Goal: Task Accomplishment & Management: Use online tool/utility

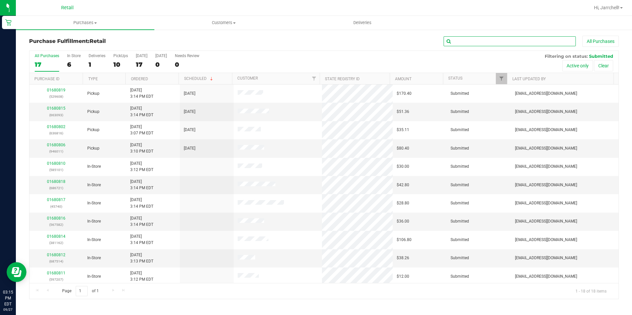
click at [504, 44] on input "text" at bounding box center [509, 41] width 132 height 10
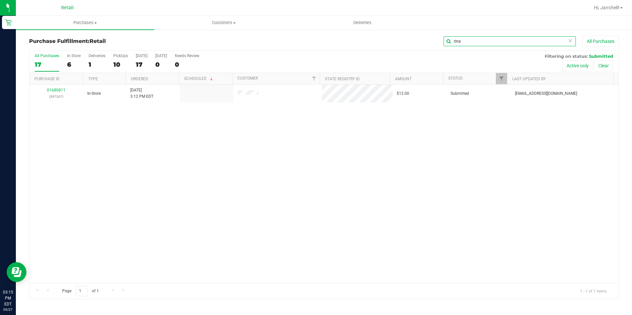
type input "rina"
click at [267, 158] on div "01680811 (597207) In-Store [DATE] 3:12 PM EDT $12.00 Submitted [EMAIL_ADDRESS][…" at bounding box center [323, 184] width 589 height 199
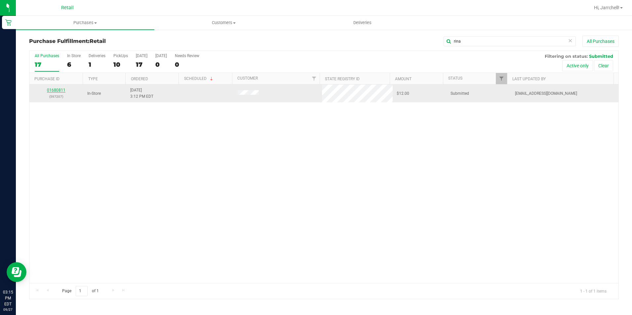
click at [56, 90] on link "01680811" at bounding box center [56, 90] width 18 height 5
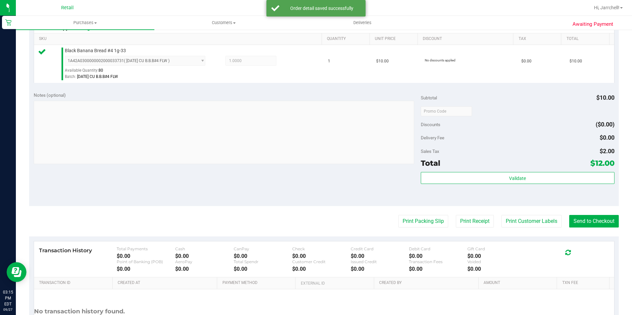
scroll to position [198, 0]
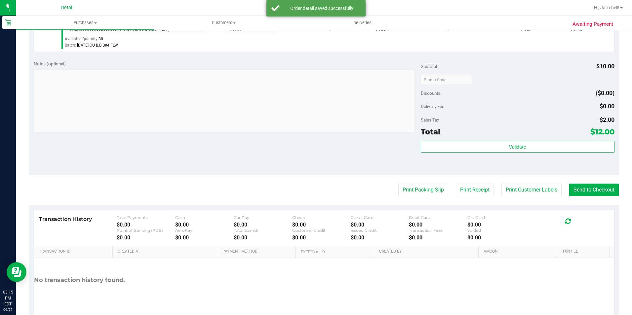
drag, startPoint x: 341, startPoint y: 166, endPoint x: 449, endPoint y: 167, distance: 108.0
click at [344, 166] on div "Notes (optional) Subtotal $10.00 Discounts ($0.00) Delivery Fee $0.00 Sales Tax…" at bounding box center [323, 115] width 589 height 119
click at [595, 180] on purchase-details "Back Edit Purchase Cancel Purchase View Profile # 01680811 Med | Rec METRC ID: …" at bounding box center [323, 82] width 589 height 491
click at [592, 187] on button "Send to Checkout" at bounding box center [594, 190] width 50 height 13
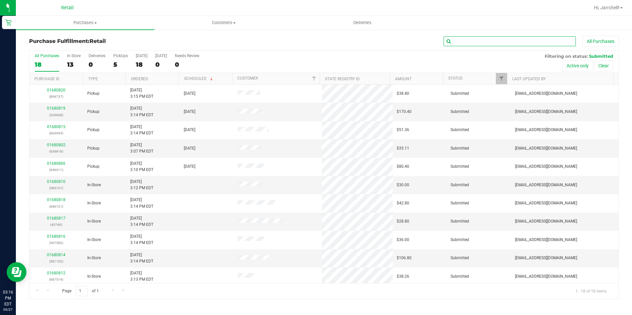
click at [494, 42] on input "text" at bounding box center [509, 41] width 132 height 10
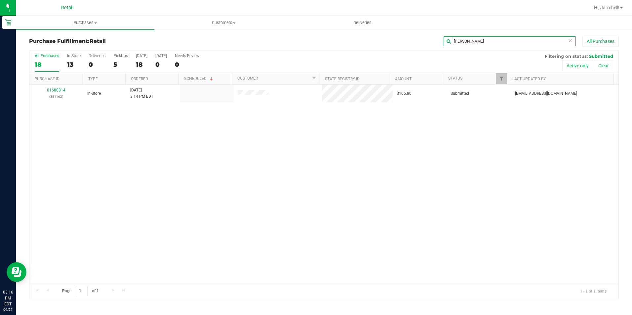
type input "scott"
click at [235, 224] on div "01680814 (381162) In-Store 9/27/2025 3:14 PM EDT $106.80 Submitted aiqecomm@sla…" at bounding box center [323, 184] width 589 height 199
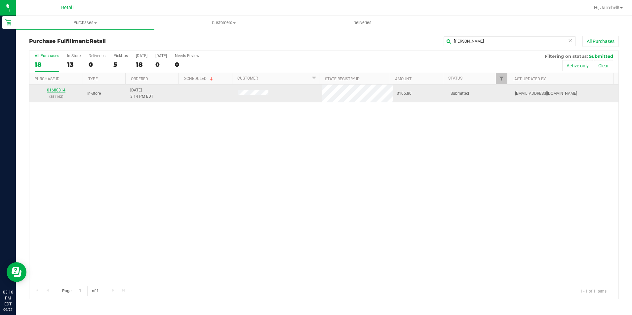
click at [59, 91] on link "01680814" at bounding box center [56, 90] width 18 height 5
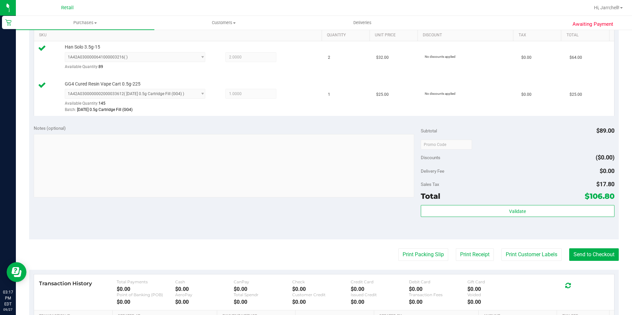
scroll to position [198, 0]
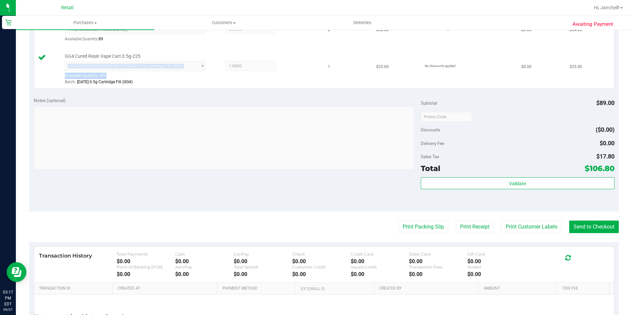
drag, startPoint x: 254, startPoint y: 55, endPoint x: 285, endPoint y: 76, distance: 37.7
click at [285, 76] on div "GG4 Cured Resin Vape Cart 0.5g-225 1A42A0300000002000033612 ( 9/18/25 0.5g Cart…" at bounding box center [189, 69] width 257 height 33
click at [591, 224] on button "Send to Checkout" at bounding box center [594, 227] width 50 height 13
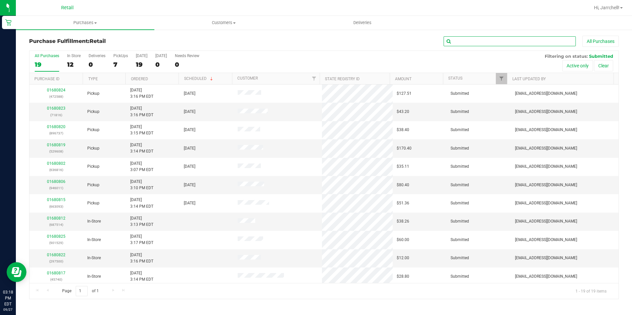
click at [513, 42] on input "text" at bounding box center [509, 41] width 132 height 10
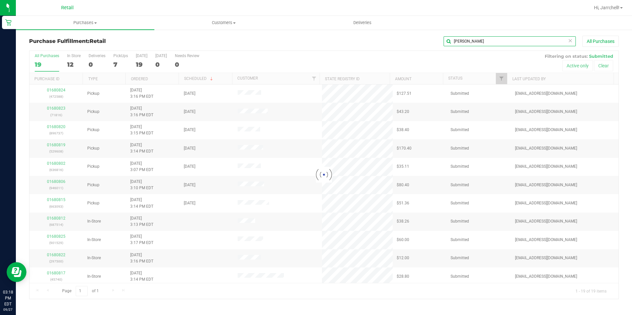
type input "julio"
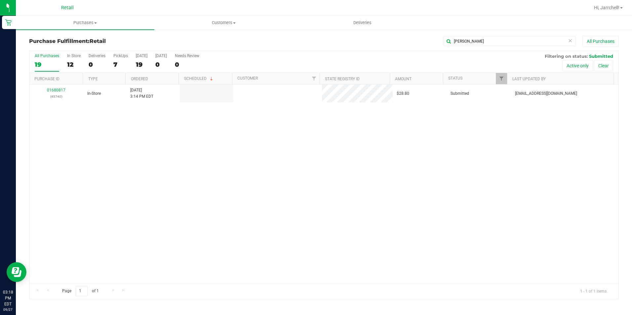
click at [130, 161] on div "01680817 (45740) In-Store 9/27/2025 3:14 PM EDT $28.80 Submitted aiqecomm@slate…" at bounding box center [323, 184] width 589 height 199
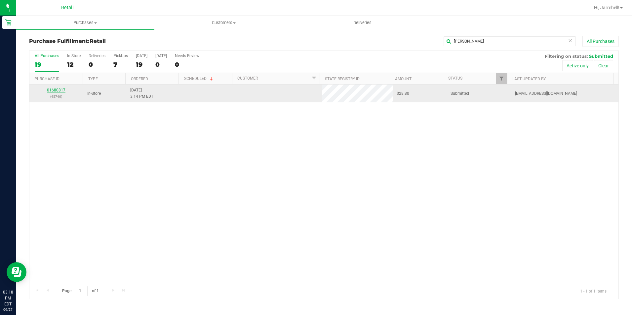
drag, startPoint x: 70, startPoint y: 92, endPoint x: 64, endPoint y: 90, distance: 6.0
click at [64, 90] on link "01680817" at bounding box center [56, 90] width 18 height 5
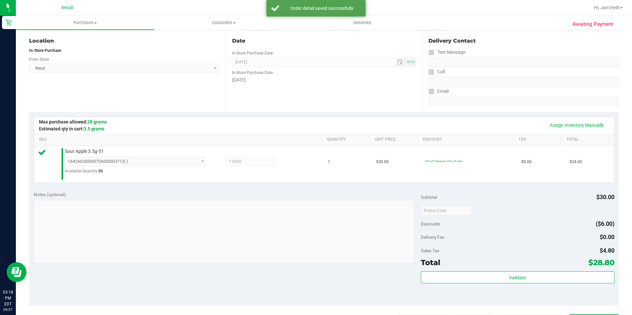
scroll to position [165, 0]
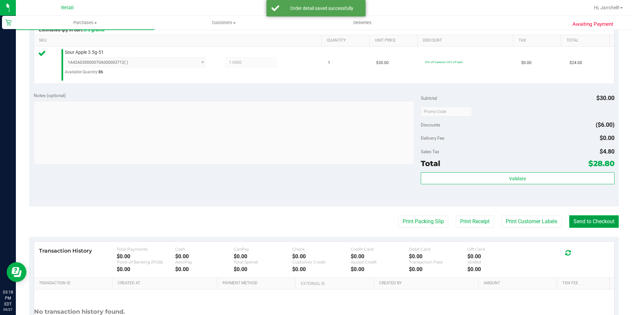
click at [577, 224] on button "Send to Checkout" at bounding box center [594, 221] width 50 height 13
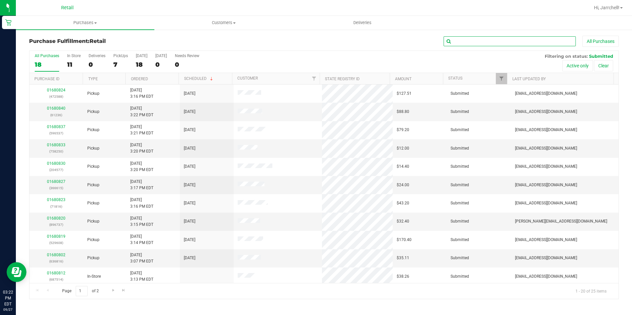
click at [531, 41] on input "text" at bounding box center [509, 41] width 132 height 10
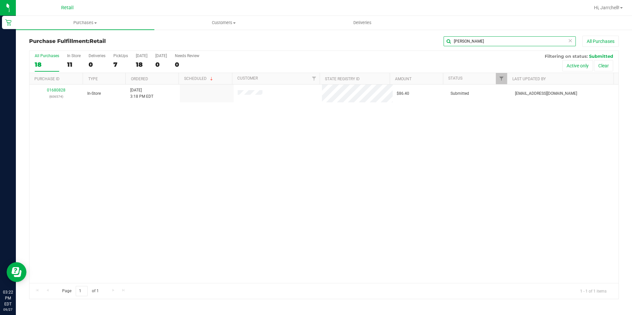
type input "edvin"
click at [332, 182] on div "01680828 (606574) In-Store 9/27/2025 3:18 PM EDT $86.40 Submitted aiqecomm@slat…" at bounding box center [323, 184] width 589 height 199
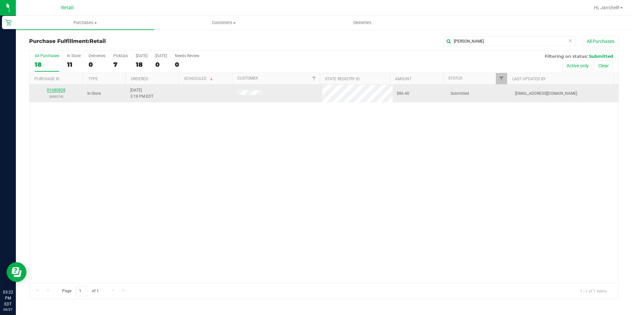
click at [57, 90] on link "01680828" at bounding box center [56, 90] width 18 height 5
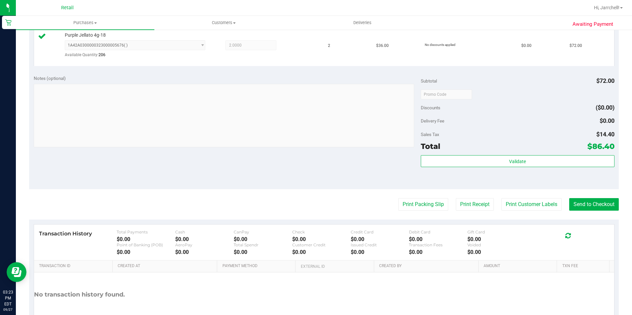
scroll to position [198, 0]
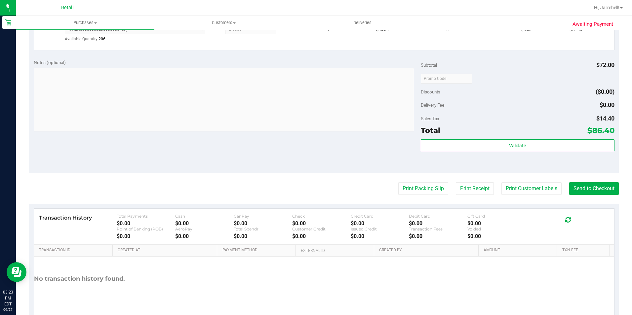
drag, startPoint x: 301, startPoint y: 175, endPoint x: 323, endPoint y: 136, distance: 44.7
click at [302, 170] on purchase-details "Back Edit Purchase Cancel Purchase View Profile # 01680828 Med | Rec METRC ID: …" at bounding box center [323, 82] width 589 height 490
click at [599, 194] on button "Send to Checkout" at bounding box center [594, 188] width 50 height 13
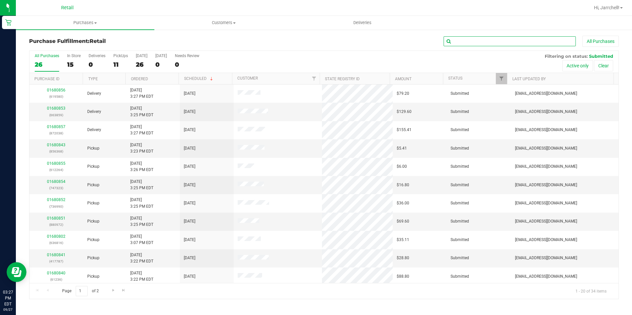
click at [467, 43] on input "text" at bounding box center [509, 41] width 132 height 10
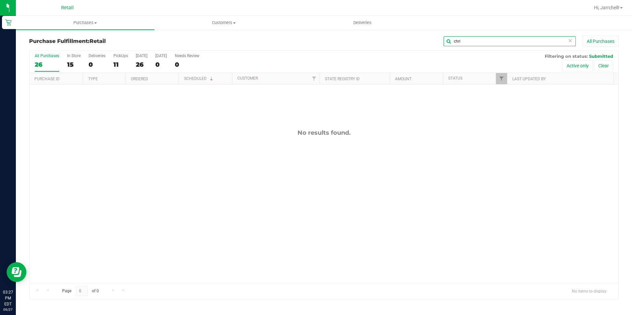
type input "chri"
drag, startPoint x: 158, startPoint y: 148, endPoint x: 70, endPoint y: 115, distance: 93.1
click at [156, 148] on div "No results found." at bounding box center [323, 206] width 589 height 243
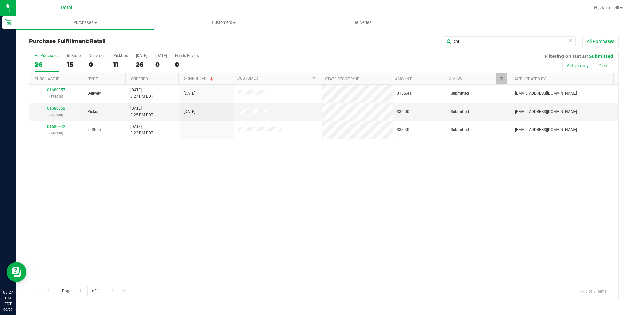
click at [83, 213] on div "01680857 (872038) Delivery 9/27/2025 3:27 PM EDT 9/27/2025 $155.41 Submitted ai…" at bounding box center [323, 184] width 589 height 199
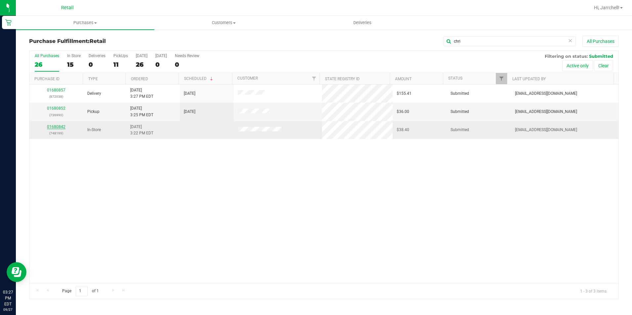
click at [58, 128] on link "01680842" at bounding box center [56, 127] width 18 height 5
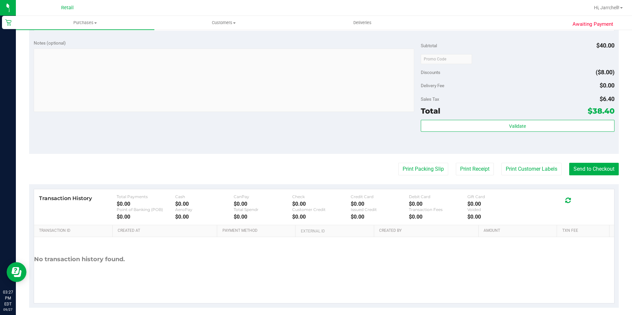
scroll to position [225, 0]
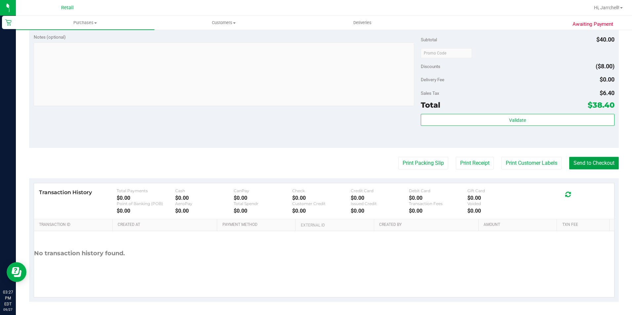
click at [603, 166] on button "Send to Checkout" at bounding box center [594, 163] width 50 height 13
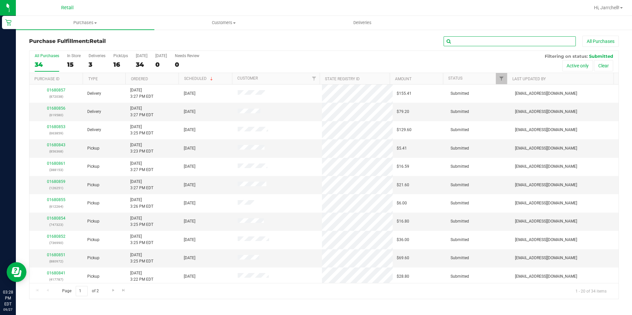
click at [469, 37] on input "text" at bounding box center [509, 41] width 132 height 10
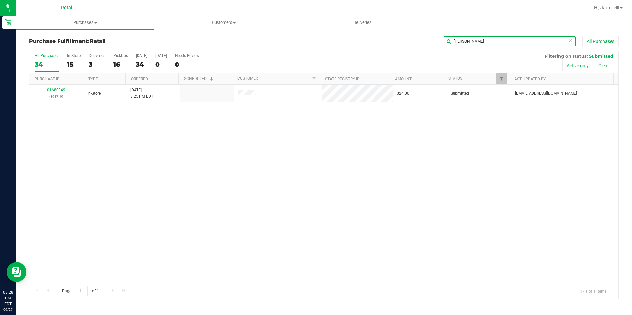
type input "[PERSON_NAME]"
click at [153, 110] on div "01680849 (398719) In-Store 9/27/2025 3:25 PM EDT $24.00 Submitted aiqecomm@slat…" at bounding box center [323, 184] width 589 height 199
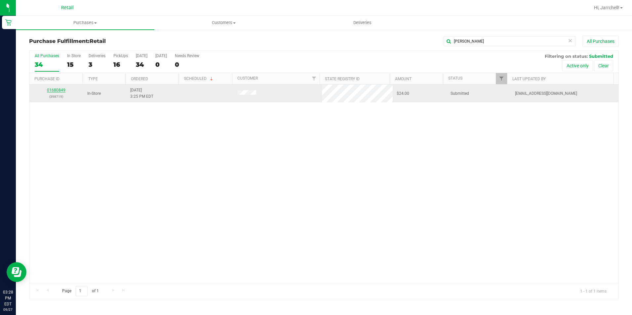
click at [59, 89] on link "01680849" at bounding box center [56, 90] width 18 height 5
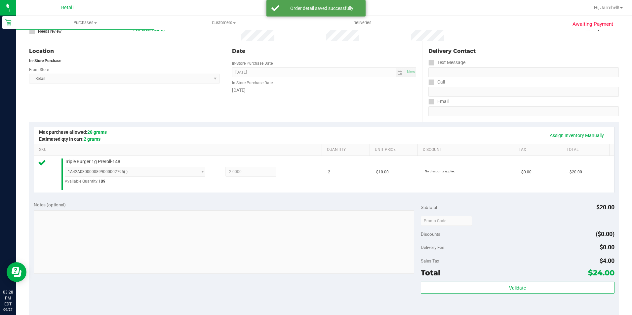
scroll to position [132, 0]
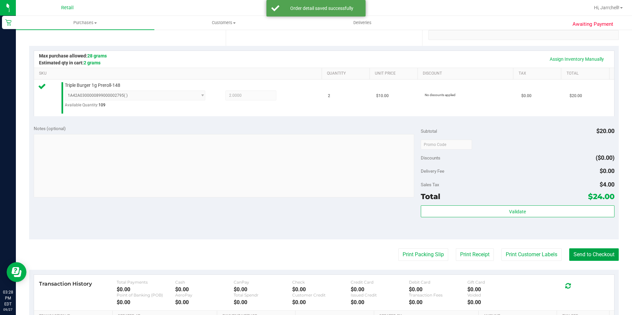
click at [593, 249] on button "Send to Checkout" at bounding box center [594, 254] width 50 height 13
click at [249, 124] on div "Notes (optional) Subtotal $20.00 Discounts ($0.00) Delivery Fee $0.00 Sales Tax…" at bounding box center [323, 180] width 589 height 119
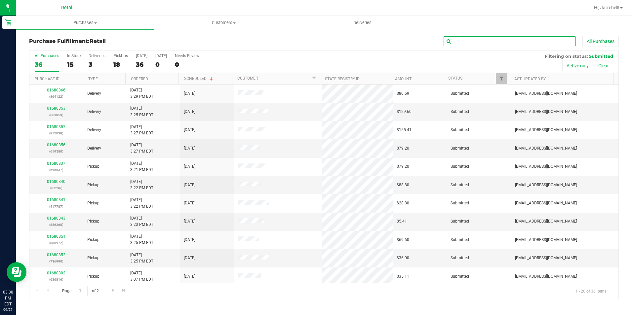
click at [483, 40] on input "text" at bounding box center [509, 41] width 132 height 10
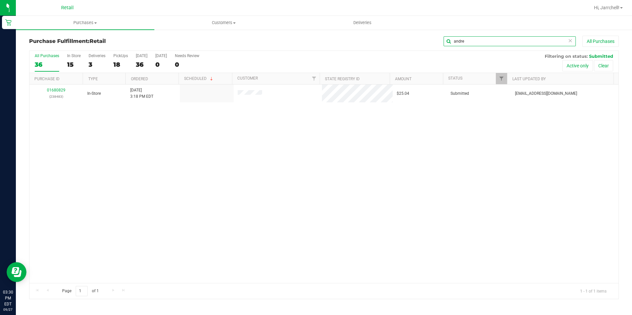
type input "andre"
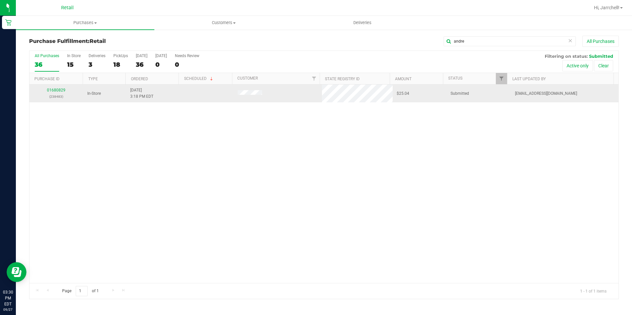
drag, startPoint x: 248, startPoint y: 130, endPoint x: 168, endPoint y: 97, distance: 85.9
click at [235, 127] on div "01680829 (238483) In-Store 9/27/2025 3:18 PM EDT $25.04 Submitted aiqecomm@slat…" at bounding box center [323, 184] width 589 height 199
click at [65, 92] on link "01680829" at bounding box center [56, 90] width 18 height 5
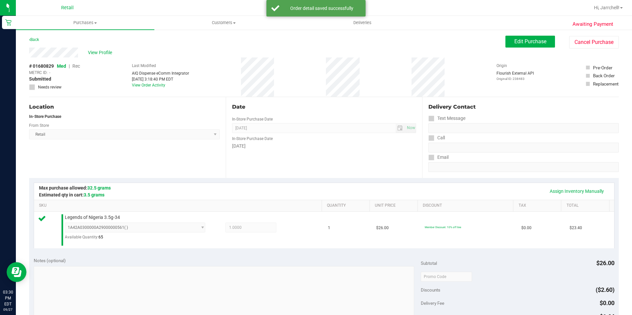
drag, startPoint x: 341, startPoint y: 113, endPoint x: 529, endPoint y: 196, distance: 206.0
click at [342, 112] on div "Date In-Store Purchase Date Sep 27, 2025 Now In-Store Purchase Date Saturday" at bounding box center [324, 137] width 197 height 81
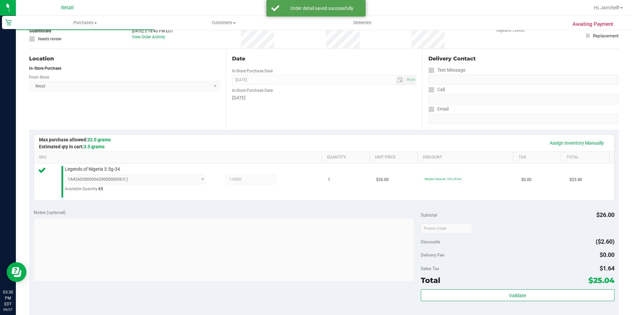
scroll to position [99, 0]
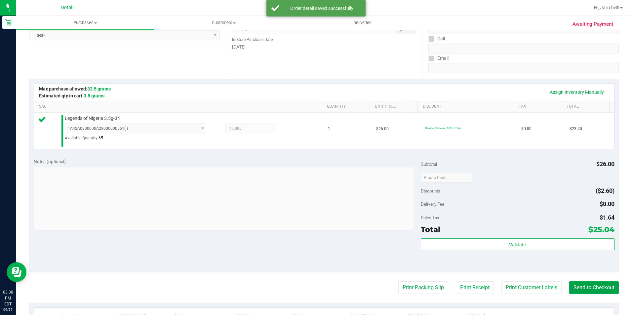
click at [588, 289] on button "Send to Checkout" at bounding box center [594, 287] width 50 height 13
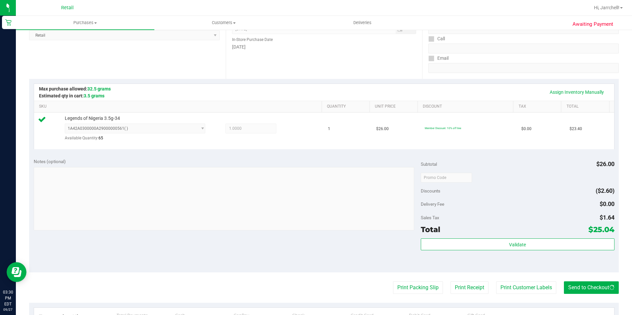
click at [207, 162] on div "Notes (optional)" at bounding box center [227, 195] width 387 height 74
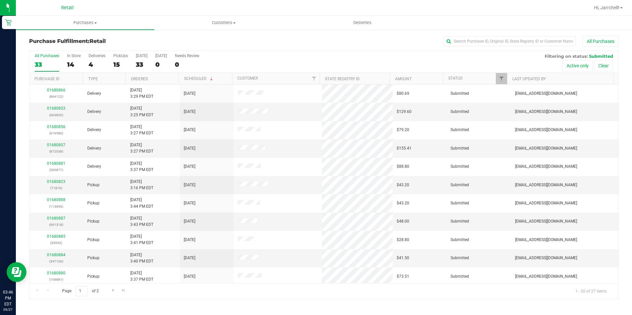
click at [489, 53] on div "All Purchases 33 In Store 14 Deliveries 4 PickUps 15 Today 33 Tomorrow 0 Needs …" at bounding box center [323, 53] width 589 height 5
click at [495, 51] on div "All Purchases 33 In Store 14 Deliveries 4 PickUps 15 Today 33 Tomorrow 0 Needs …" at bounding box center [323, 53] width 589 height 5
click at [514, 41] on input "text" at bounding box center [509, 41] width 132 height 10
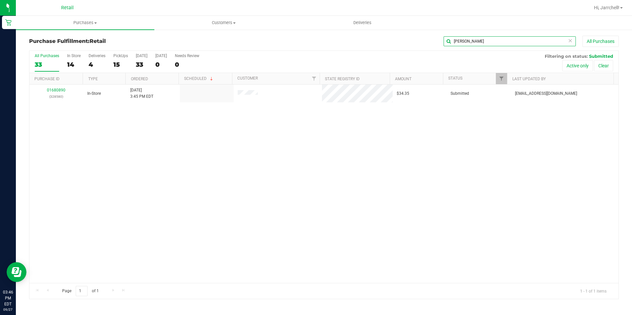
type input "[PERSON_NAME]"
drag, startPoint x: 365, startPoint y: 170, endPoint x: 302, endPoint y: 148, distance: 66.6
click at [365, 170] on div "01680890 (328580) In-Store 9/27/2025 3:45 PM EDT $34.35 Submitted aiqecomm@slat…" at bounding box center [323, 184] width 589 height 199
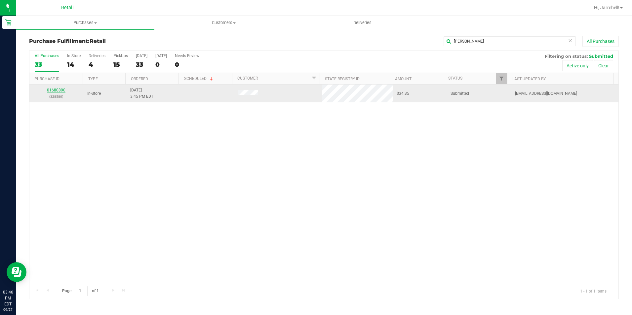
click at [61, 90] on link "01680890" at bounding box center [56, 90] width 18 height 5
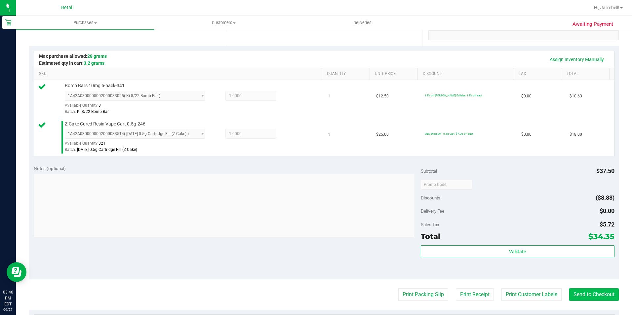
scroll to position [132, 0]
click at [604, 293] on button "Send to Checkout" at bounding box center [594, 294] width 50 height 13
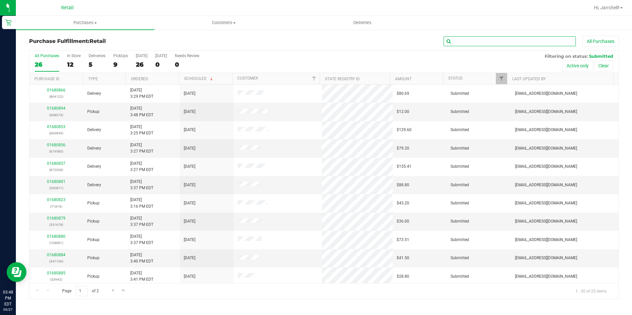
click at [544, 44] on input "text" at bounding box center [509, 41] width 132 height 10
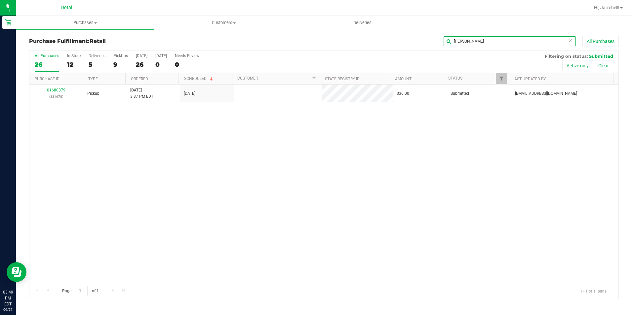
type input "james"
click at [236, 133] on div "01680879 (331678) Pickup 9/27/2025 3:37 PM EDT 9/27/2025 $36.00 Submitted aiqec…" at bounding box center [323, 184] width 589 height 199
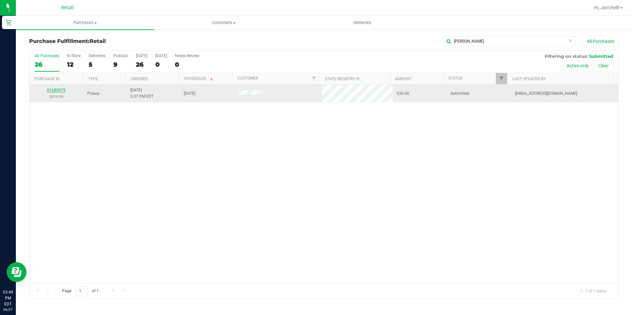
click at [56, 89] on link "01680879" at bounding box center [56, 90] width 18 height 5
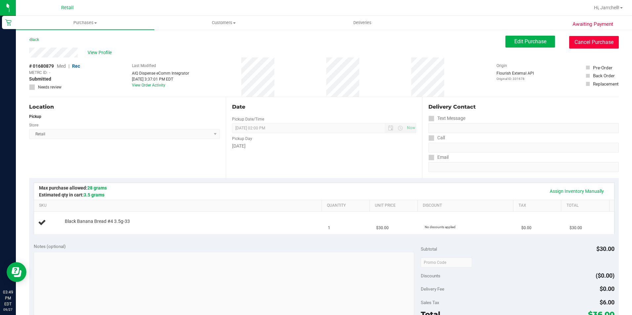
click at [584, 37] on button "Cancel Purchase" at bounding box center [594, 42] width 50 height 13
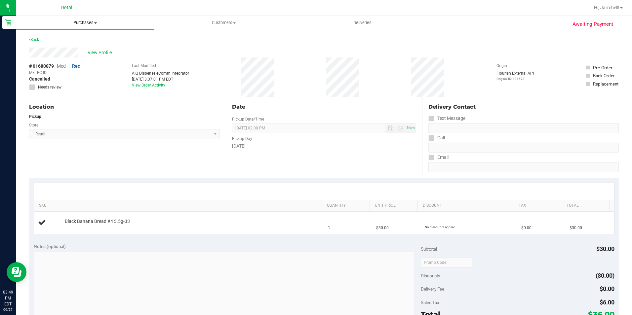
click at [96, 20] on span "Purchases" at bounding box center [85, 23] width 138 height 6
click at [72, 37] on span "Summary of purchases" at bounding box center [50, 40] width 68 height 6
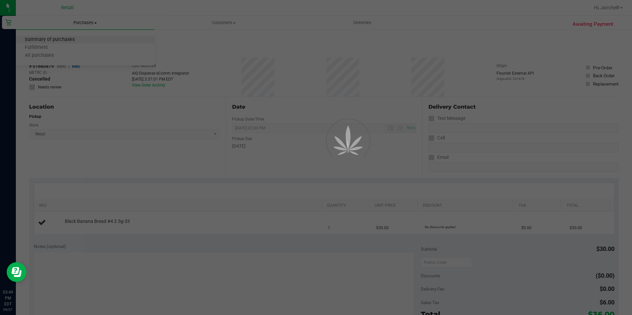
click at [72, 37] on div at bounding box center [316, 157] width 632 height 315
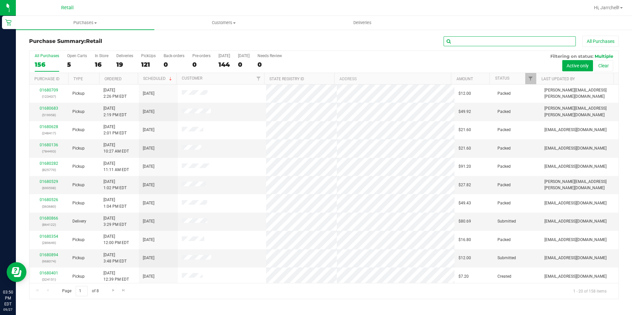
click at [496, 45] on input "text" at bounding box center [509, 41] width 132 height 10
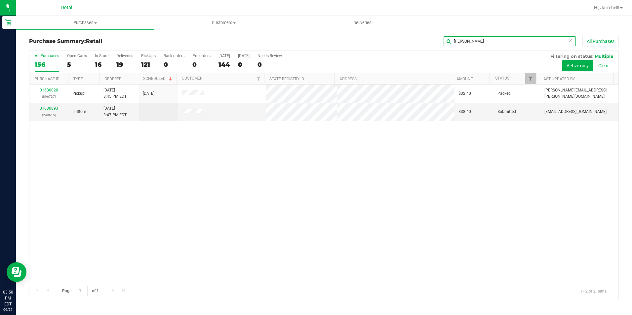
type input "irving"
click at [89, 134] on div "01680820 (896737) Pickup 9/27/2025 3:45 PM EDT 9/27/2025 $32.40 Packed yesenia.…" at bounding box center [323, 184] width 589 height 199
click at [97, 191] on div "01680820 (896737) Pickup 9/27/2025 3:45 PM EDT 9/27/2025 $32.40 Packed yesenia.…" at bounding box center [323, 184] width 589 height 199
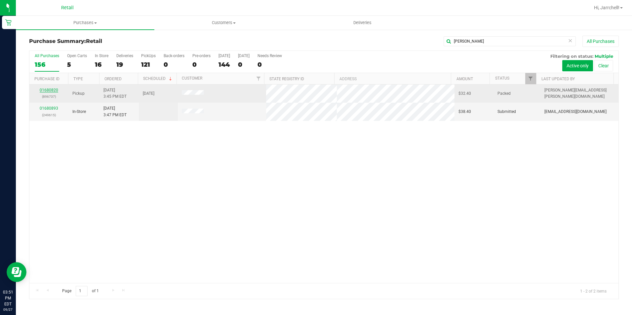
click at [50, 89] on link "01680820" at bounding box center [49, 90] width 18 height 5
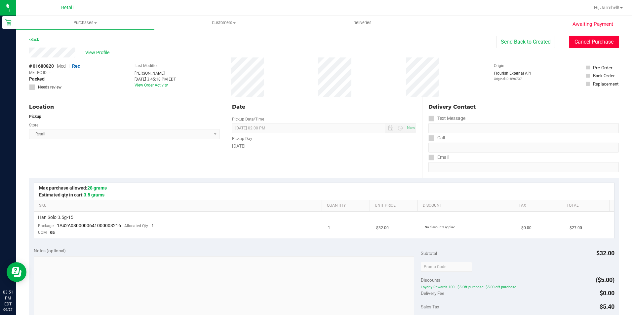
click at [588, 42] on button "Cancel Purchase" at bounding box center [594, 42] width 50 height 13
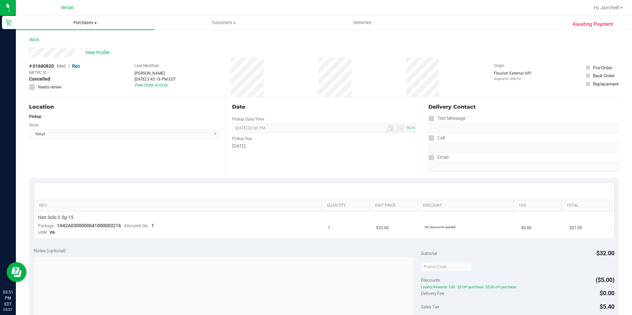
click at [117, 25] on span "Purchases" at bounding box center [85, 23] width 138 height 6
click at [93, 38] on li "Summary of purchases" at bounding box center [85, 40] width 138 height 8
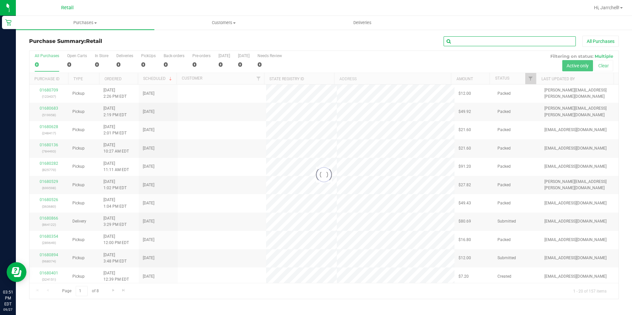
click at [485, 44] on input "text" at bounding box center [509, 41] width 132 height 10
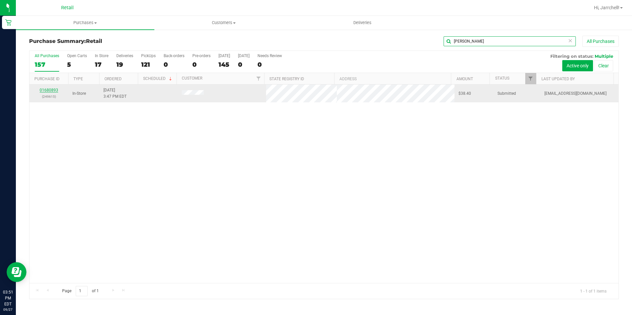
type input "irving"
click at [51, 89] on link "01680893" at bounding box center [49, 90] width 18 height 5
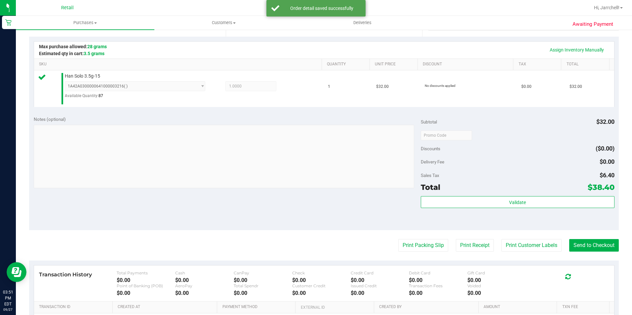
scroll to position [165, 0]
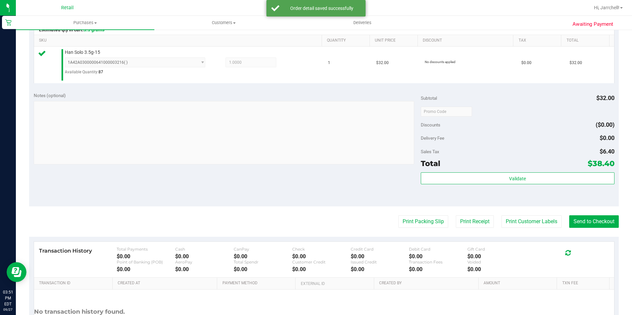
click at [599, 214] on purchase-details "Back Edit Purchase Cancel Purchase View Profile # 01680893 Med | Rec METRC ID: …" at bounding box center [323, 116] width 589 height 490
click at [598, 217] on button "Send to Checkout" at bounding box center [594, 221] width 50 height 13
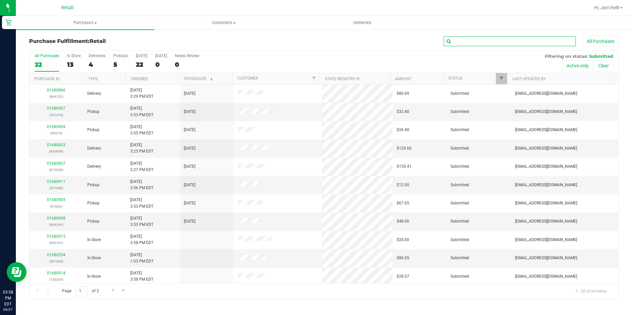
click at [530, 40] on input "text" at bounding box center [509, 41] width 132 height 10
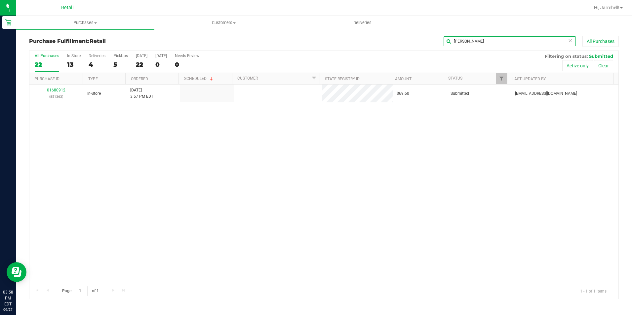
type input "ryan"
click at [310, 145] on div "01680912 (851363) In-Store 9/27/2025 3:57 PM EDT $69.60 Submitted aiqecomm@slat…" at bounding box center [323, 184] width 589 height 199
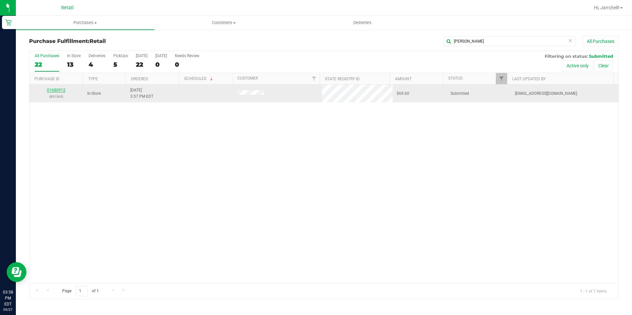
click at [65, 92] on link "01680912" at bounding box center [56, 90] width 18 height 5
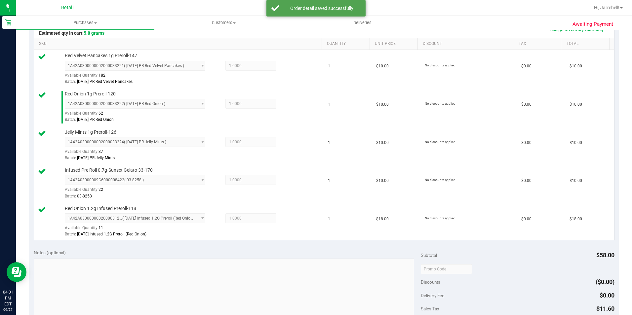
scroll to position [231, 0]
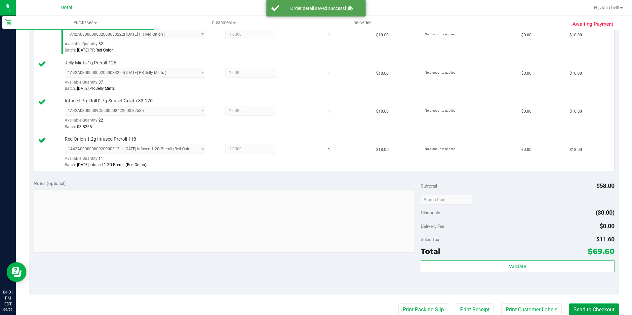
click at [608, 310] on button "Send to Checkout" at bounding box center [594, 310] width 50 height 13
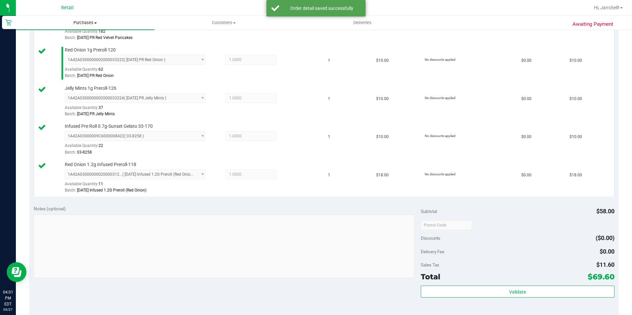
scroll to position [198, 0]
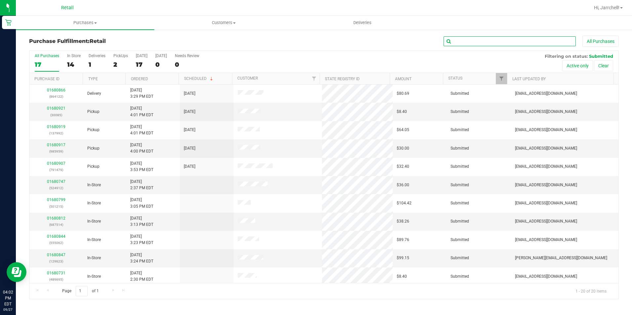
click at [457, 38] on input "text" at bounding box center [509, 41] width 132 height 10
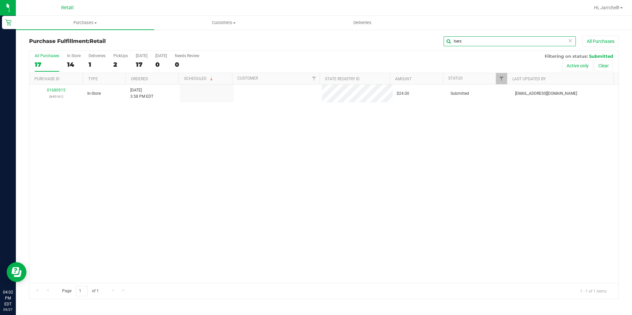
type input "hers"
drag, startPoint x: 145, startPoint y: 128, endPoint x: 91, endPoint y: 96, distance: 62.6
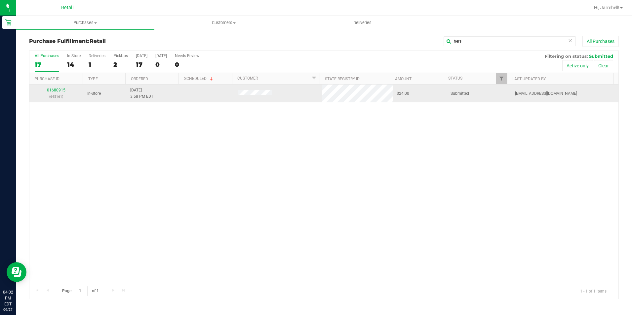
click at [140, 123] on div "01680915 (645161) In-Store 9/27/2025 3:58 PM EDT $24.00 Submitted aiqecomm@slat…" at bounding box center [323, 184] width 589 height 199
click at [56, 90] on link "01680915" at bounding box center [56, 90] width 18 height 5
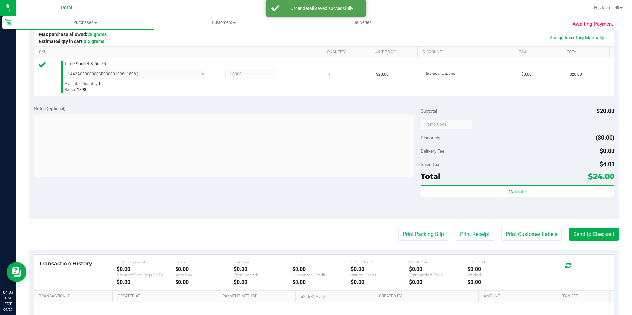
scroll to position [165, 0]
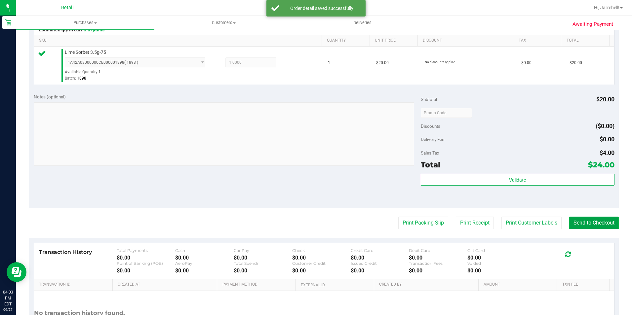
click at [595, 217] on button "Send to Checkout" at bounding box center [594, 223] width 50 height 13
click at [267, 96] on div "Notes (optional)" at bounding box center [227, 96] width 387 height 7
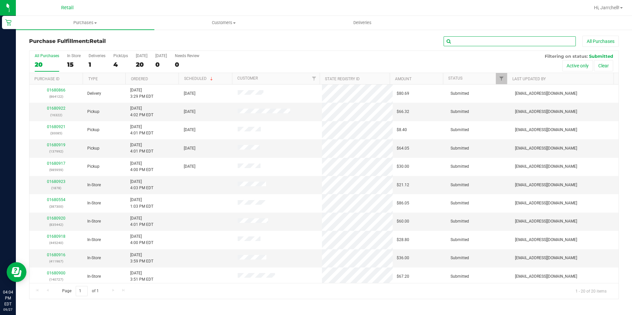
click at [498, 38] on input "text" at bounding box center [509, 41] width 132 height 10
type input "nest"
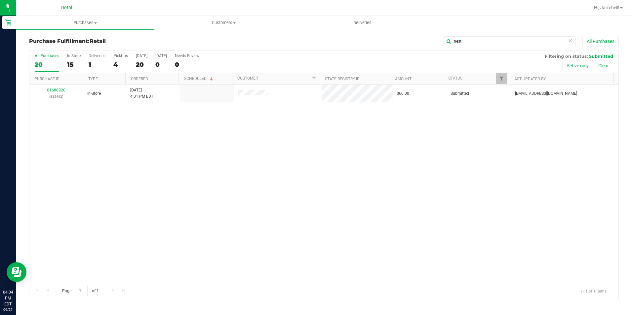
drag, startPoint x: 199, startPoint y: 166, endPoint x: 89, endPoint y: 110, distance: 123.5
click at [190, 166] on div "01680920 (835442) In-Store 9/27/2025 4:01 PM EDT $60.00 Submitted aiqecomm@slat…" at bounding box center [323, 184] width 589 height 199
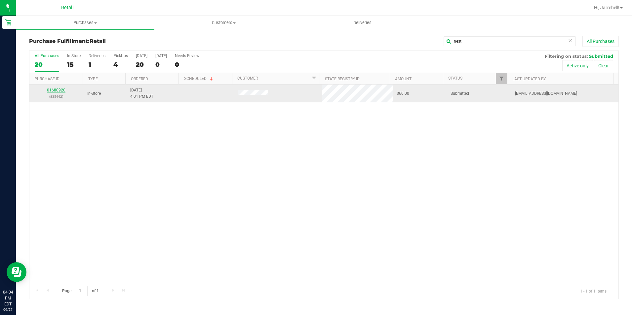
click at [50, 89] on link "01680920" at bounding box center [56, 90] width 18 height 5
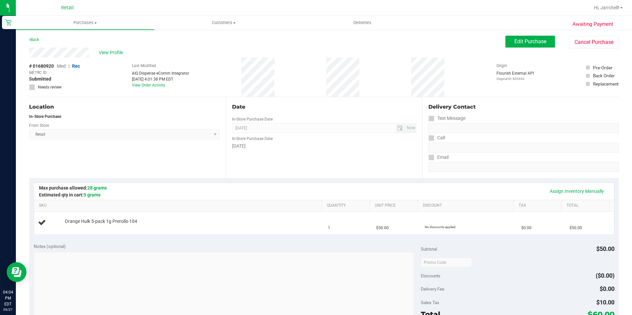
click at [309, 91] on div "# 01680920 Med | Rec METRC ID: - Submitted Needs review Last Modified AIQ Dispe…" at bounding box center [323, 76] width 589 height 39
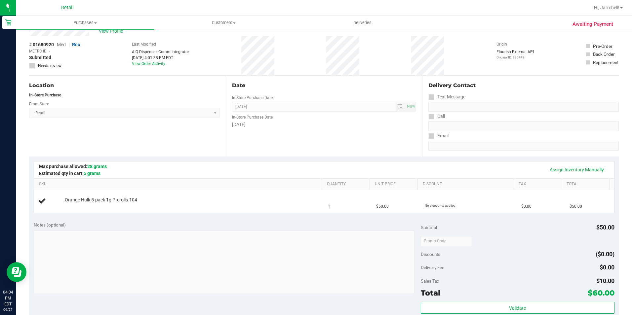
scroll to position [33, 0]
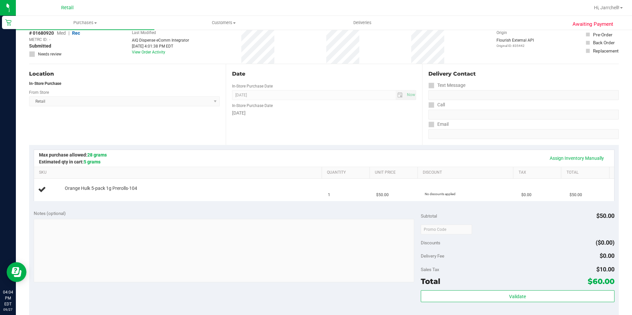
click at [309, 66] on div "Date In-Store Purchase Date Sep 27, 2025 Now In-Store Purchase Date Saturday" at bounding box center [324, 104] width 197 height 81
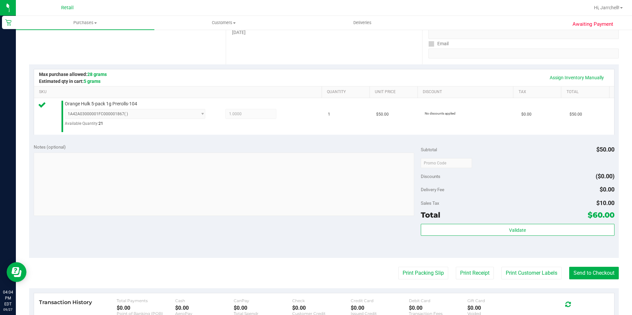
scroll to position [165, 0]
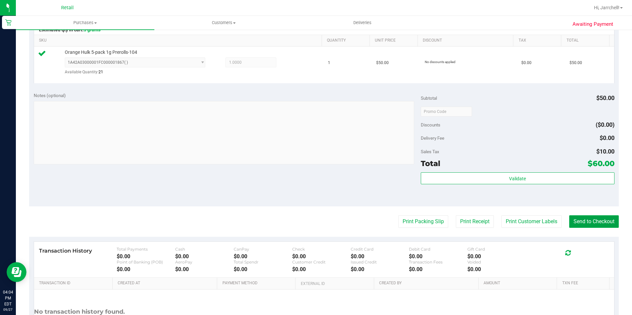
drag, startPoint x: 580, startPoint y: 220, endPoint x: 531, endPoint y: 215, distance: 49.5
click at [578, 221] on button "Send to Checkout" at bounding box center [594, 221] width 50 height 13
drag, startPoint x: 181, startPoint y: 88, endPoint x: 142, endPoint y: 87, distance: 39.0
click at [178, 88] on div "Notes (optional) Subtotal $50.00 Discounts ($0.00) Delivery Fee $0.00 Sales Tax…" at bounding box center [323, 147] width 589 height 119
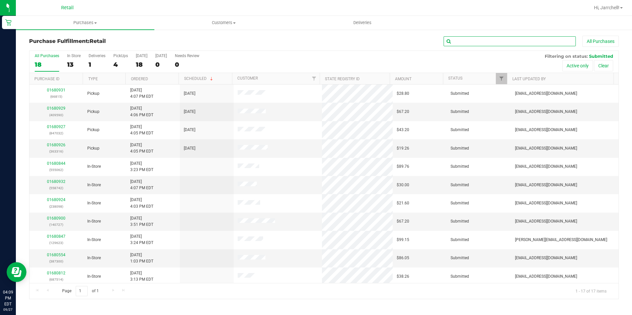
click at [467, 44] on input "text" at bounding box center [509, 41] width 132 height 10
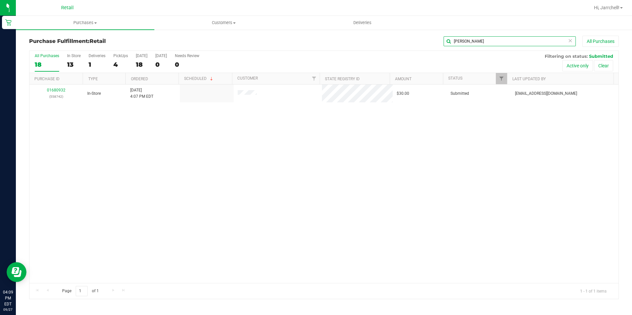
type input "alexis"
click at [326, 176] on div "All Purchases 18 In Store 13 Deliveries 1 PickUps 4 Today 18 Tomorrow 0 Needs R…" at bounding box center [323, 175] width 589 height 249
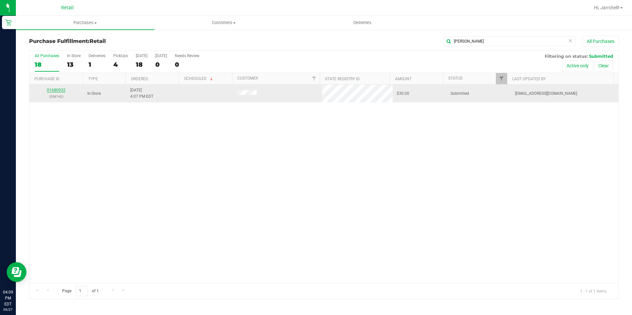
click at [64, 90] on link "01680932" at bounding box center [56, 90] width 18 height 5
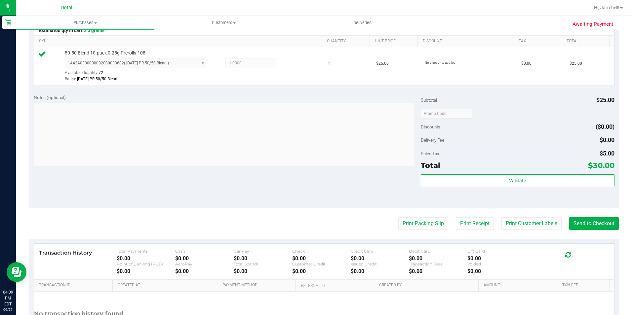
scroll to position [165, 0]
click at [592, 223] on button "Send to Checkout" at bounding box center [594, 223] width 50 height 13
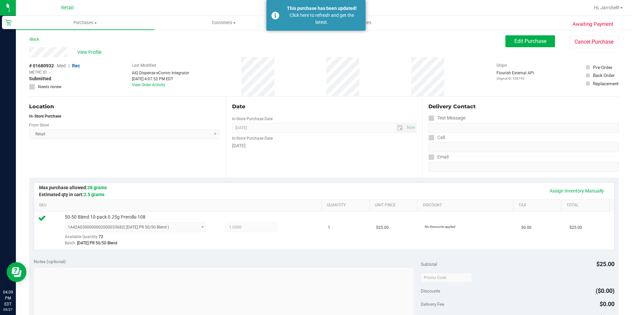
scroll to position [0, 0]
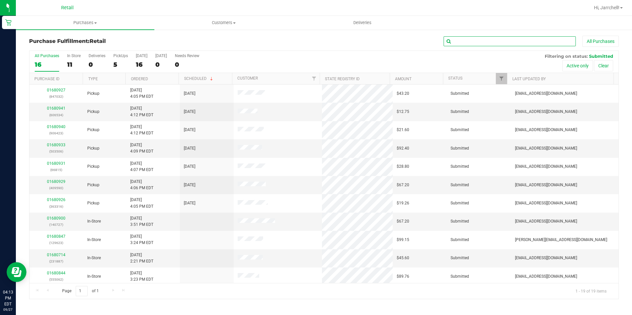
click at [488, 43] on input "text" at bounding box center [509, 41] width 132 height 10
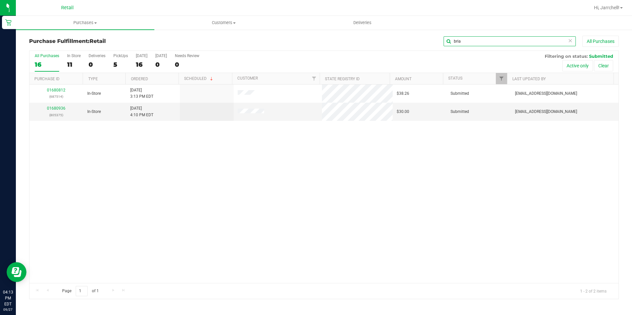
type input "bria"
click at [252, 196] on div "01680812 (687514) In-Store 9/27/2025 3:13 PM EDT $38.26 Submitted aiqecomm@slat…" at bounding box center [323, 184] width 589 height 199
click at [54, 109] on link "01680936" at bounding box center [56, 108] width 18 height 5
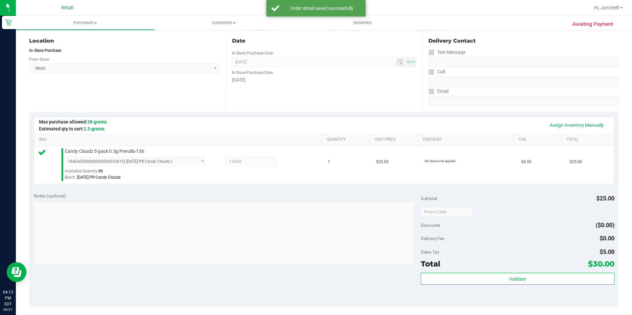
drag, startPoint x: 168, startPoint y: 148, endPoint x: 510, endPoint y: 214, distance: 348.8
click at [192, 152] on div "Candy Cloudz 5-pack 0.5g Prerolls-136 1A42A0300000002000033615 ( 9.7.25 PR Cand…" at bounding box center [189, 164] width 257 height 33
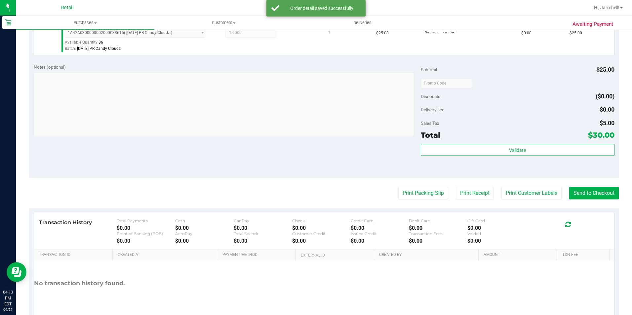
scroll to position [198, 0]
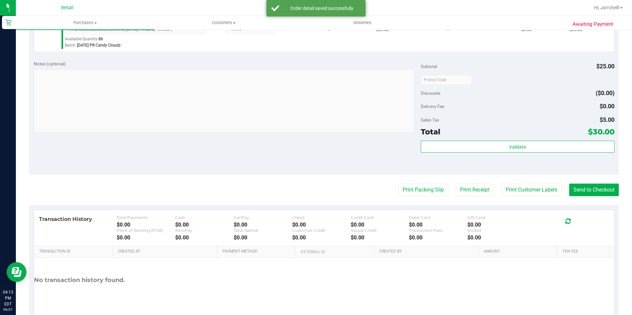
click at [588, 183] on purchase-details "Back Edit Purchase Cancel Purchase View Profile # 01680936 Med | Rec METRC ID: …" at bounding box center [323, 82] width 589 height 491
drag, startPoint x: 588, startPoint y: 183, endPoint x: 574, endPoint y: 184, distance: 14.2
click at [574, 184] on button "Send to Checkout" at bounding box center [594, 190] width 50 height 13
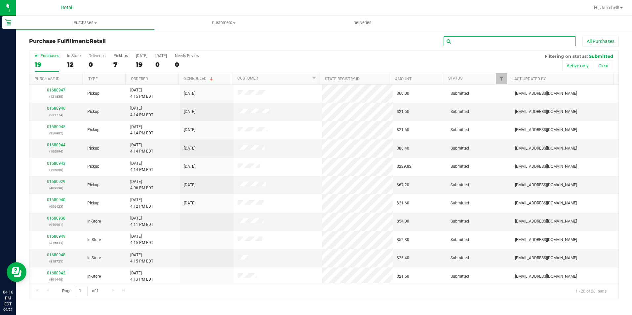
click at [469, 45] on input "text" at bounding box center [509, 41] width 132 height 10
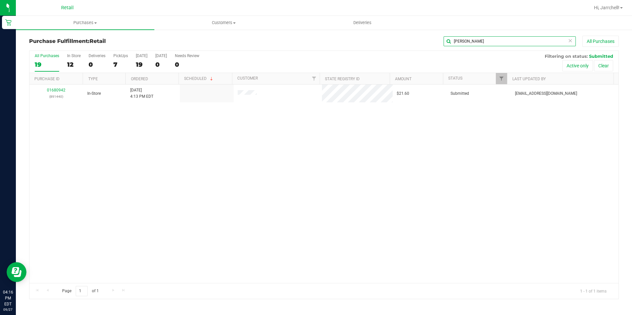
type input "jose d"
drag, startPoint x: 292, startPoint y: 149, endPoint x: 186, endPoint y: 112, distance: 112.5
click at [292, 149] on div "01680942 (891440) In-Store 9/27/2025 4:13 PM EDT $21.60 Submitted aiqecomm@slat…" at bounding box center [323, 184] width 589 height 199
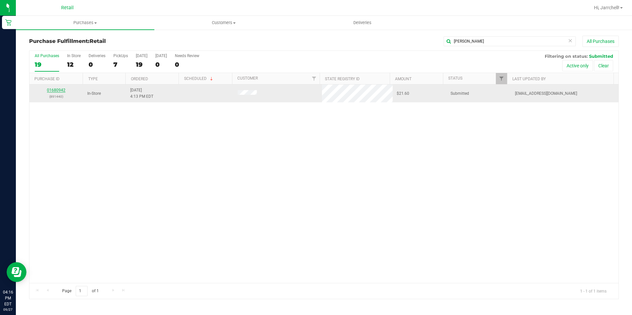
click at [61, 90] on link "01680942" at bounding box center [56, 90] width 18 height 5
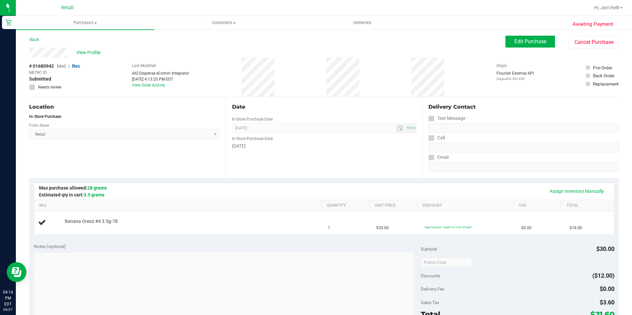
drag, startPoint x: 195, startPoint y: 159, endPoint x: 192, endPoint y: 157, distance: 3.8
click at [193, 157] on div "Location In-Store Purchase From Store Retail Select Store Retail" at bounding box center [127, 137] width 197 height 81
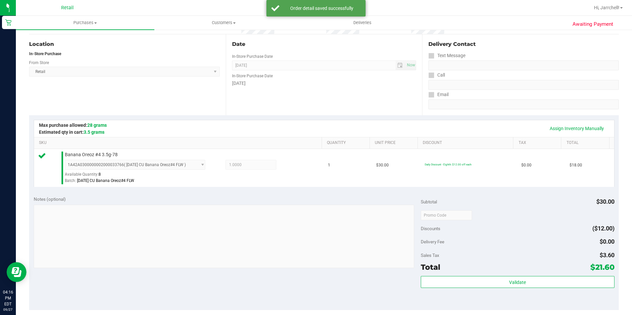
scroll to position [99, 0]
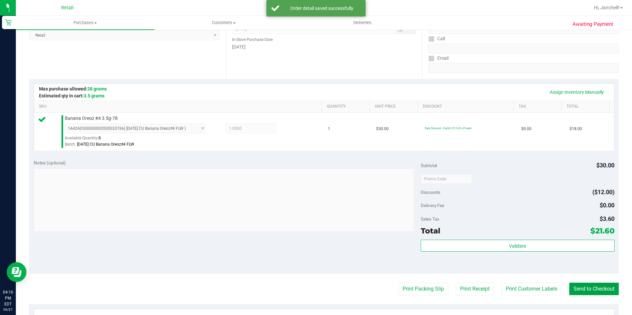
click at [593, 289] on button "Send to Checkout" at bounding box center [594, 289] width 50 height 13
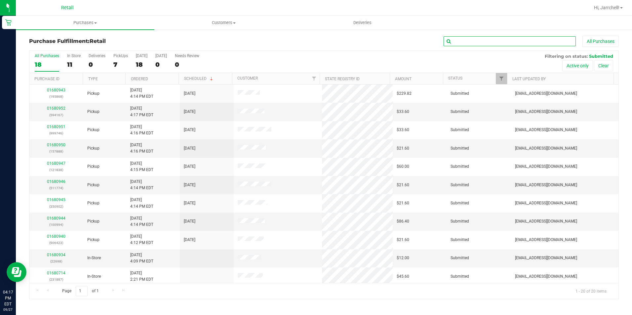
click at [474, 40] on input "text" at bounding box center [509, 41] width 132 height 10
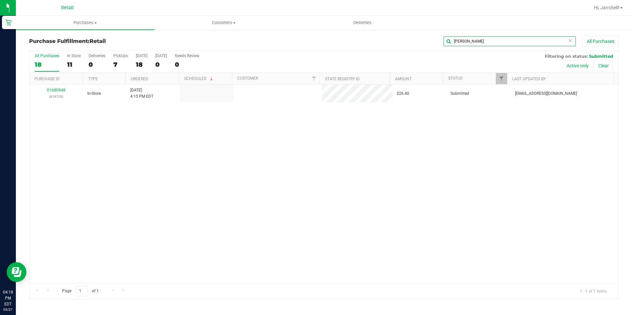
type input "ron"
drag, startPoint x: 355, startPoint y: 187, endPoint x: 340, endPoint y: 179, distance: 16.8
click at [350, 187] on div "01680948 (818725) In-Store 9/27/2025 4:15 PM EDT $26.40 Submitted aiqecomm@slat…" at bounding box center [323, 184] width 589 height 199
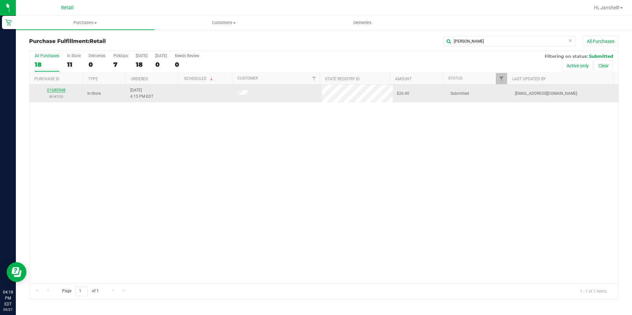
click at [53, 90] on link "01680948" at bounding box center [56, 90] width 18 height 5
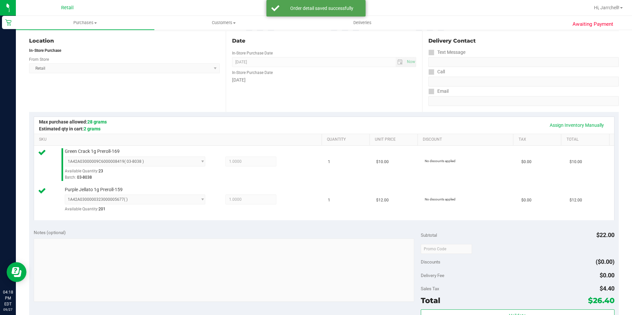
click at [279, 231] on div "Notes (optional)" at bounding box center [227, 266] width 387 height 74
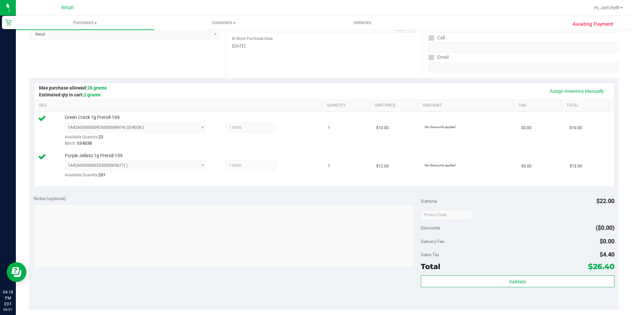
scroll to position [132, 0]
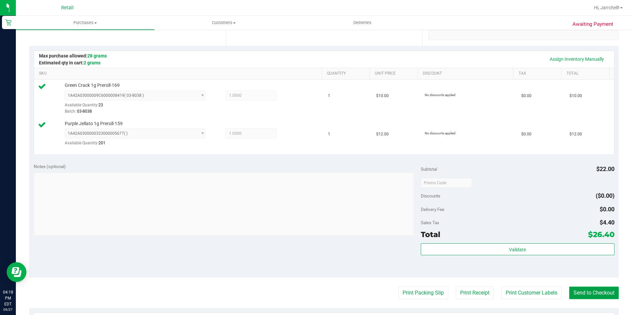
click at [589, 287] on button "Send to Checkout" at bounding box center [594, 293] width 50 height 13
drag, startPoint x: 248, startPoint y: 153, endPoint x: 248, endPoint y: 138, distance: 14.9
click at [248, 144] on td "Purple Jellato 1g Preroll-159 1A42A0300000323000005677 ( ) 1A42A030000032300000…" at bounding box center [179, 136] width 290 height 36
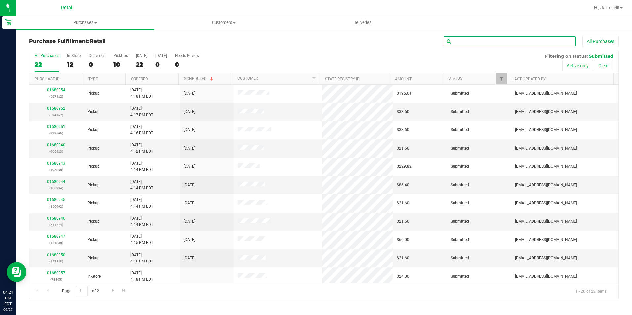
click at [547, 39] on input "text" at bounding box center [509, 41] width 132 height 10
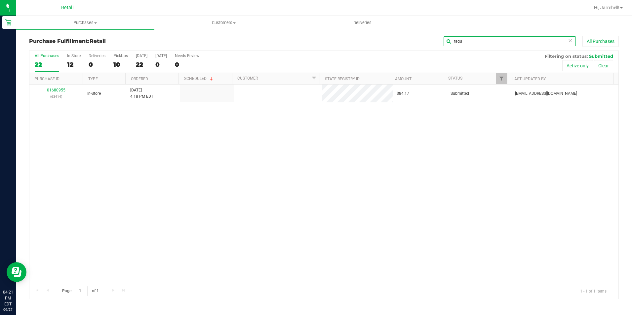
type input "raqu"
click at [380, 178] on div "01680955 (63414) In-Store 9/27/2025 4:18 PM EDT $84.17 Submitted aiqecomm@slate…" at bounding box center [323, 184] width 589 height 199
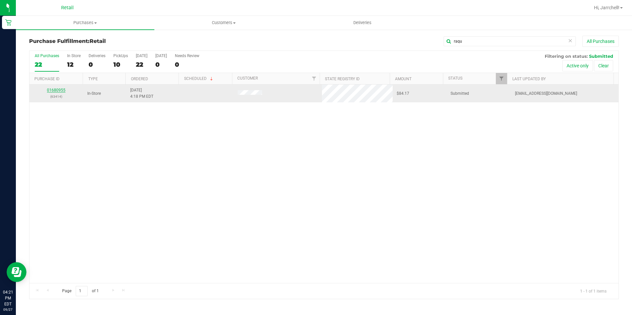
click at [54, 89] on link "01680955" at bounding box center [56, 90] width 18 height 5
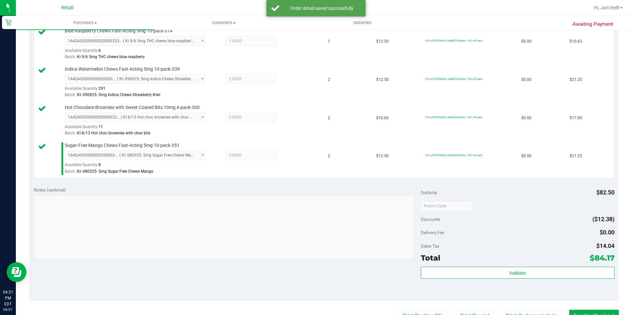
scroll to position [198, 0]
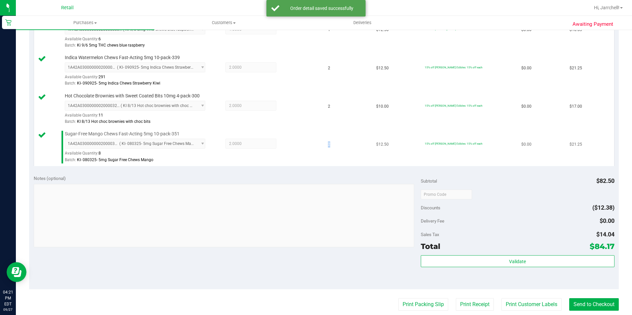
click at [339, 162] on td "2" at bounding box center [348, 147] width 48 height 38
click at [593, 309] on button "Send to Checkout" at bounding box center [594, 304] width 50 height 13
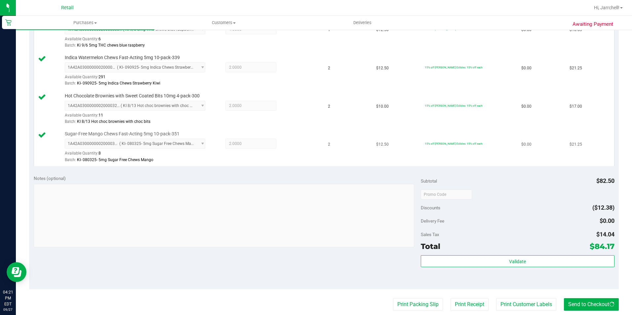
drag, startPoint x: 252, startPoint y: 154, endPoint x: 250, endPoint y: 131, distance: 22.2
click at [252, 153] on div "1A42A0300000002000032397 ( KI- 080325- 5mg Sugar Free Chews Mango ) 1A42A030000…" at bounding box center [192, 151] width 254 height 24
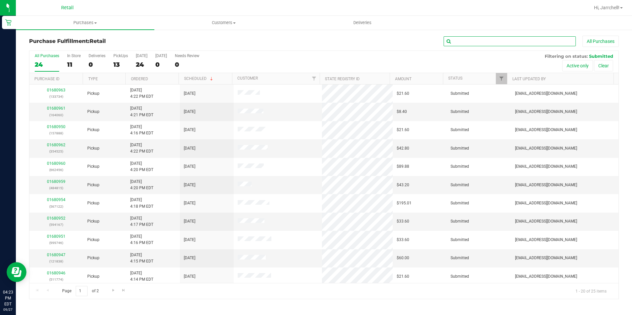
click at [536, 44] on input "text" at bounding box center [509, 41] width 132 height 10
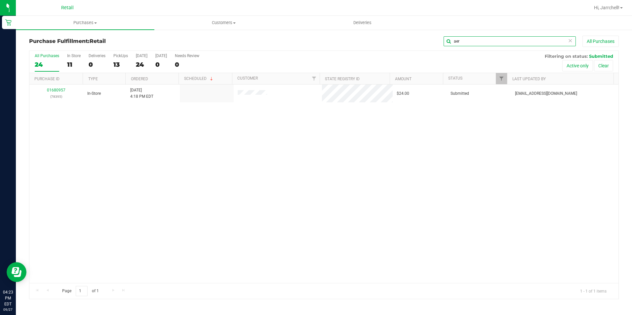
type input "aer"
click at [138, 135] on div "01680957 (78395) In-Store 9/27/2025 4:18 PM EDT $24.00 Submitted aiqecomm@slate…" at bounding box center [323, 184] width 589 height 199
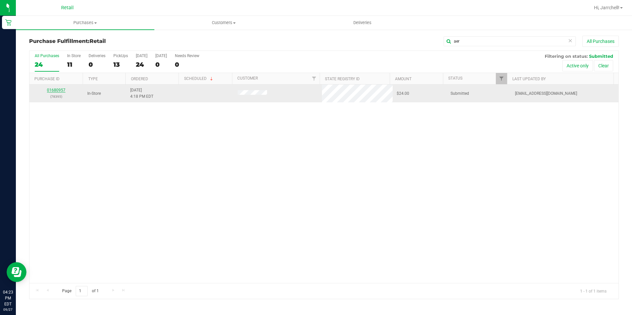
click at [56, 89] on link "01680957" at bounding box center [56, 90] width 18 height 5
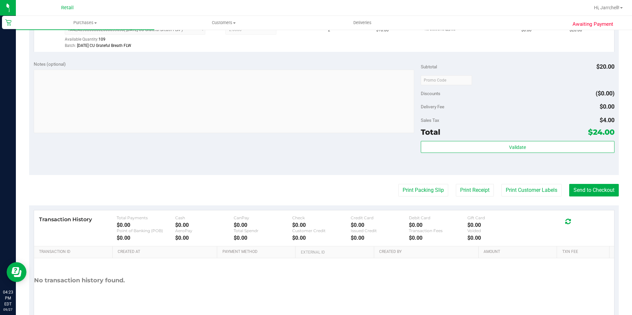
scroll to position [198, 0]
click at [281, 156] on div "Notes (optional) Subtotal $20.00 Discounts ($0.00) Delivery Fee $0.00 Sales Tax…" at bounding box center [323, 115] width 589 height 119
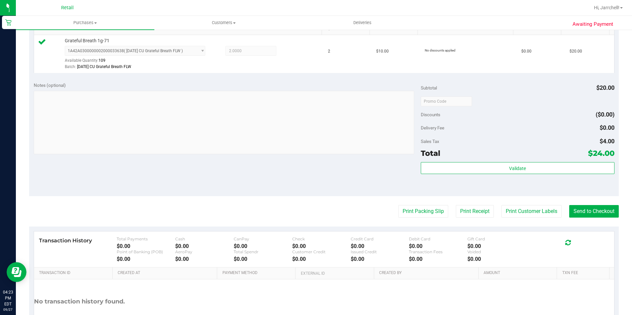
scroll to position [165, 0]
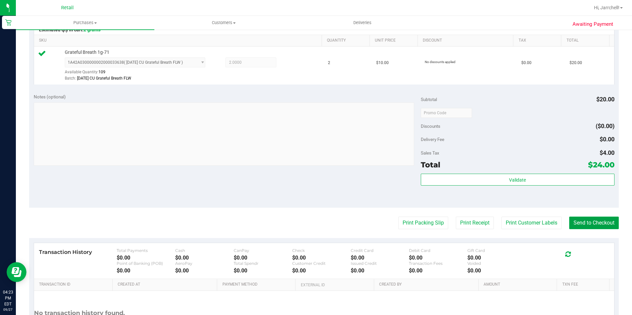
drag, startPoint x: 595, startPoint y: 222, endPoint x: 341, endPoint y: 117, distance: 275.7
click at [593, 222] on button "Send to Checkout" at bounding box center [594, 223] width 50 height 13
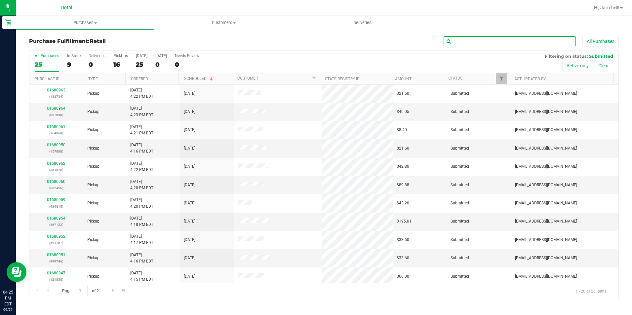
click at [459, 42] on input "text" at bounding box center [509, 41] width 132 height 10
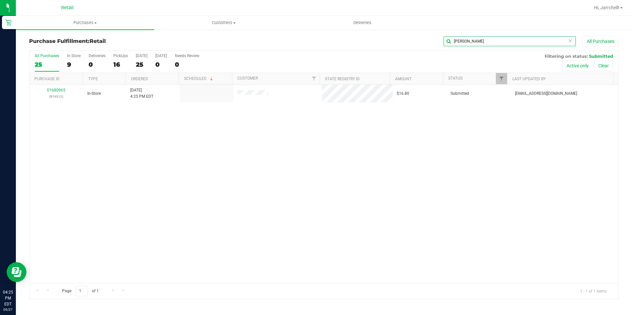
type input "leo"
click at [156, 174] on div "01680965 (919512) In-Store 9/27/2025 4:25 PM EDT $16.80 Submitted aiqecomm@slat…" at bounding box center [323, 184] width 589 height 199
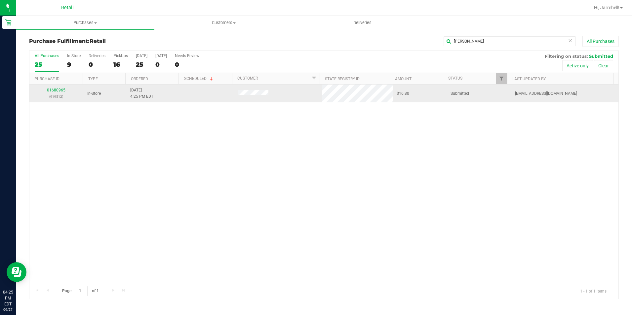
click at [63, 88] on div "01680965 (919512)" at bounding box center [56, 93] width 46 height 13
click at [62, 93] on p "(919512)" at bounding box center [56, 96] width 46 height 6
click at [59, 90] on link "01680965" at bounding box center [56, 90] width 18 height 5
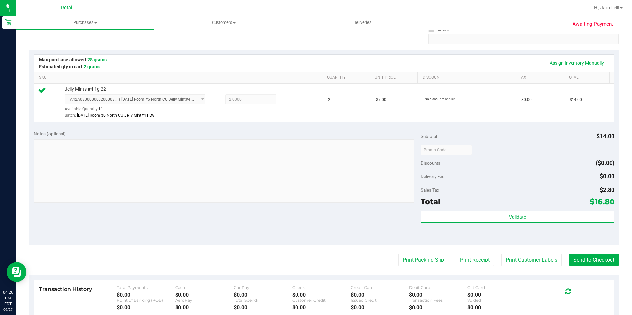
scroll to position [132, 0]
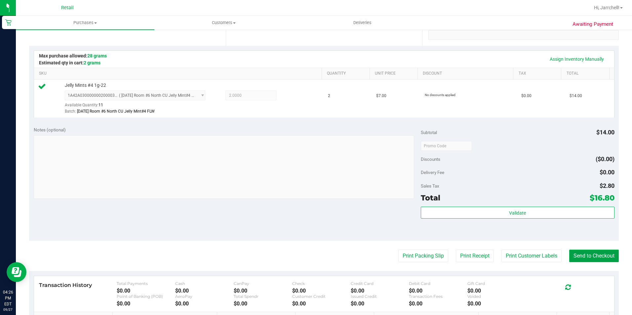
click at [594, 254] on button "Send to Checkout" at bounding box center [594, 256] width 50 height 13
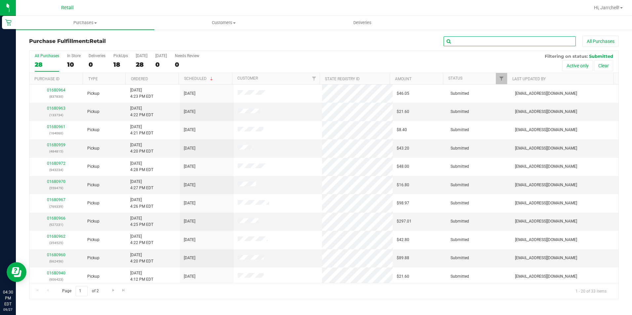
click at [468, 42] on input "text" at bounding box center [509, 41] width 132 height 10
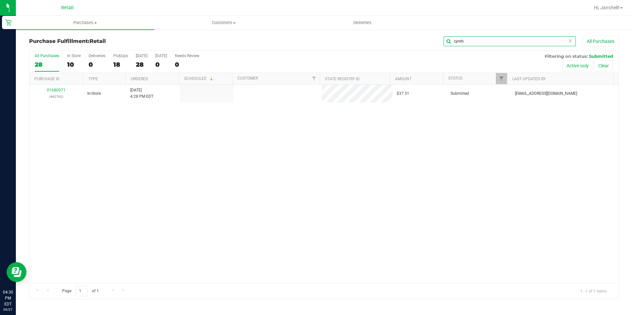
type input "cynth"
click at [107, 137] on div "01680971 (482762) In-Store 9/27/2025 4:28 PM EDT $37.51 Submitted aiqecomm@slat…" at bounding box center [323, 184] width 589 height 199
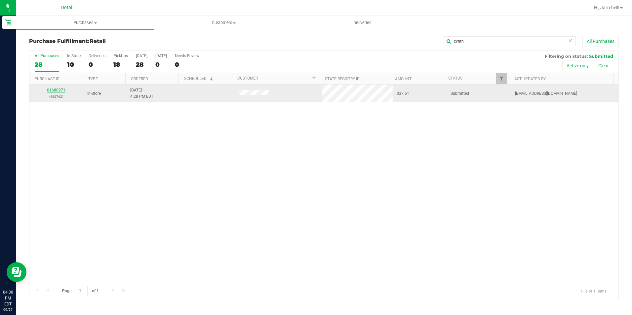
click at [48, 90] on link "01680971" at bounding box center [56, 90] width 18 height 5
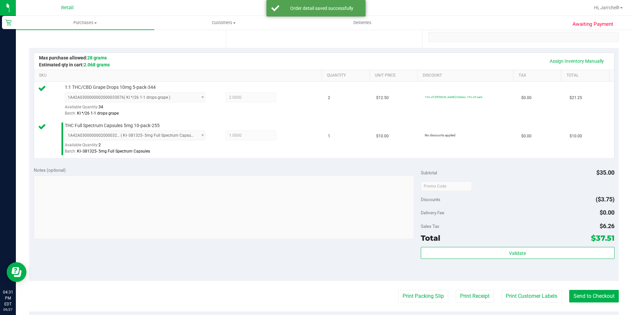
scroll to position [132, 0]
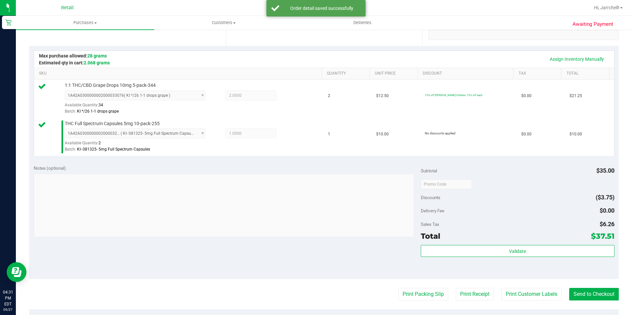
click at [332, 196] on div "Notes (optional)" at bounding box center [227, 202] width 387 height 74
drag, startPoint x: 606, startPoint y: 298, endPoint x: 361, endPoint y: 200, distance: 263.0
click at [605, 298] on button "Send to Checkout" at bounding box center [594, 294] width 50 height 13
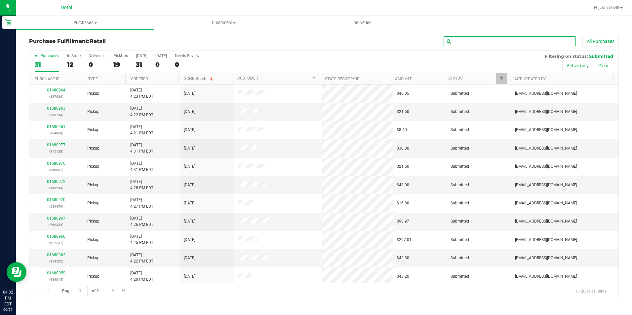
drag, startPoint x: 530, startPoint y: 43, endPoint x: 461, endPoint y: 59, distance: 70.4
click at [523, 44] on input "text" at bounding box center [509, 41] width 132 height 10
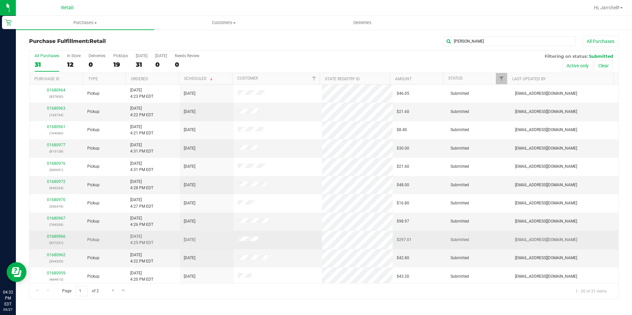
click at [248, 237] on div "All Purchases 31 In Store 12 Deliveries 0 PickUps 19 Today 31 Tomorrow 0 Needs …" at bounding box center [323, 175] width 589 height 249
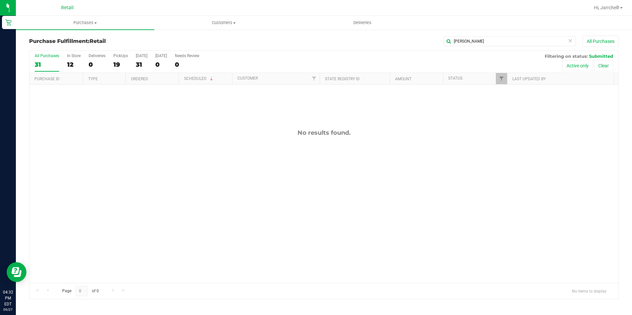
click at [185, 130] on div "No results found." at bounding box center [323, 206] width 589 height 243
click at [464, 42] on input "jarad" at bounding box center [509, 41] width 132 height 10
click at [482, 37] on input "jarjarad" at bounding box center [509, 41] width 132 height 10
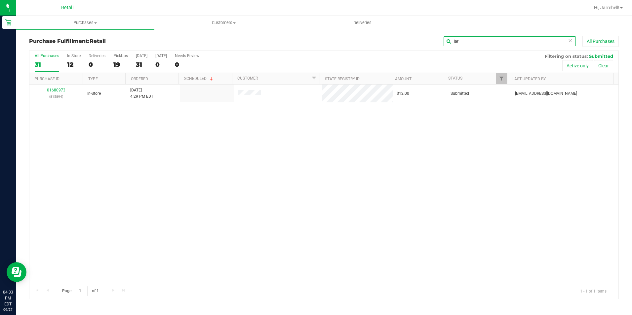
type input "jar"
drag, startPoint x: 300, startPoint y: 185, endPoint x: 122, endPoint y: 84, distance: 205.3
click at [300, 185] on div "01680973 (815894) In-Store 9/27/2025 4:29 PM EDT $12.00 Submitted aiqecomm@slat…" at bounding box center [323, 184] width 589 height 199
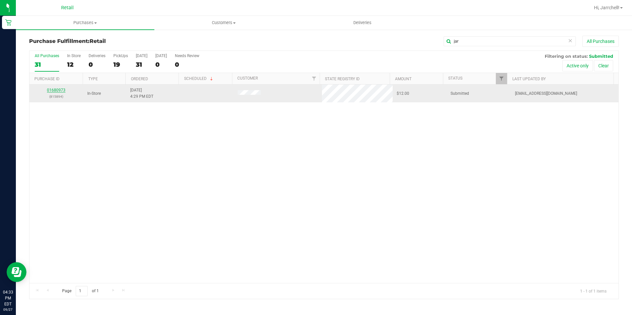
click at [58, 90] on link "01680973" at bounding box center [56, 90] width 18 height 5
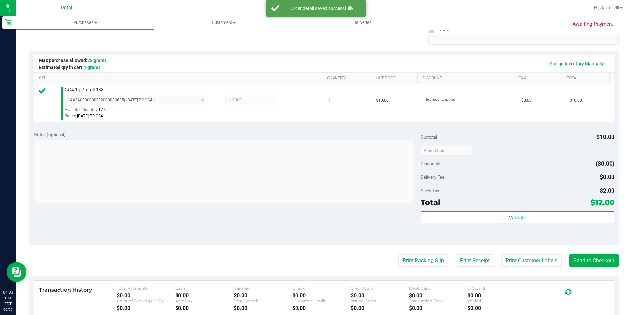
scroll to position [165, 0]
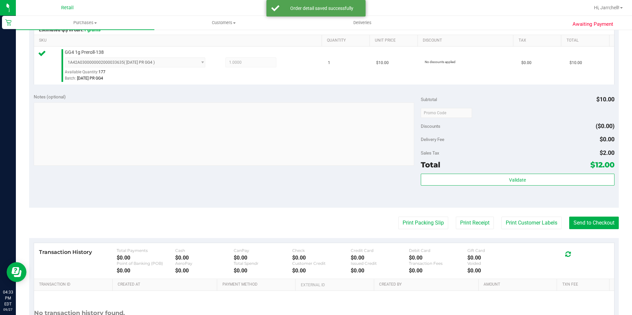
drag, startPoint x: 258, startPoint y: 173, endPoint x: 438, endPoint y: 171, distance: 180.4
click at [289, 172] on div "Notes (optional) Subtotal $10.00 Discounts ($0.00) Delivery Fee $0.00 Sales Tax…" at bounding box center [323, 148] width 589 height 119
click at [578, 219] on button "Send to Checkout" at bounding box center [594, 223] width 50 height 13
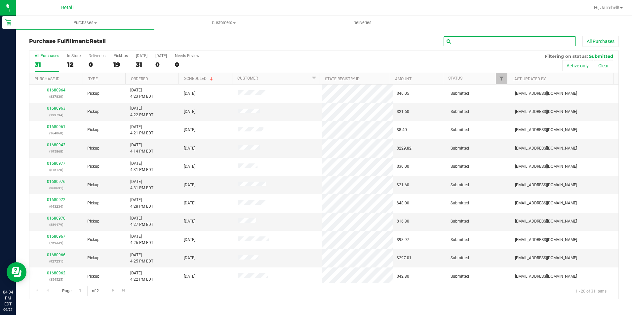
click at [490, 40] on input "text" at bounding box center [509, 41] width 132 height 10
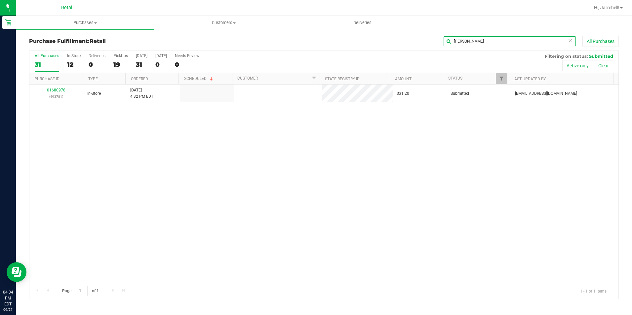
type input "joel"
drag, startPoint x: 272, startPoint y: 196, endPoint x: 214, endPoint y: 146, distance: 75.9
click at [267, 192] on div "01680978 (493781) In-Store 9/27/2025 4:32 PM EDT $31.20 Submitted aiqecomm@slat…" at bounding box center [323, 184] width 589 height 199
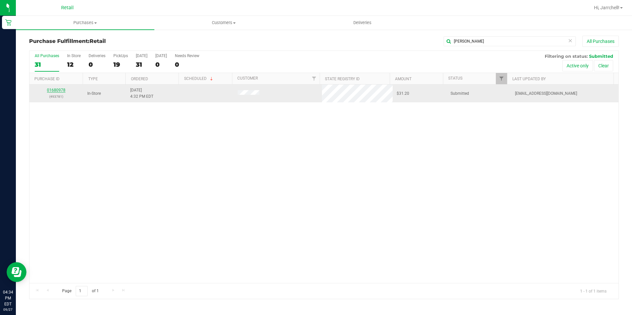
click at [56, 89] on link "01680978" at bounding box center [56, 90] width 18 height 5
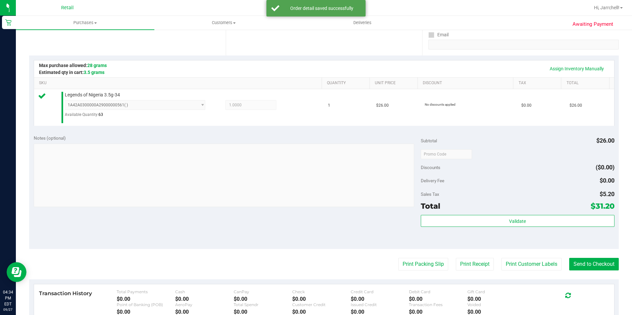
scroll to position [165, 0]
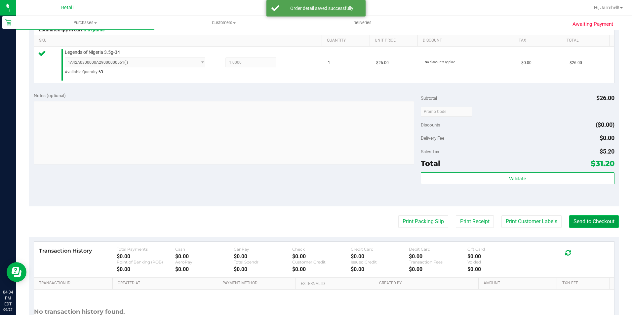
click at [599, 225] on button "Send to Checkout" at bounding box center [594, 221] width 50 height 13
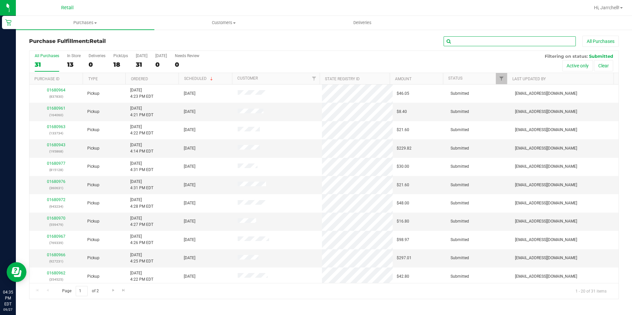
click at [505, 39] on input "text" at bounding box center [509, 41] width 132 height 10
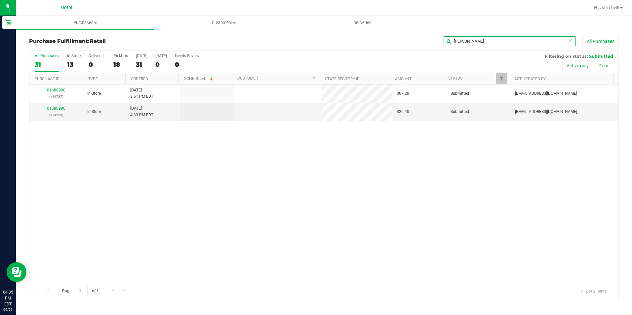
type input "chris"
drag, startPoint x: 250, startPoint y: 193, endPoint x: 30, endPoint y: 40, distance: 268.3
click at [250, 193] on div "01680900 (140727) In-Store 9/27/2025 3:51 PM EDT $67.20 Submitted aiqecomm@slat…" at bounding box center [323, 184] width 589 height 199
drag, startPoint x: 186, startPoint y: 181, endPoint x: 96, endPoint y: 132, distance: 102.0
click at [176, 174] on div "01680900 (140727) In-Store 9/27/2025 3:51 PM EDT $67.20 Submitted aiqecomm@slat…" at bounding box center [323, 184] width 589 height 199
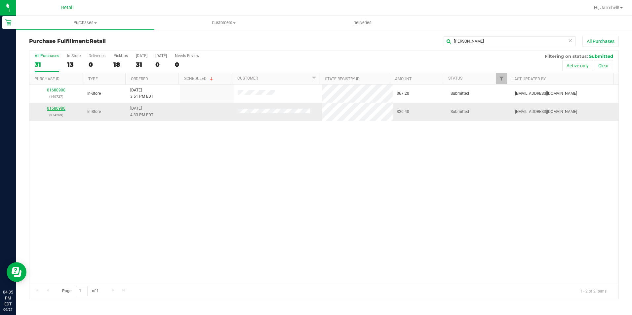
click at [58, 108] on link "01680980" at bounding box center [56, 108] width 18 height 5
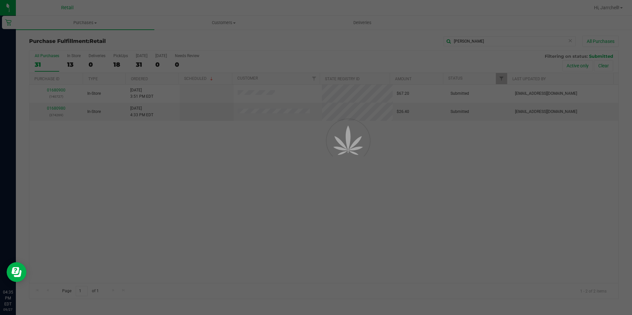
click at [87, 136] on div at bounding box center [316, 157] width 632 height 315
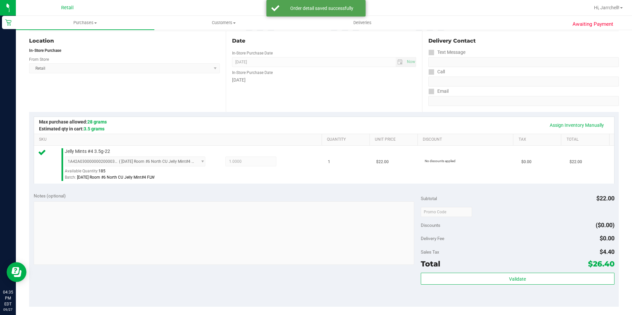
drag, startPoint x: 241, startPoint y: 182, endPoint x: 253, endPoint y: 185, distance: 12.3
click at [246, 182] on td "Jelly Mints #4 3.5g-22 1A42A0300000002000033629 ( 7/29/25 Room #6 North CU Jell…" at bounding box center [179, 165] width 290 height 38
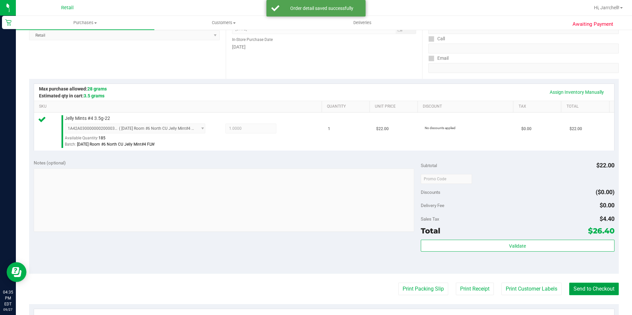
click at [599, 295] on button "Send to Checkout" at bounding box center [594, 289] width 50 height 13
drag, startPoint x: 237, startPoint y: 142, endPoint x: 225, endPoint y: 105, distance: 38.9
click at [230, 118] on div "Jelly Mints #4 3.5g-22 1A42A0300000002000033629 ( 7/29/25 Room #6 North CU Jell…" at bounding box center [189, 131] width 257 height 33
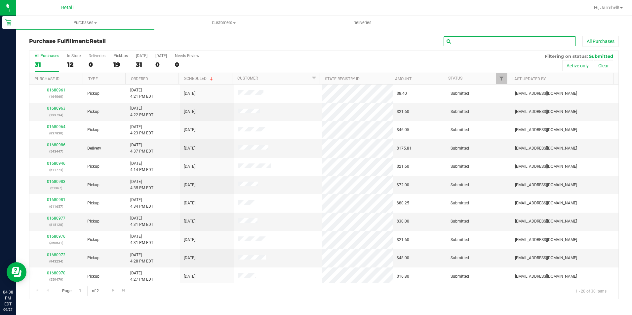
click at [472, 42] on input "text" at bounding box center [509, 41] width 132 height 10
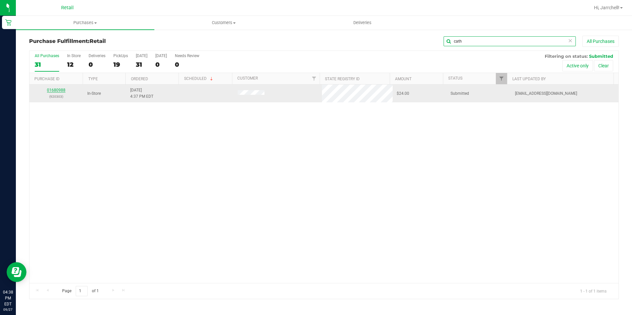
type input "cath"
click at [62, 92] on link "01680988" at bounding box center [56, 90] width 18 height 5
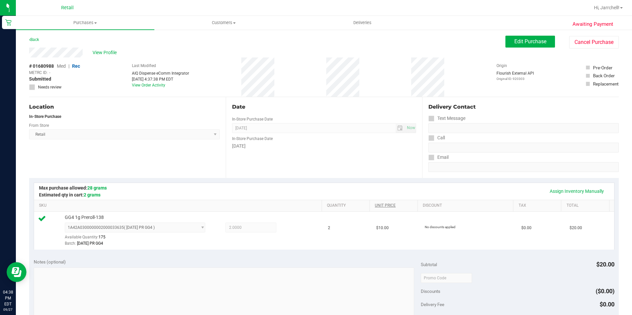
drag, startPoint x: 270, startPoint y: 190, endPoint x: 385, endPoint y: 205, distance: 116.7
click at [351, 201] on div "Assign Inventory Manually SKU Quantity Unit Price Discount Tax Total GG4 1g Pre…" at bounding box center [324, 216] width 580 height 67
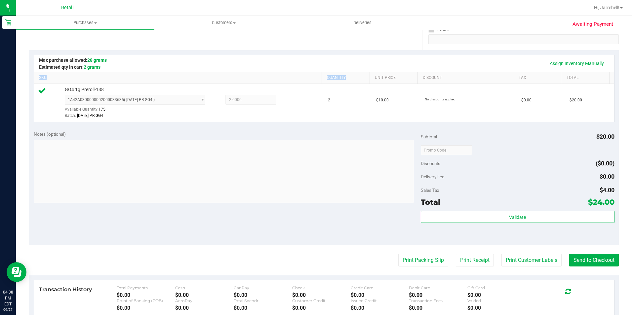
scroll to position [165, 0]
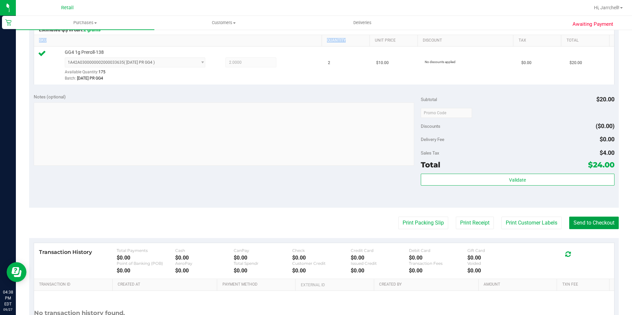
drag, startPoint x: 585, startPoint y: 221, endPoint x: 488, endPoint y: 193, distance: 101.3
click at [585, 221] on button "Send to Checkout" at bounding box center [594, 223] width 50 height 13
click at [205, 92] on div "Notes (optional) Subtotal $20.00 Discounts ($0.00) Delivery Fee $0.00 Sales Tax…" at bounding box center [323, 148] width 589 height 119
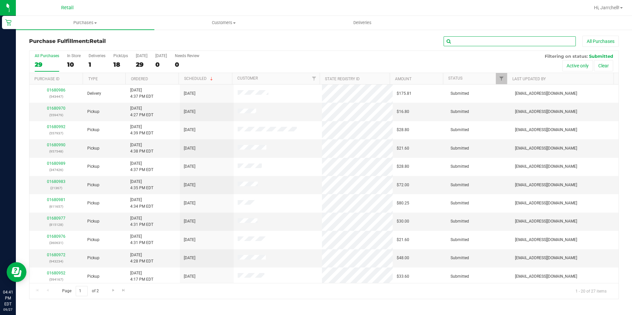
click at [483, 44] on input "text" at bounding box center [509, 41] width 132 height 10
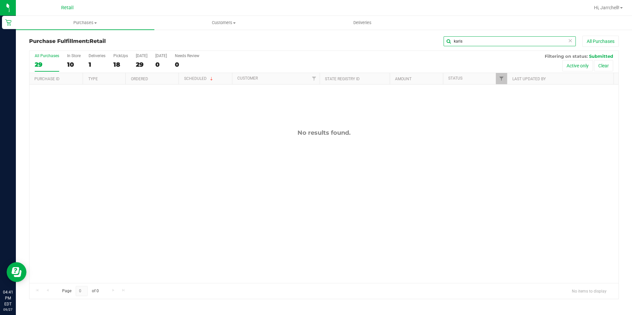
type input "karis"
drag, startPoint x: 393, startPoint y: 214, endPoint x: 223, endPoint y: 80, distance: 216.9
click at [394, 213] on div "No results found." at bounding box center [323, 206] width 589 height 243
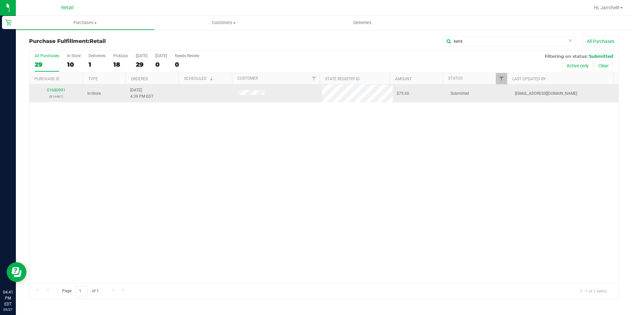
drag, startPoint x: 344, startPoint y: 192, endPoint x: 107, endPoint y: 90, distance: 258.6
click at [344, 190] on div "01680991 (814487) In-Store 9/27/2025 4:39 PM EDT $75.60 Submitted aiqecomm@slat…" at bounding box center [323, 184] width 589 height 199
click at [53, 89] on link "01680991" at bounding box center [56, 90] width 18 height 5
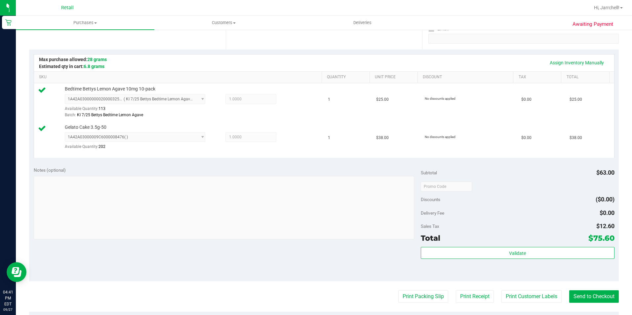
scroll to position [165, 0]
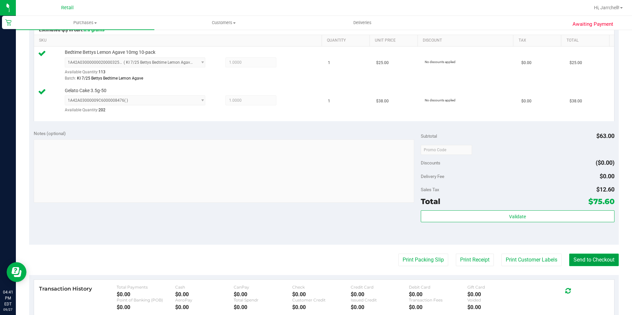
click at [583, 260] on button "Send to Checkout" at bounding box center [594, 260] width 50 height 13
drag, startPoint x: 176, startPoint y: 92, endPoint x: 143, endPoint y: 19, distance: 81.0
click at [173, 87] on td "Gelato Cake 3.5g-50 1A42A03000009C6000008476 ( ) 1A42A03000009C6000007212 1A42A…" at bounding box center [179, 103] width 290 height 36
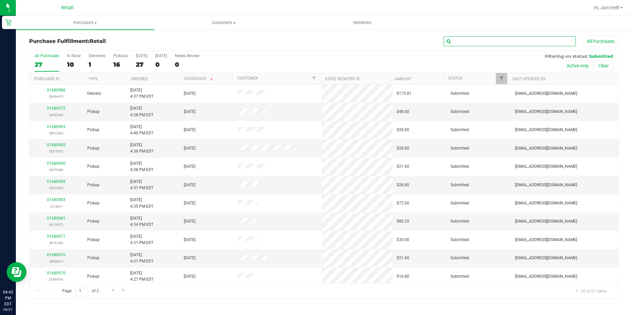
click at [500, 37] on input "text" at bounding box center [509, 41] width 132 height 10
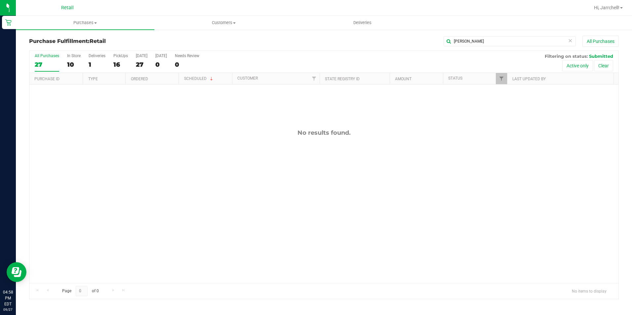
click at [476, 33] on div "Purchase Fulfillment: Retail shannon All Purchases All Purchases 27 In Store 10…" at bounding box center [324, 167] width 616 height 277
click at [491, 47] on div "shannon All Purchases" at bounding box center [422, 41] width 393 height 11
click at [490, 44] on input "shannon" at bounding box center [509, 41] width 132 height 10
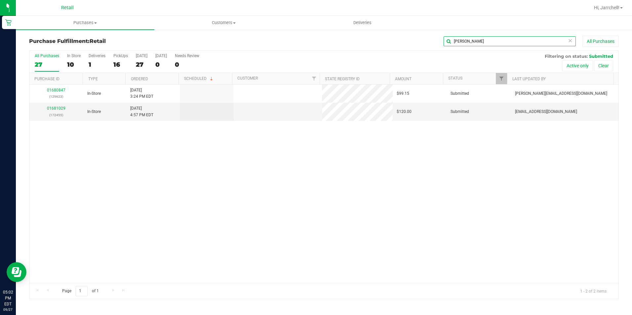
type input "KEVIN"
drag, startPoint x: 266, startPoint y: 219, endPoint x: 120, endPoint y: 75, distance: 205.3
click at [266, 216] on div "01680847 (129623) In-Store 9/27/2025 3:24 PM EDT $99.15 Submitted lape.mogaji59…" at bounding box center [323, 184] width 589 height 199
click at [56, 107] on link "01681029" at bounding box center [56, 108] width 18 height 5
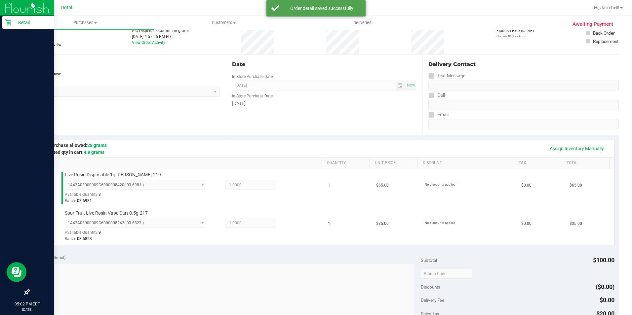
scroll to position [66, 0]
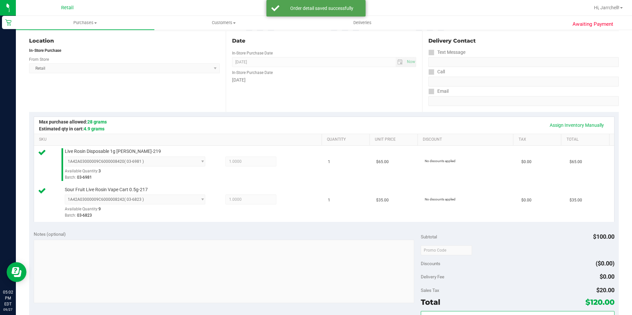
click at [269, 222] on div "Assign Inventory Manually SKU Quantity Unit Price Discount Tax Total Live Rosin…" at bounding box center [323, 169] width 589 height 114
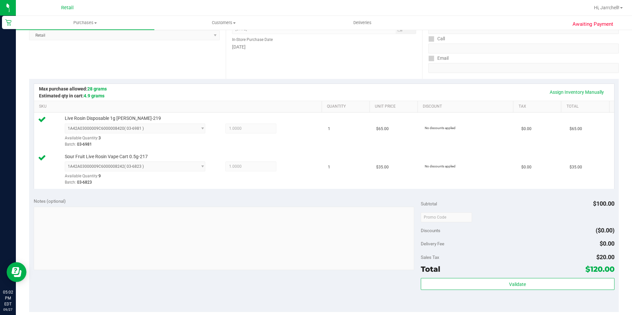
scroll to position [132, 0]
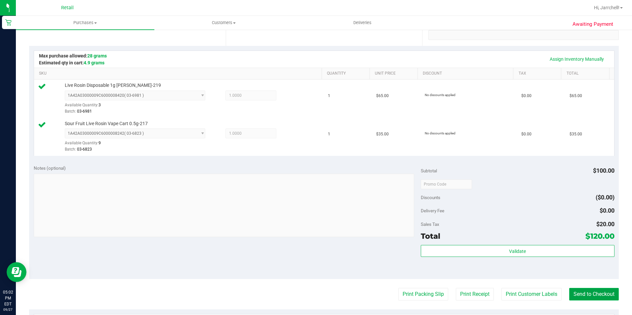
click at [577, 292] on button "Send to Checkout" at bounding box center [594, 294] width 50 height 13
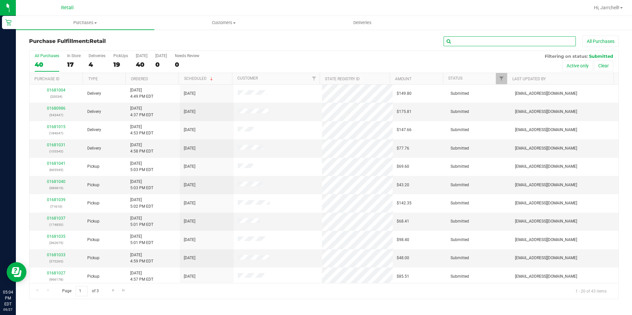
click at [527, 44] on input "text" at bounding box center [509, 41] width 132 height 10
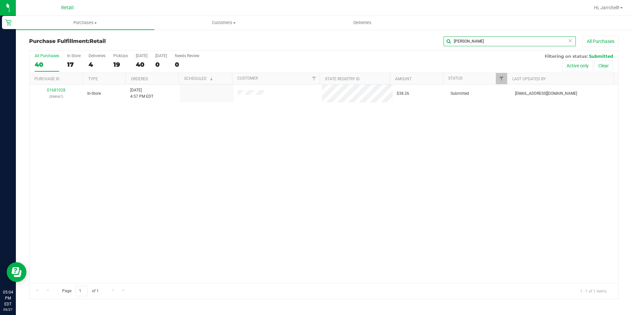
type input "josep"
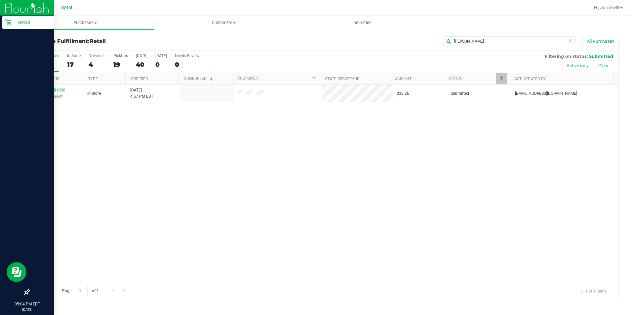
drag, startPoint x: 236, startPoint y: 248, endPoint x: 2, endPoint y: 48, distance: 307.8
click at [233, 222] on div "01681028 (598067) In-Store 9/27/2025 4:57 PM EDT $38.26 Submitted aiqecomm@slat…" at bounding box center [323, 184] width 589 height 199
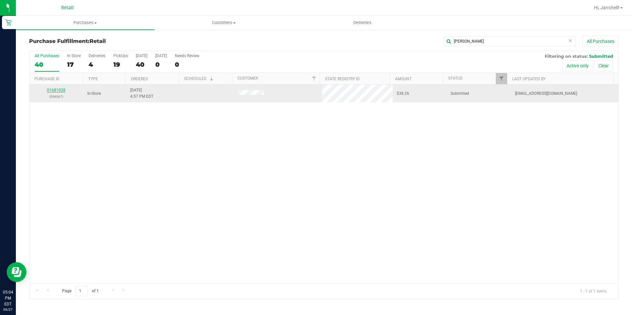
click at [61, 90] on link "01681028" at bounding box center [56, 90] width 18 height 5
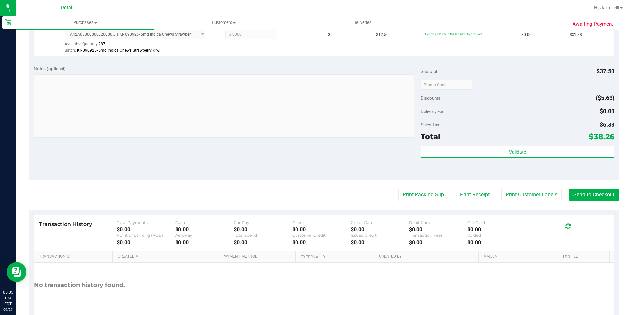
scroll to position [225, 0]
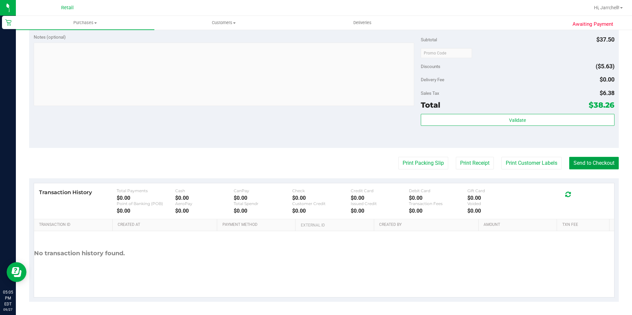
click at [587, 169] on button "Send to Checkout" at bounding box center [594, 163] width 50 height 13
click at [277, 104] on div at bounding box center [224, 75] width 380 height 65
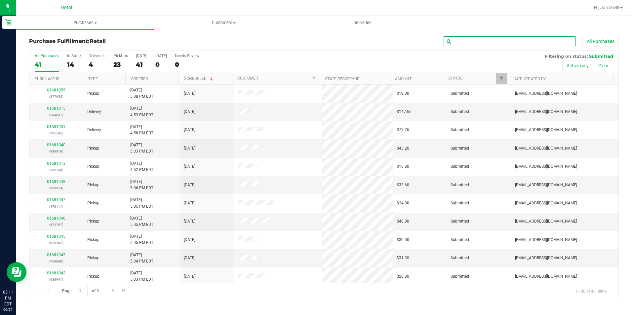
click at [495, 39] on input "text" at bounding box center [509, 41] width 132 height 10
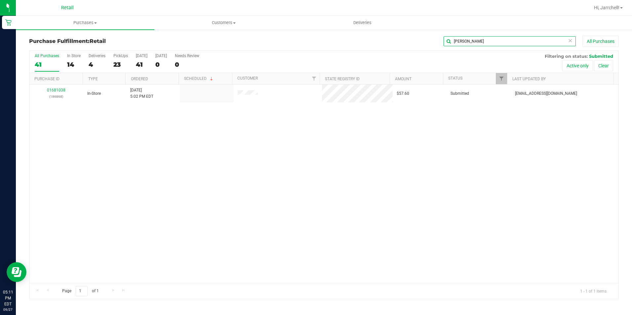
type input "raul"
drag, startPoint x: 284, startPoint y: 198, endPoint x: 145, endPoint y: 105, distance: 167.6
click at [283, 196] on div "01681038 (186868) In-Store 9/27/2025 5:02 PM EDT $57.60 Submitted aiqecomm@slat…" at bounding box center [323, 184] width 589 height 199
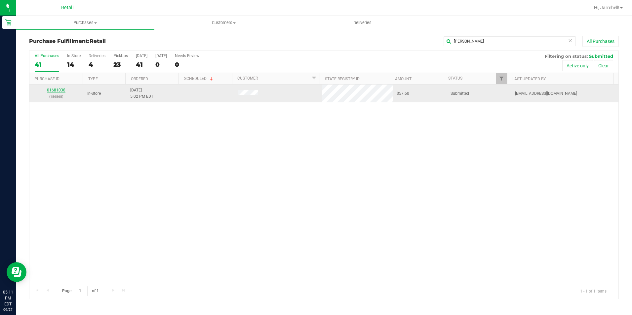
click at [54, 88] on link "01681038" at bounding box center [56, 90] width 18 height 5
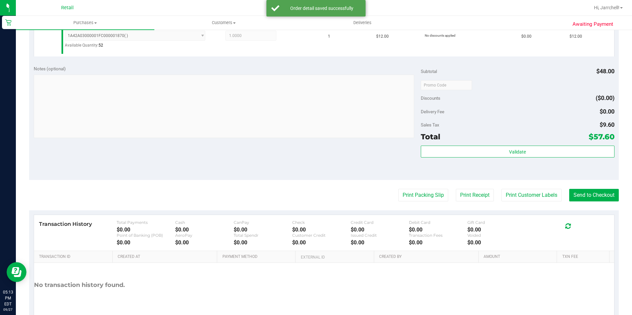
scroll to position [231, 0]
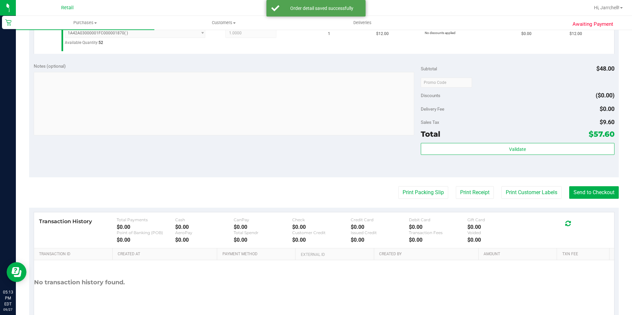
drag, startPoint x: 261, startPoint y: 160, endPoint x: 591, endPoint y: 176, distance: 330.0
click at [268, 158] on div "Notes (optional) Subtotal $48.00 Discounts ($0.00) Delivery Fee $0.00 Sales Tax…" at bounding box center [323, 117] width 589 height 119
click at [593, 190] on button "Send to Checkout" at bounding box center [594, 192] width 50 height 13
click at [245, 64] on div "Notes (optional)" at bounding box center [227, 66] width 387 height 7
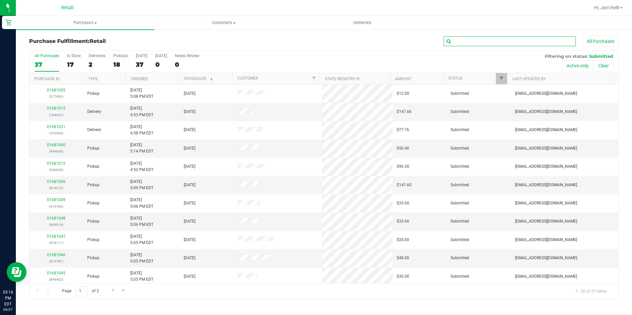
drag, startPoint x: 494, startPoint y: 39, endPoint x: 476, endPoint y: 42, distance: 18.1
click at [491, 39] on input "text" at bounding box center [509, 41] width 132 height 10
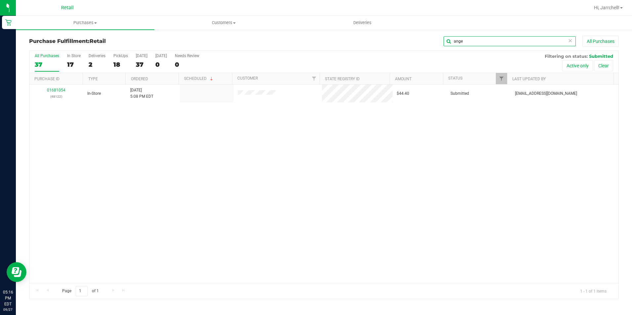
type input "ange"
drag, startPoint x: 387, startPoint y: 119, endPoint x: 353, endPoint y: 112, distance: 34.5
click at [386, 119] on div "01681054 (48122) In-Store 9/27/2025 5:08 PM EDT $44.40 Submitted aiqecomm@slate…" at bounding box center [323, 184] width 589 height 199
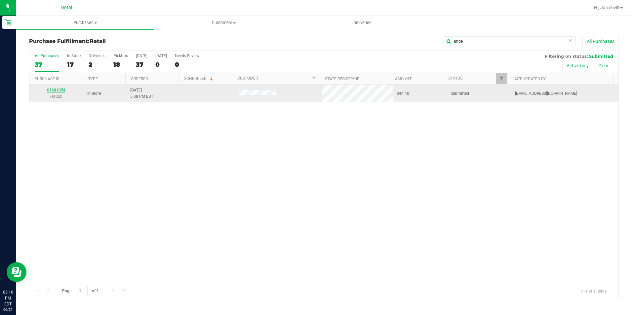
click at [60, 90] on link "01681054" at bounding box center [56, 90] width 18 height 5
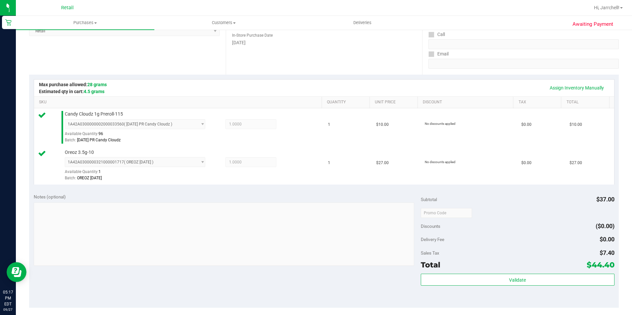
scroll to position [132, 0]
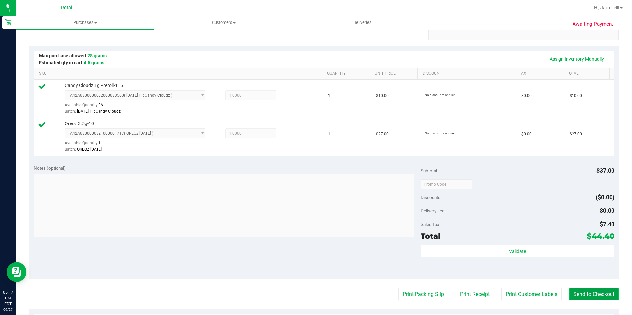
click at [608, 295] on button "Send to Checkout" at bounding box center [594, 294] width 50 height 13
click at [246, 166] on div "Notes (optional)" at bounding box center [227, 202] width 387 height 74
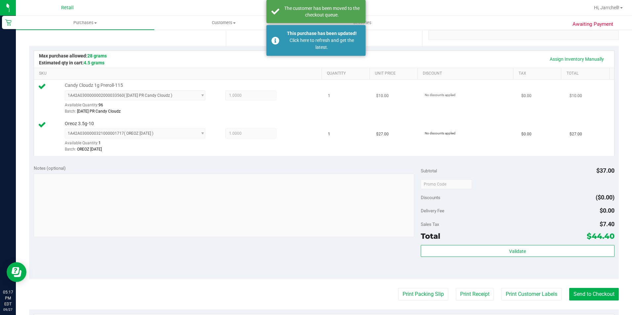
click at [72, 83] on span "Candy Cloudz 1g Preroll-115" at bounding box center [94, 85] width 58 height 6
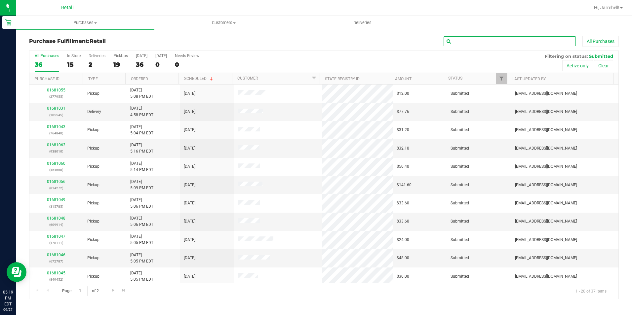
click at [543, 40] on input "text" at bounding box center [509, 41] width 132 height 10
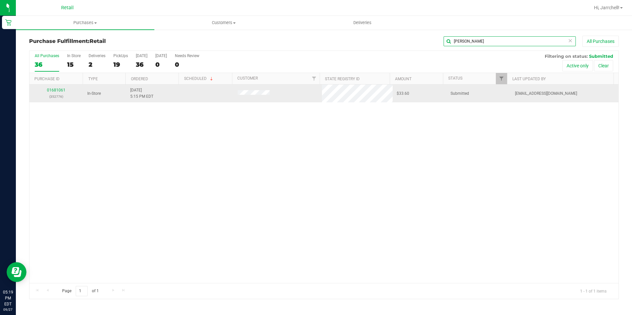
type input "paul"
click at [130, 89] on span "9/27/2025 5:15 PM EDT" at bounding box center [141, 93] width 23 height 13
click at [61, 87] on div "01681061 (352776)" at bounding box center [56, 93] width 46 height 13
click at [57, 89] on link "01681061" at bounding box center [56, 90] width 18 height 5
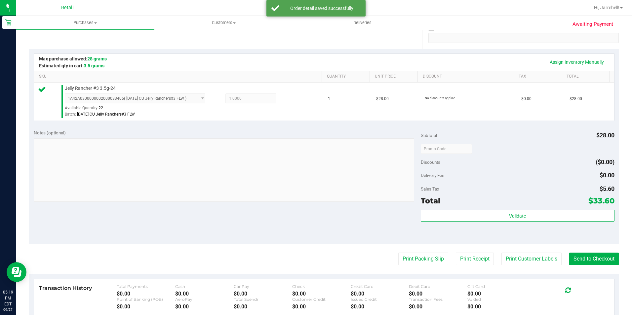
scroll to position [132, 0]
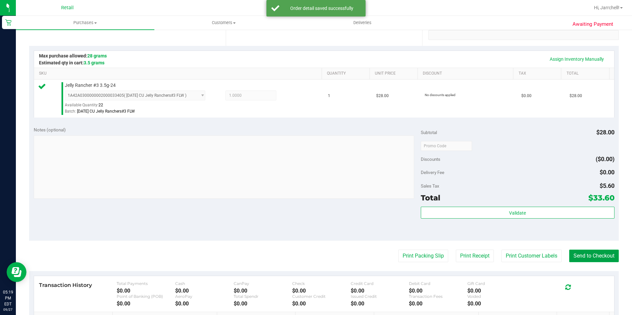
drag, startPoint x: 613, startPoint y: 260, endPoint x: 565, endPoint y: 233, distance: 54.6
click at [613, 259] on button "Send to Checkout" at bounding box center [594, 256] width 50 height 13
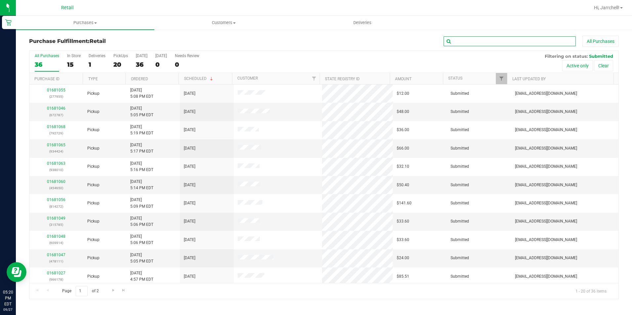
drag, startPoint x: 463, startPoint y: 45, endPoint x: 458, endPoint y: 45, distance: 5.3
click at [462, 45] on input "text" at bounding box center [509, 41] width 132 height 10
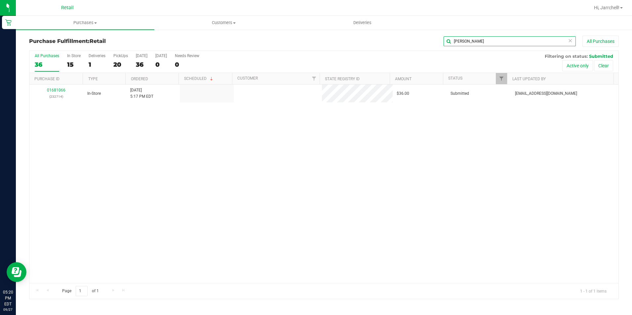
type input "ryan"
drag, startPoint x: 214, startPoint y: 154, endPoint x: 165, endPoint y: 116, distance: 61.8
click at [216, 154] on div "01681066 (232714) In-Store 9/27/2025 5:17 PM EDT $36.00 Submitted aiqecomm@slat…" at bounding box center [323, 184] width 589 height 199
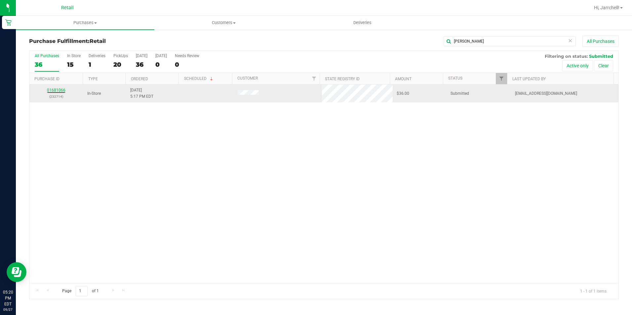
click at [58, 90] on link "01681066" at bounding box center [56, 90] width 18 height 5
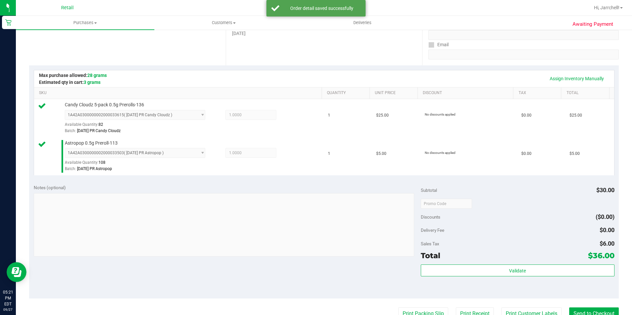
scroll to position [165, 0]
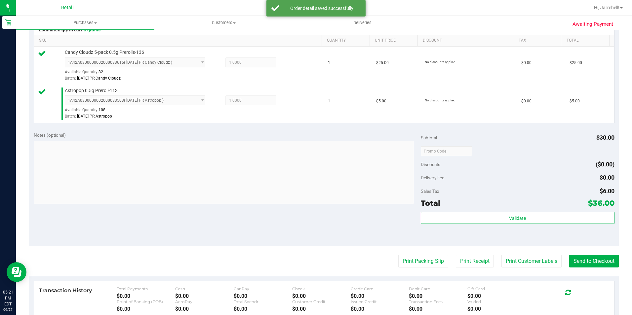
click at [278, 223] on div "Notes (optional) Subtotal $30.00 Discounts ($0.00) Delivery Fee $0.00 Sales Tax…" at bounding box center [323, 186] width 589 height 119
click at [606, 265] on button "Send to Checkout" at bounding box center [594, 261] width 50 height 13
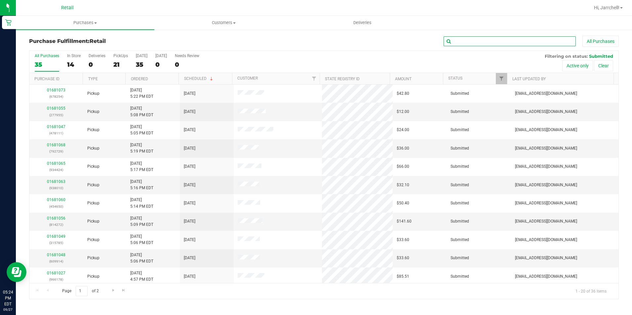
click at [507, 45] on input "text" at bounding box center [509, 41] width 132 height 10
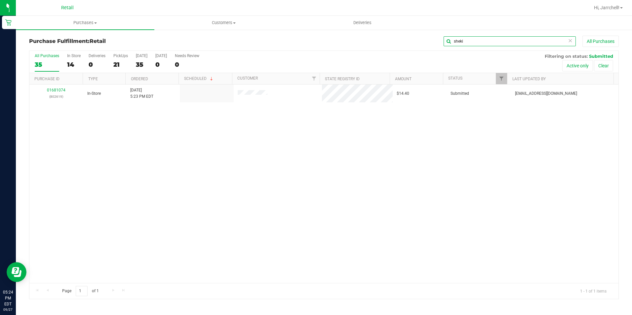
type input "sheki"
drag, startPoint x: 211, startPoint y: 155, endPoint x: 206, endPoint y: 153, distance: 6.0
click at [209, 155] on div "01681074 (802619) In-Store 9/27/2025 5:23 PM EDT $14.40 Submitted aiqecomm@slat…" at bounding box center [323, 184] width 589 height 199
click at [145, 110] on div "01681074 (802619) In-Store 9/27/2025 5:23 PM EDT $14.40 Submitted aiqecomm@slat…" at bounding box center [323, 184] width 589 height 199
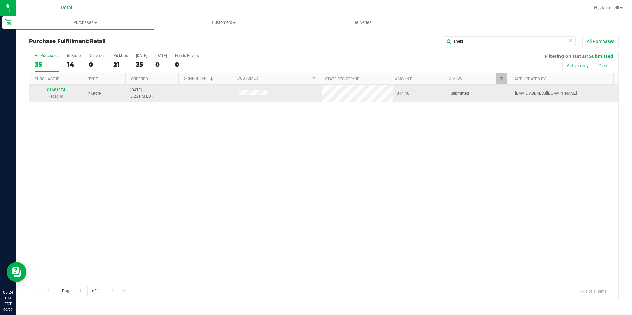
click at [57, 90] on link "01681074" at bounding box center [56, 90] width 18 height 5
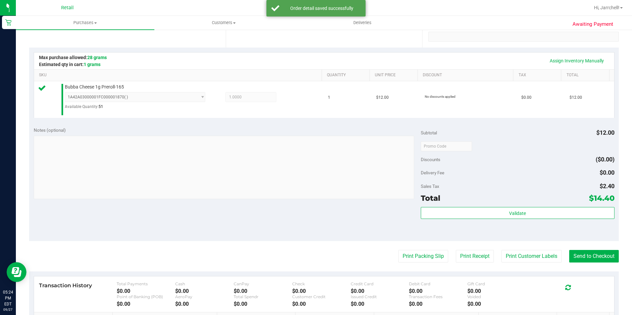
scroll to position [132, 0]
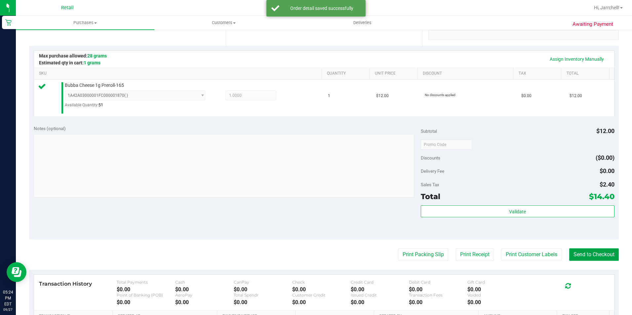
click at [598, 261] on button "Send to Checkout" at bounding box center [594, 254] width 50 height 13
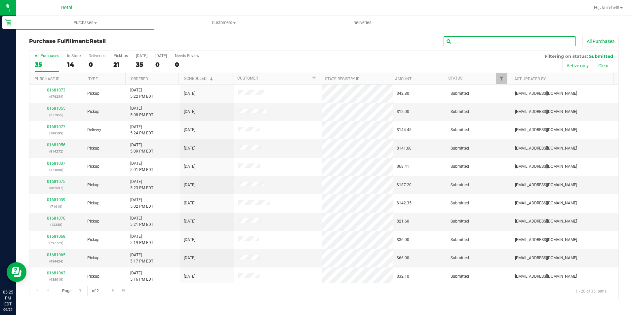
click at [491, 40] on input "text" at bounding box center [509, 41] width 132 height 10
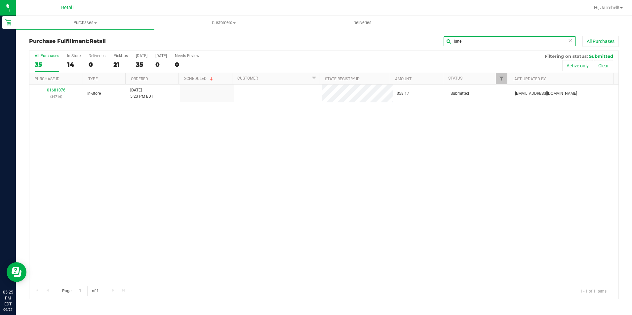
type input "june"
drag, startPoint x: 235, startPoint y: 191, endPoint x: 26, endPoint y: 92, distance: 231.4
click at [226, 166] on div "01681076 (34716) In-Store 9/27/2025 5:23 PM EDT $58.17 Submitted aiqecomm@slate…" at bounding box center [323, 184] width 589 height 199
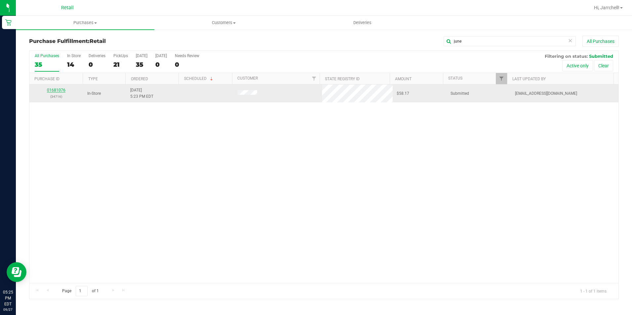
click at [59, 90] on link "01681076" at bounding box center [56, 90] width 18 height 5
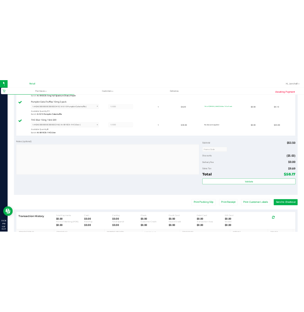
scroll to position [264, 0]
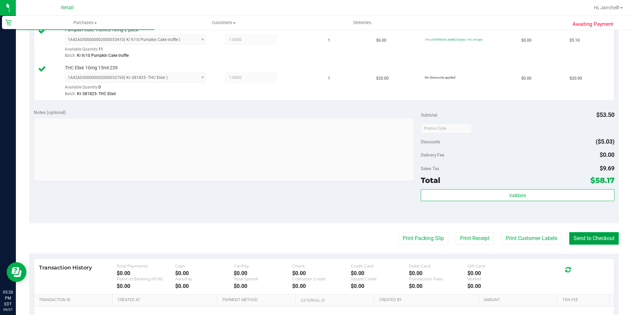
click at [602, 243] on button "Send to Checkout" at bounding box center [594, 238] width 50 height 13
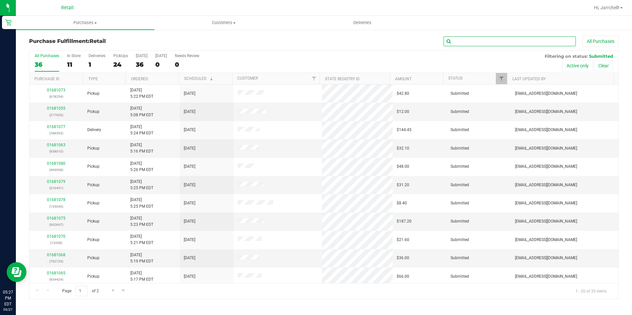
click at [557, 43] on input "text" at bounding box center [509, 41] width 132 height 10
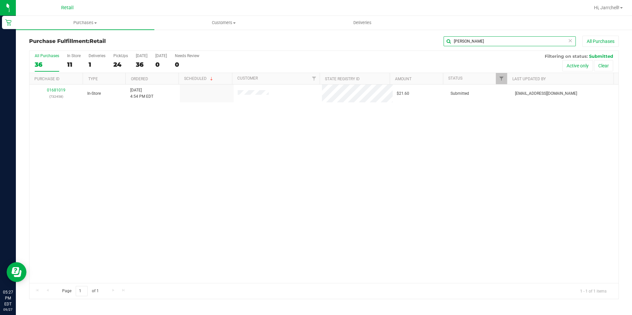
type input "fran"
click at [206, 192] on div "01681019 (732458) In-Store 9/27/2025 4:54 PM EDT $21.60 Submitted aiqecomm@slat…" at bounding box center [323, 184] width 589 height 199
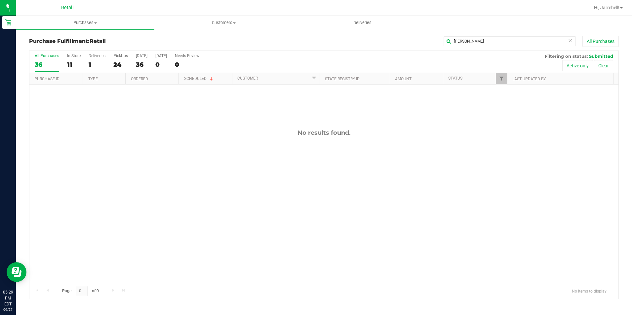
click at [448, 177] on div "No results found." at bounding box center [323, 206] width 589 height 243
click at [502, 38] on input "fran" at bounding box center [509, 41] width 132 height 10
click at [468, 41] on input "fran" at bounding box center [509, 41] width 132 height 10
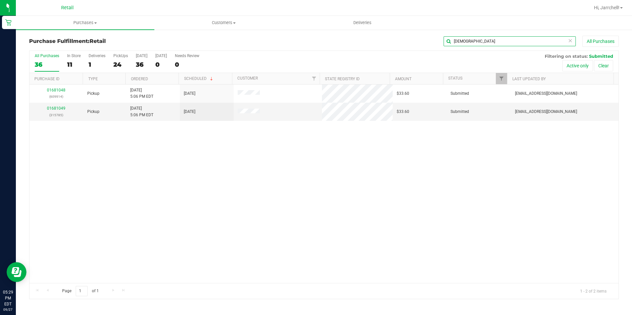
type input "isaa"
click at [437, 154] on div "01681048 (609914) Pickup 9/27/2025 5:06 PM EDT 9/27/2025 $33.60 Submitted aiqec…" at bounding box center [323, 184] width 589 height 199
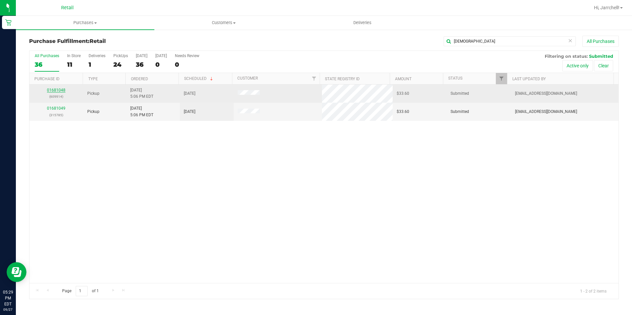
click at [56, 90] on link "01681048" at bounding box center [56, 90] width 18 height 5
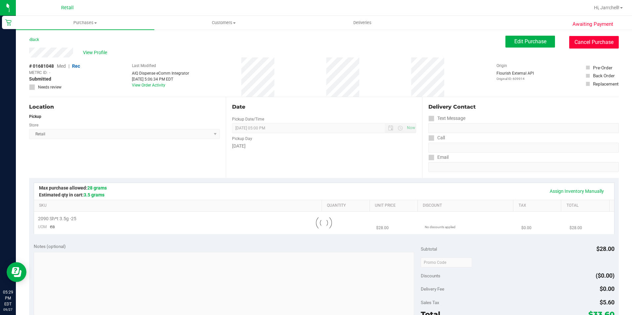
click at [585, 44] on button "Cancel Purchase" at bounding box center [594, 42] width 50 height 13
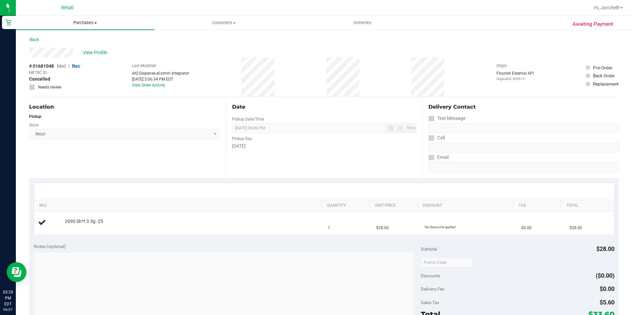
click at [89, 24] on span "Purchases" at bounding box center [85, 23] width 138 height 6
click at [75, 37] on span "Summary of purchases" at bounding box center [50, 40] width 68 height 6
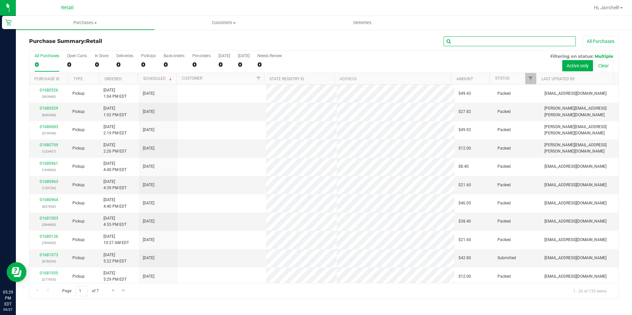
click at [530, 40] on input "text" at bounding box center [509, 41] width 132 height 10
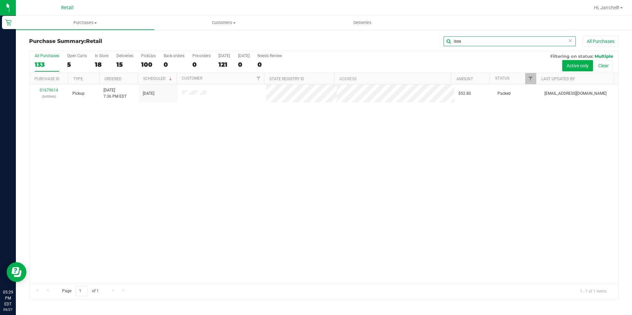
type input "issa"
drag, startPoint x: 320, startPoint y: 191, endPoint x: 313, endPoint y: 194, distance: 6.8
click at [319, 192] on div "01679614 (345340) Pickup 9/26/2025 7:36 PM EDT 9/26/2025 $52.80 Packed kbernard…" at bounding box center [323, 184] width 589 height 199
click at [476, 41] on input "issa" at bounding box center [509, 41] width 132 height 10
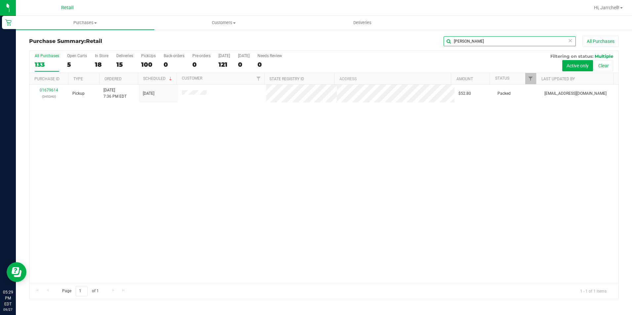
type input "isaac"
click at [351, 157] on div "01679614 (345340) Pickup 9/26/2025 7:36 PM EDT 9/26/2025 $52.80 Packed kbernard…" at bounding box center [323, 184] width 589 height 199
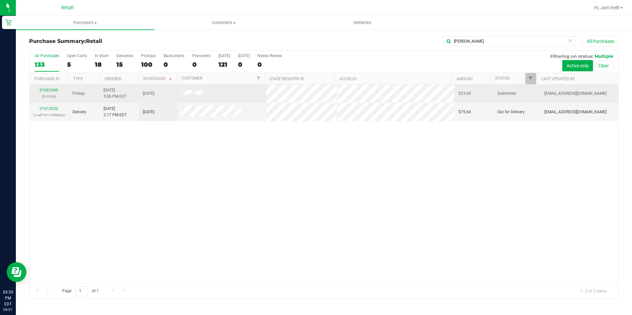
click at [44, 88] on div "01681049 (315785)" at bounding box center [48, 93] width 31 height 13
click at [51, 90] on link "01681049" at bounding box center [49, 90] width 18 height 5
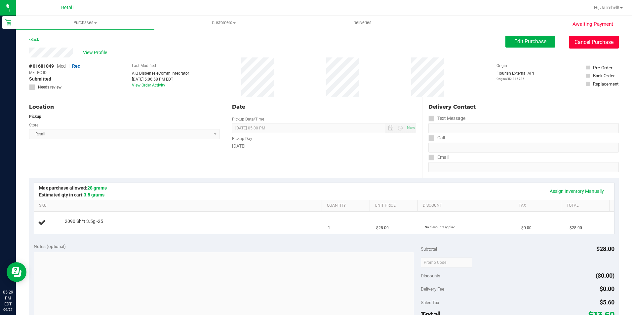
click at [581, 43] on button "Cancel Purchase" at bounding box center [594, 42] width 50 height 13
click at [348, 42] on div "Back Edit Purchase Cancel Purchase" at bounding box center [323, 42] width 589 height 12
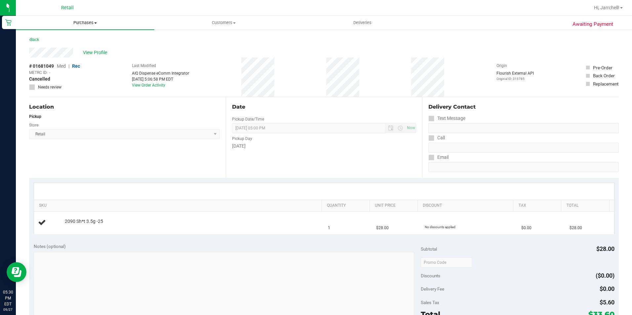
click at [81, 22] on span "Purchases" at bounding box center [85, 23] width 138 height 6
click at [77, 41] on span "Summary of purchases" at bounding box center [50, 40] width 68 height 6
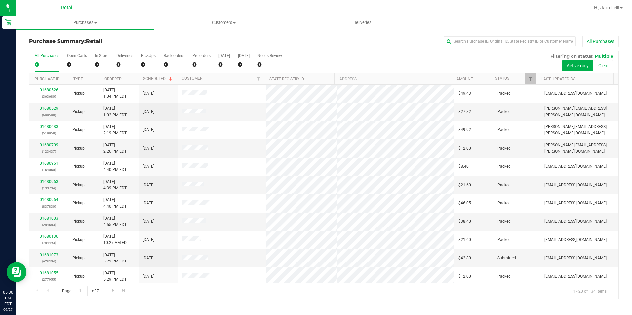
click at [396, 40] on div "All Purchases" at bounding box center [422, 41] width 393 height 11
drag, startPoint x: 460, startPoint y: 41, endPoint x: 454, endPoint y: 44, distance: 6.1
click at [460, 41] on input "text" at bounding box center [509, 41] width 132 height 10
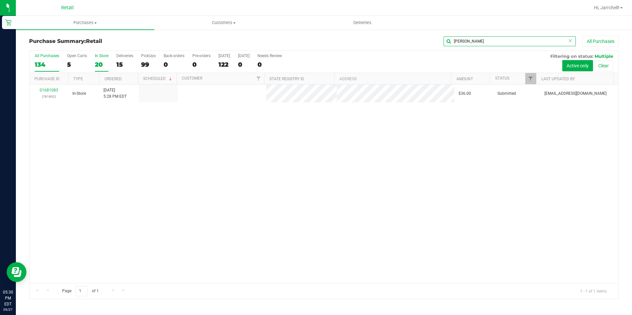
type input "deric"
click at [286, 186] on div "01681083 (781892) In-Store 9/27/2025 5:28 PM EDT $36.00 Submitted aiqecomm@slat…" at bounding box center [323, 184] width 589 height 199
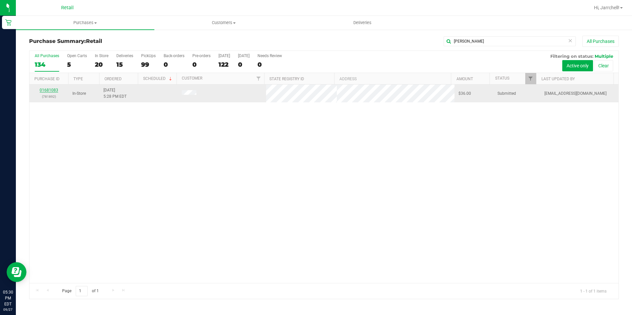
click at [41, 91] on link "01681083" at bounding box center [49, 90] width 18 height 5
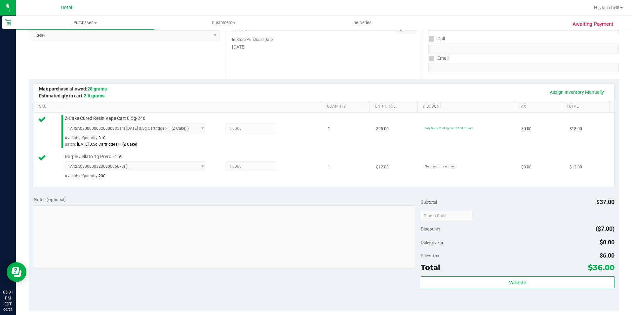
drag, startPoint x: 366, startPoint y: 180, endPoint x: 385, endPoint y: 179, distance: 19.5
click at [378, 179] on td "$12.00" at bounding box center [396, 169] width 48 height 36
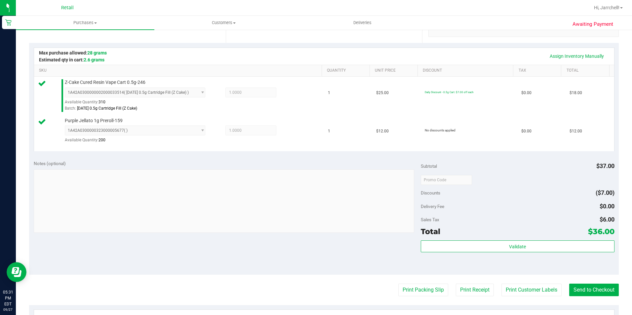
scroll to position [198, 0]
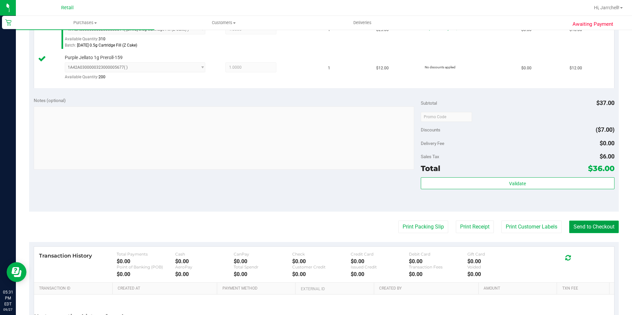
click at [591, 231] on button "Send to Checkout" at bounding box center [594, 227] width 50 height 13
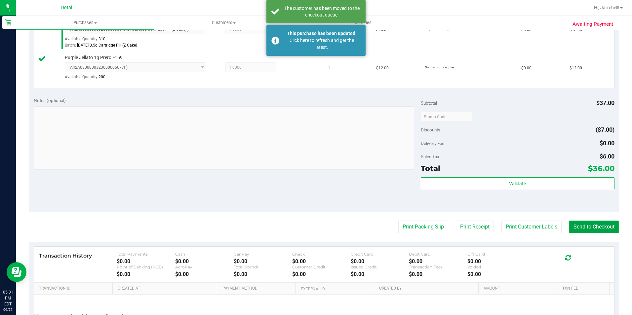
click at [600, 225] on button "Send to Checkout" at bounding box center [594, 227] width 50 height 13
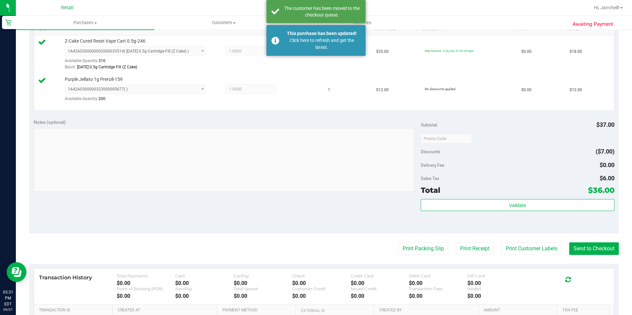
scroll to position [165, 0]
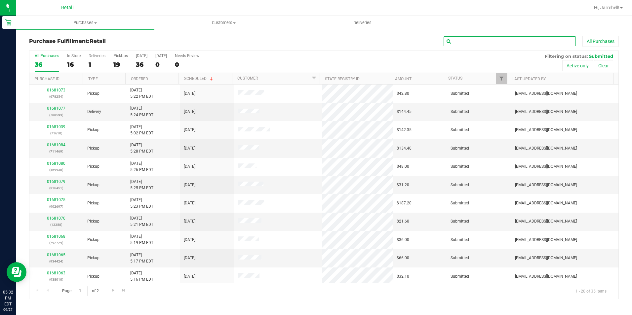
click at [491, 44] on input "text" at bounding box center [509, 41] width 132 height 10
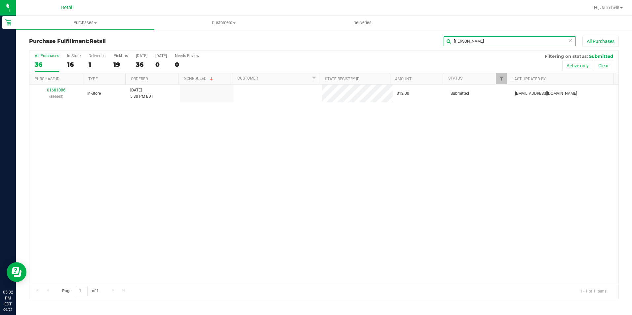
type input "taylor"
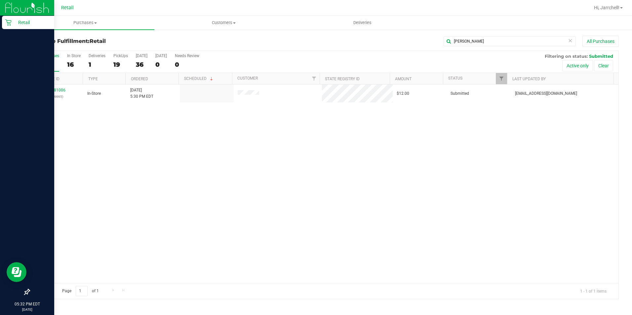
drag, startPoint x: 288, startPoint y: 173, endPoint x: 14, endPoint y: 79, distance: 290.7
click at [284, 173] on div "01681086 (886665) In-Store 9/27/2025 5:30 PM EDT $12.00 Submitted aiqecomm@slat…" at bounding box center [323, 184] width 589 height 199
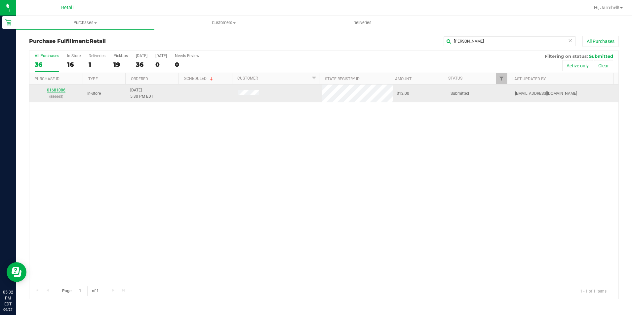
click at [64, 92] on link "01681086" at bounding box center [56, 90] width 18 height 5
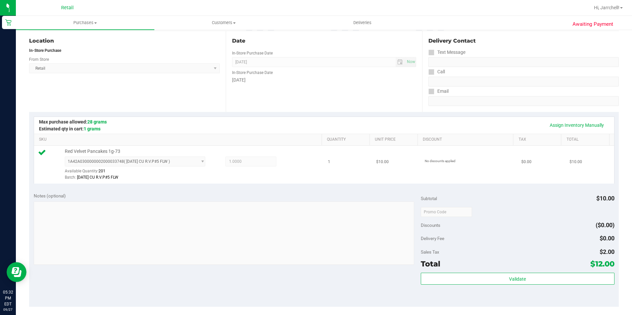
click at [281, 169] on div "1A42A0300000002000033748 ( 8/13/25 CU R.V.P#5 FLW ) 1A42A0300000002000033748 Av…" at bounding box center [192, 169] width 254 height 24
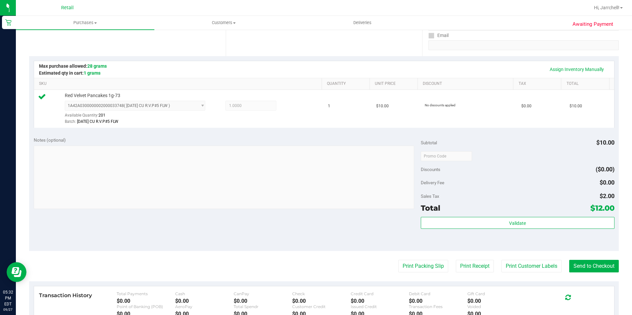
scroll to position [132, 0]
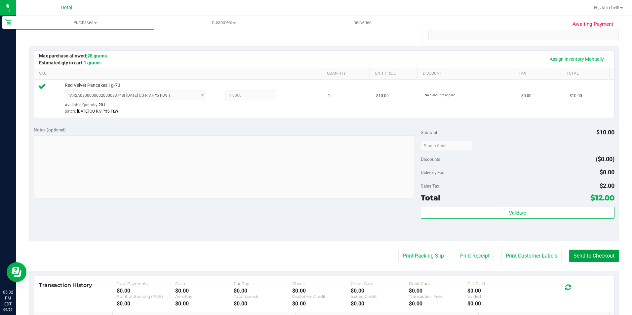
drag, startPoint x: 605, startPoint y: 262, endPoint x: 393, endPoint y: 172, distance: 230.0
click at [605, 262] on button "Send to Checkout" at bounding box center [594, 256] width 50 height 13
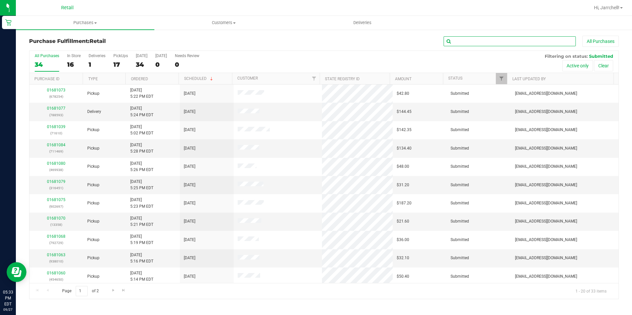
drag, startPoint x: 481, startPoint y: 44, endPoint x: 463, endPoint y: 47, distance: 18.1
click at [481, 44] on input "text" at bounding box center [509, 41] width 132 height 10
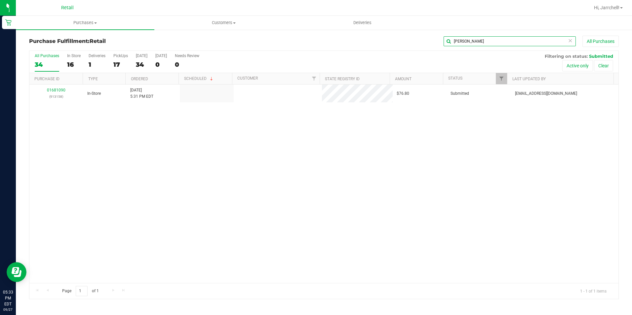
type input "shonna"
click at [310, 193] on div "01681090 (913158) In-Store 9/27/2025 5:31 PM EDT $76.80 Submitted aiqecomm@slat…" at bounding box center [323, 184] width 589 height 199
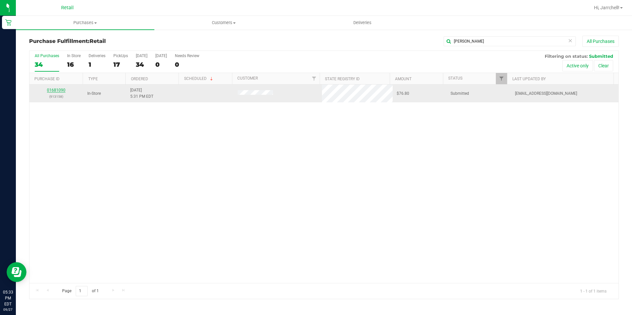
click at [55, 90] on link "01681090" at bounding box center [56, 90] width 18 height 5
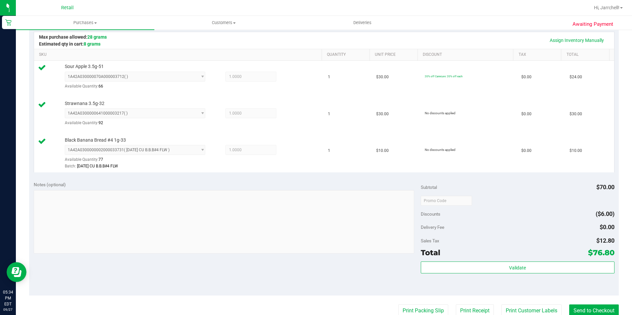
scroll to position [156, 0]
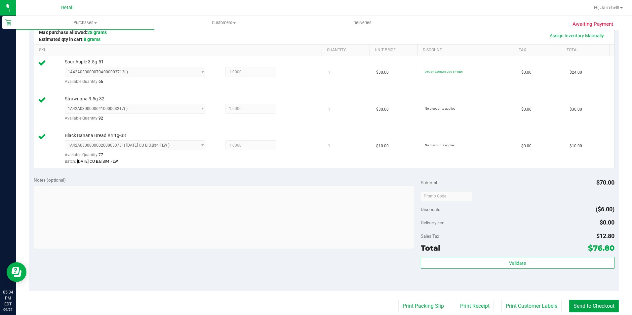
click at [600, 302] on button "Send to Checkout" at bounding box center [594, 306] width 50 height 13
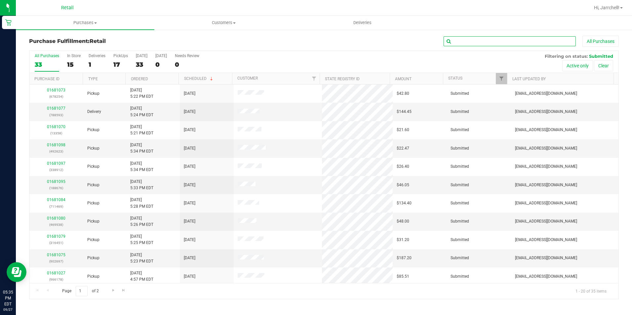
click at [536, 43] on input "text" at bounding box center [509, 41] width 132 height 10
type input "k"
type input "j"
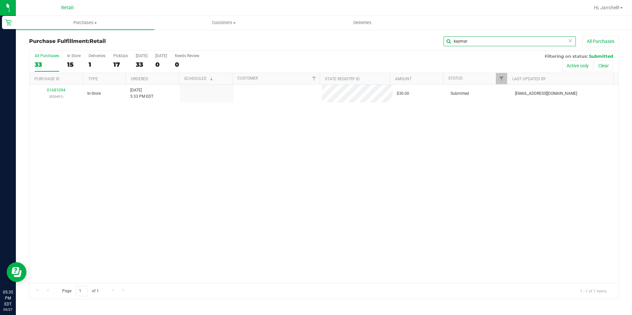
type input "kaymar"
drag, startPoint x: 300, startPoint y: 145, endPoint x: 109, endPoint y: 84, distance: 200.0
click at [299, 145] on div "01681094 (920451) In-Store 9/27/2025 5:33 PM EDT $30.00 Submitted aiqecomm@slat…" at bounding box center [323, 184] width 589 height 199
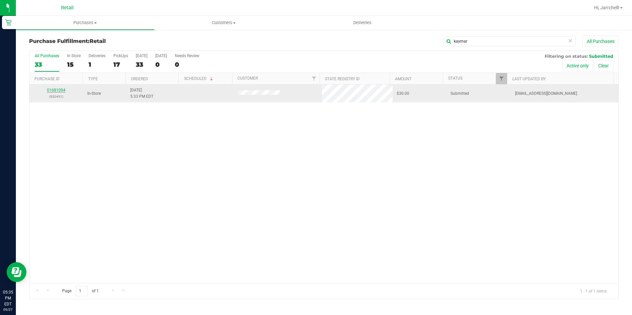
click at [57, 91] on link "01681094" at bounding box center [56, 90] width 18 height 5
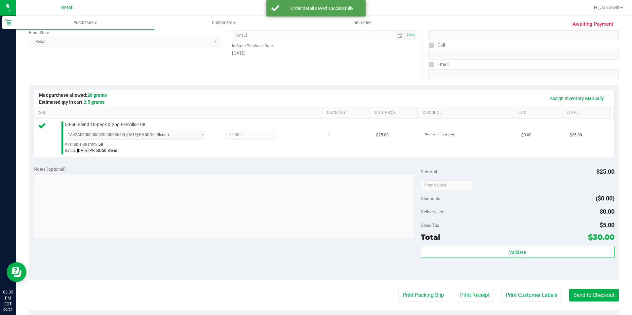
scroll to position [99, 0]
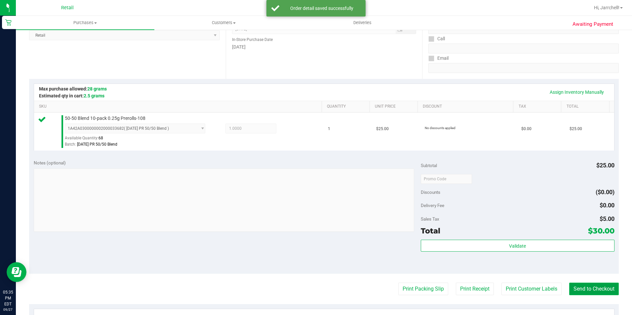
click at [599, 287] on button "Send to Checkout" at bounding box center [594, 289] width 50 height 13
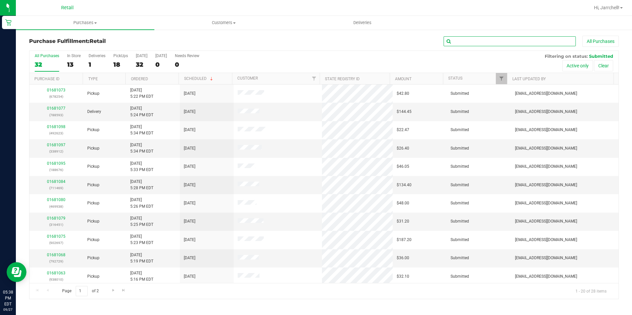
click at [476, 41] on input "text" at bounding box center [509, 41] width 132 height 10
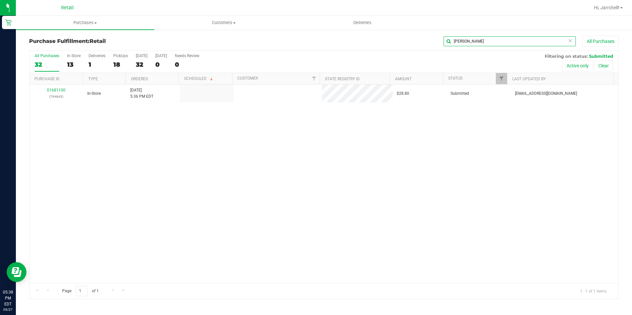
type input "robert"
drag, startPoint x: 235, startPoint y: 149, endPoint x: 55, endPoint y: 65, distance: 198.4
click at [234, 148] on div "01681100 (794843) In-Store 9/27/2025 5:36 PM EDT $28.80 Submitted aiqecomm@slat…" at bounding box center [323, 184] width 589 height 199
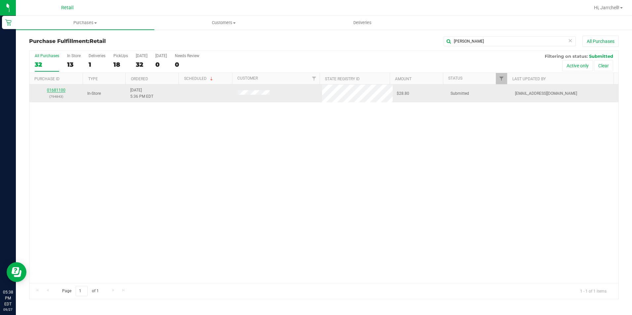
click at [59, 89] on link "01681100" at bounding box center [56, 90] width 18 height 5
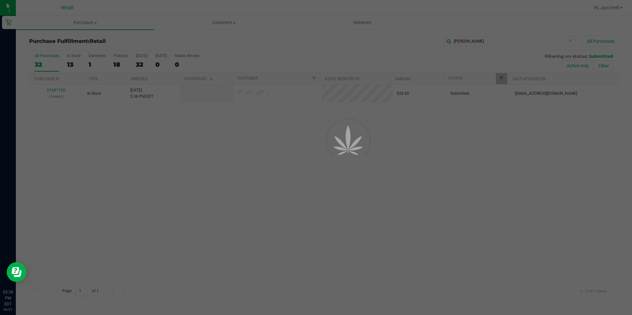
drag, startPoint x: 59, startPoint y: 89, endPoint x: 109, endPoint y: 147, distance: 76.1
click at [103, 147] on div at bounding box center [316, 157] width 632 height 315
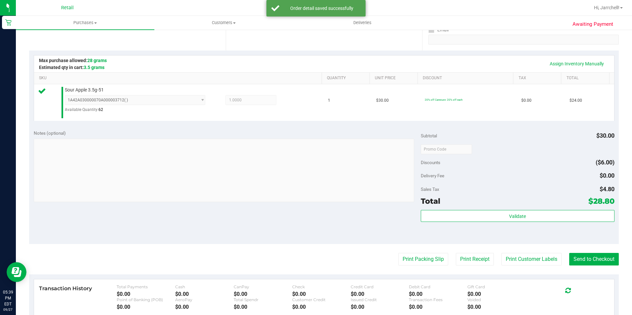
scroll to position [165, 0]
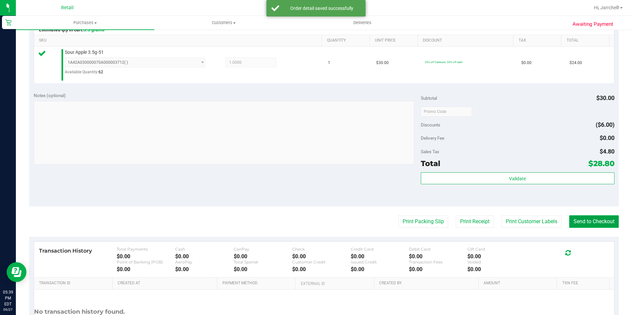
click at [588, 224] on button "Send to Checkout" at bounding box center [594, 221] width 50 height 13
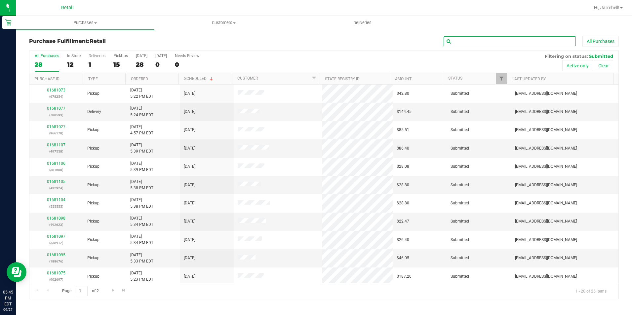
click at [517, 40] on input "text" at bounding box center [509, 41] width 132 height 10
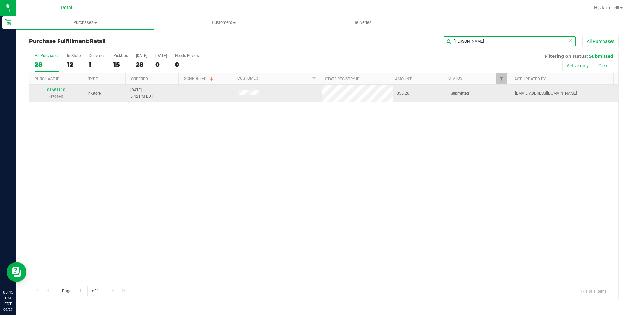
type input "gabriel"
click at [58, 90] on link "01681110" at bounding box center [56, 90] width 18 height 5
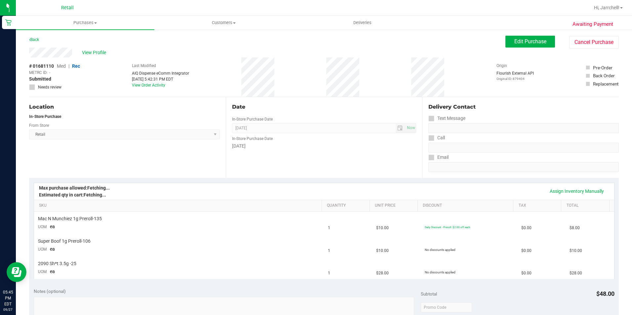
click at [76, 144] on div "Location In-Store Purchase From Store Retail Select Store Retail" at bounding box center [127, 137] width 197 height 81
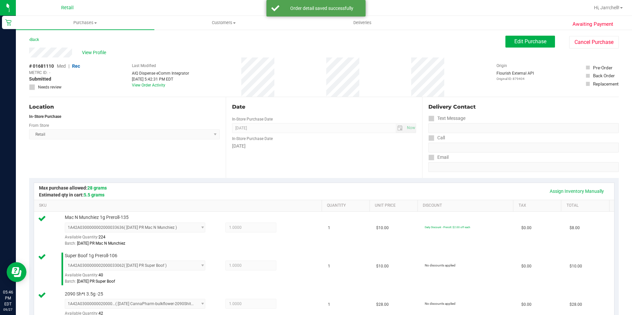
click at [348, 153] on div "Date In-Store Purchase Date Sep 27, 2025 Now In-Store Purchase Date Saturday" at bounding box center [324, 137] width 197 height 81
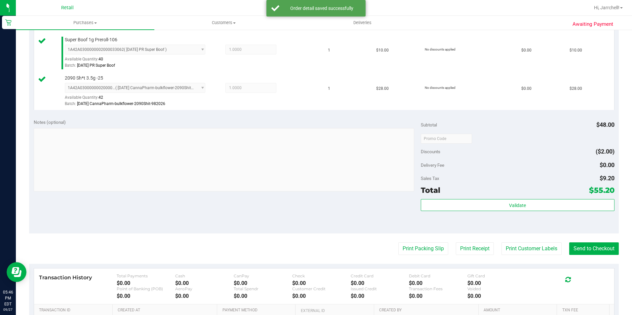
scroll to position [218, 0]
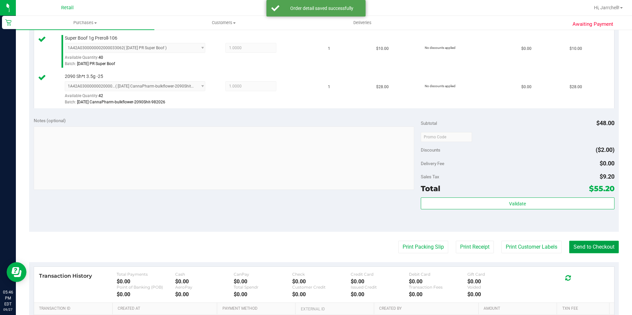
click at [597, 247] on button "Send to Checkout" at bounding box center [594, 247] width 50 height 13
click at [325, 206] on div "Notes (optional) Subtotal $48.00 Discounts ($2.00) Delivery Fee $0.00 Sales Tax…" at bounding box center [323, 172] width 589 height 119
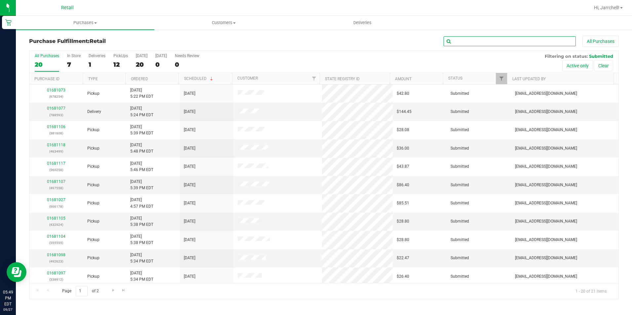
click at [471, 46] on input "text" at bounding box center [509, 41] width 132 height 10
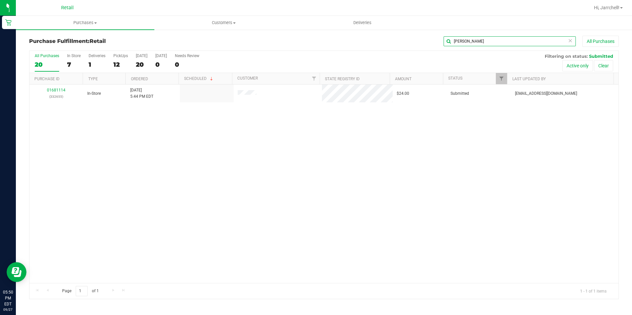
type input "chris"
drag, startPoint x: 262, startPoint y: 130, endPoint x: 179, endPoint y: 115, distance: 84.2
click at [262, 132] on div "01681114 (332655) In-Store 9/27/2025 5:44 PM EDT $24.00 Submitted aiqecomm@slat…" at bounding box center [323, 184] width 589 height 199
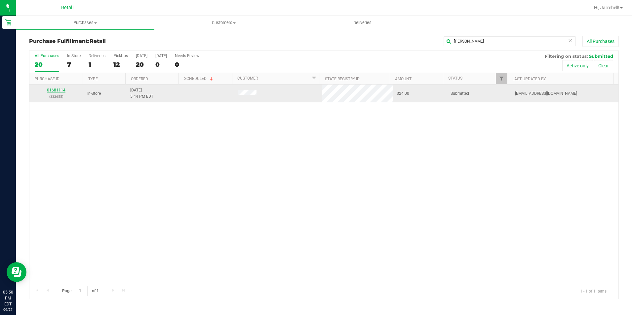
click at [60, 89] on link "01681114" at bounding box center [56, 90] width 18 height 5
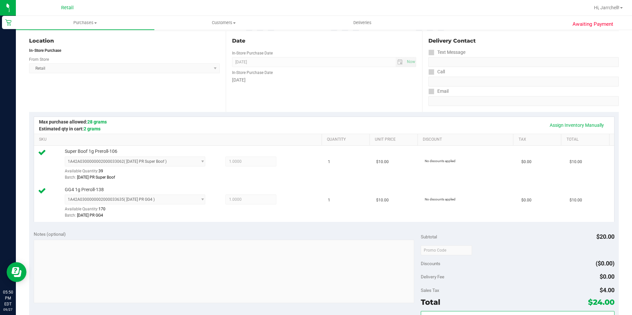
click at [280, 191] on div "GG4 1g Preroll-138 1A42A0300000002000033635 ( 9.7.25 PR GG4 ) 1A42A030000000200…" at bounding box center [189, 203] width 257 height 33
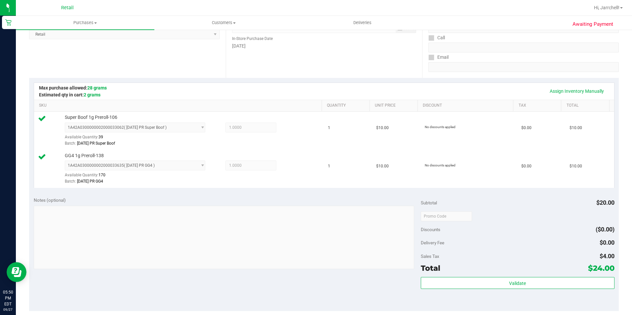
scroll to position [132, 0]
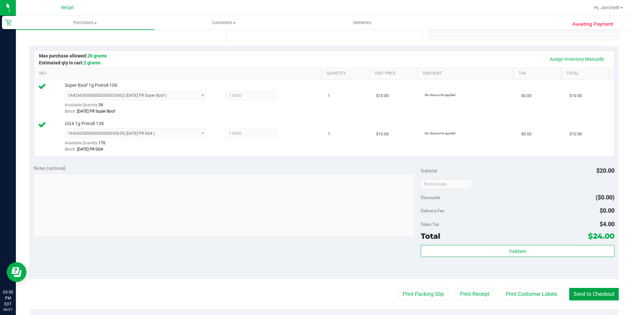
drag, startPoint x: 595, startPoint y: 290, endPoint x: 324, endPoint y: 192, distance: 288.1
click at [595, 290] on button "Send to Checkout" at bounding box center [594, 294] width 50 height 13
drag, startPoint x: 162, startPoint y: 144, endPoint x: 153, endPoint y: 114, distance: 30.8
click at [156, 127] on div "GG4 1g Preroll-138 1A42A0300000002000033635 ( 9.7.25 PR GG4 ) 1A42A030000000200…" at bounding box center [189, 137] width 257 height 33
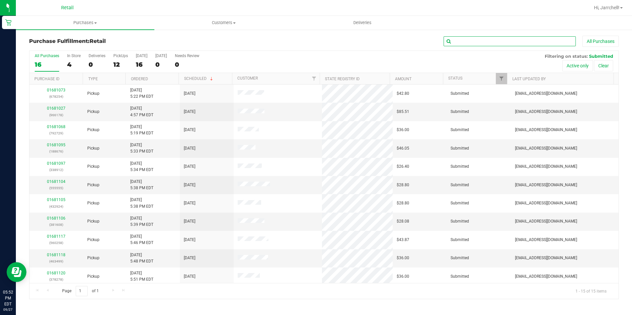
click at [503, 46] on input "text" at bounding box center [509, 41] width 132 height 10
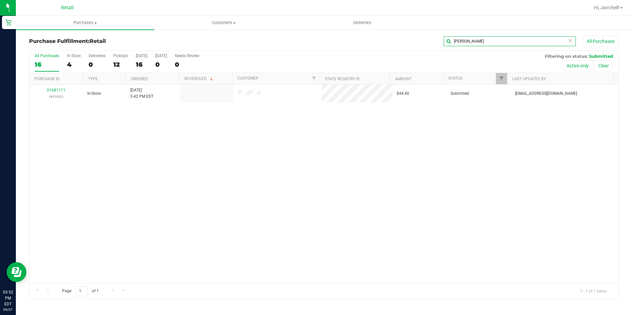
type input "SIMS"
drag, startPoint x: 358, startPoint y: 139, endPoint x: 345, endPoint y: 139, distance: 12.6
click at [357, 139] on div "01681111 (431932) In-Store 9/27/2025 5:42 PM EDT $44.40 Submitted aiqecomm@slat…" at bounding box center [323, 184] width 589 height 199
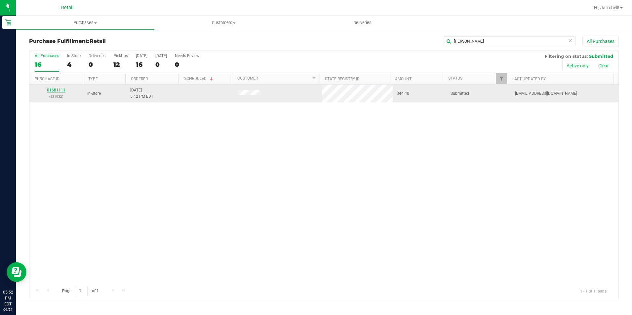
click at [51, 90] on link "01681111" at bounding box center [56, 90] width 18 height 5
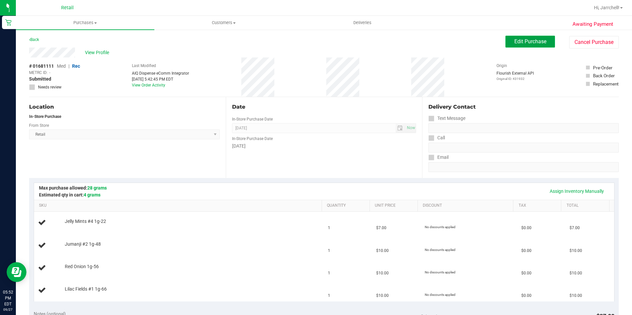
click at [534, 43] on span "Edit Purchase" at bounding box center [530, 41] width 32 height 6
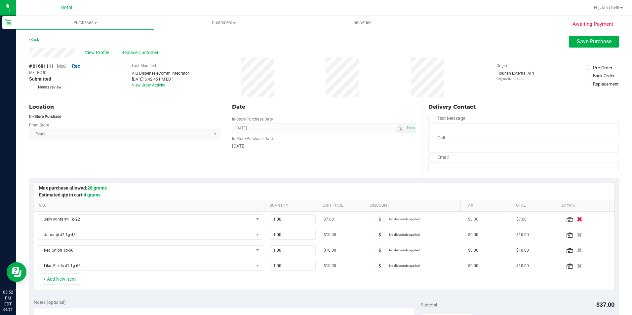
click at [576, 222] on icon "button" at bounding box center [579, 219] width 6 height 5
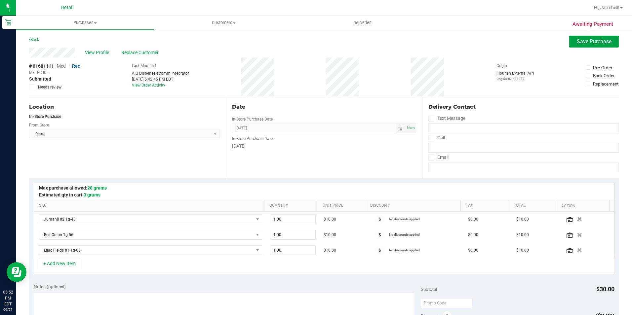
click at [578, 38] on button "Save Purchase" at bounding box center [594, 42] width 50 height 12
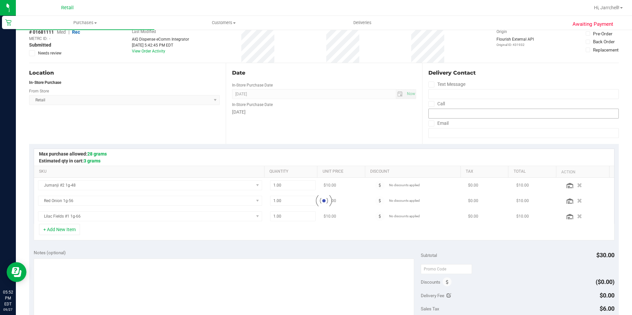
scroll to position [66, 0]
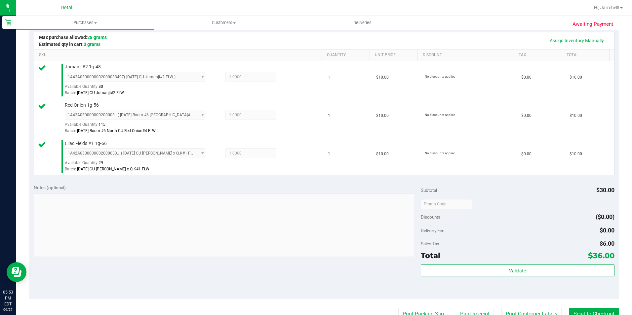
scroll to position [198, 0]
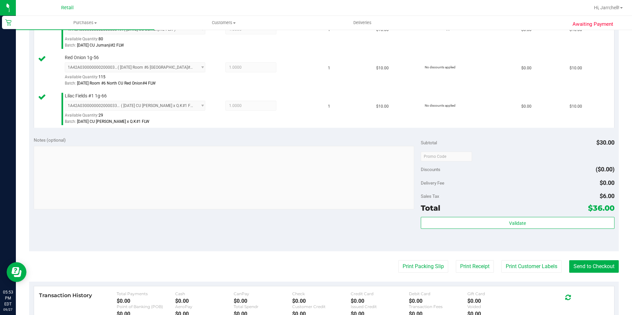
click at [366, 135] on purchase-details "Back Edit Purchase Cancel Purchase View Profile # 01681111 Med | Rec METRC ID: …" at bounding box center [323, 121] width 589 height 568
click at [585, 262] on button "Send to Checkout" at bounding box center [594, 266] width 50 height 13
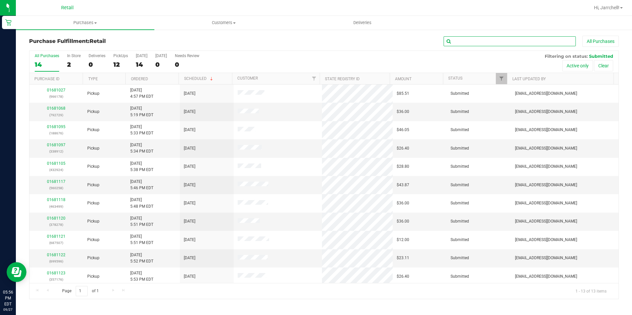
click at [455, 36] on input "text" at bounding box center [509, 41] width 132 height 10
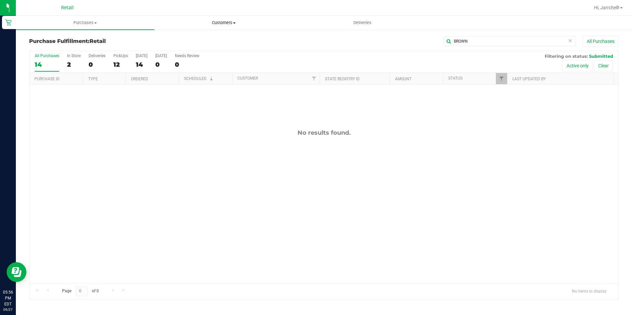
drag, startPoint x: 275, startPoint y: 86, endPoint x: 203, endPoint y: 28, distance: 92.3
click at [274, 86] on div "No results found." at bounding box center [323, 206] width 589 height 243
click at [513, 41] on input "BROWN" at bounding box center [509, 41] width 132 height 10
click at [473, 40] on input "BROW" at bounding box center [509, 41] width 132 height 10
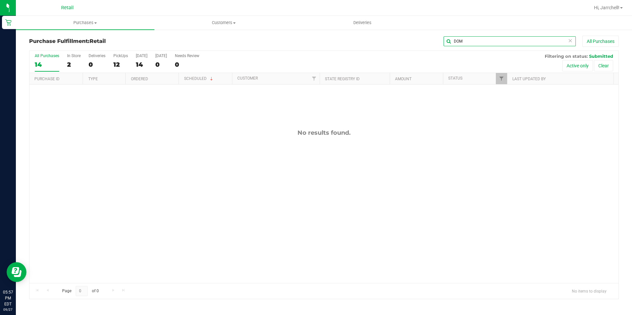
type input "DOM"
click at [346, 167] on div "No results found." at bounding box center [323, 206] width 589 height 243
click at [102, 22] on span "Purchases" at bounding box center [85, 23] width 138 height 6
click at [89, 39] on li "Summary of purchases" at bounding box center [85, 40] width 138 height 8
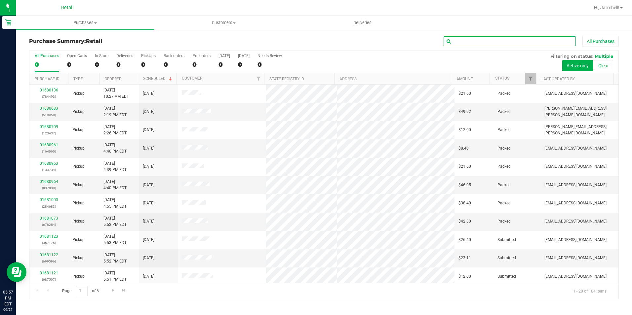
click at [529, 43] on input "text" at bounding box center [509, 41] width 132 height 10
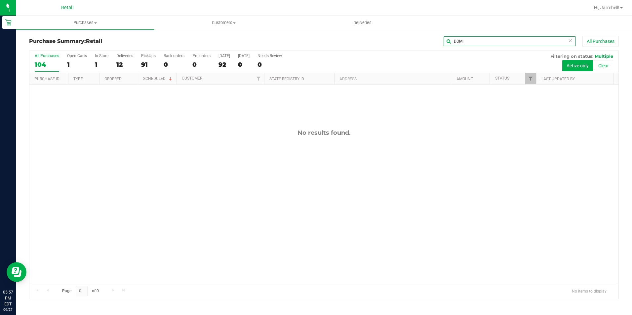
type input "DOMI"
click at [325, 187] on div "No results found." at bounding box center [323, 206] width 589 height 243
click at [452, 42] on input "DOMI" at bounding box center [509, 41] width 132 height 10
click at [571, 42] on icon at bounding box center [569, 40] width 5 height 8
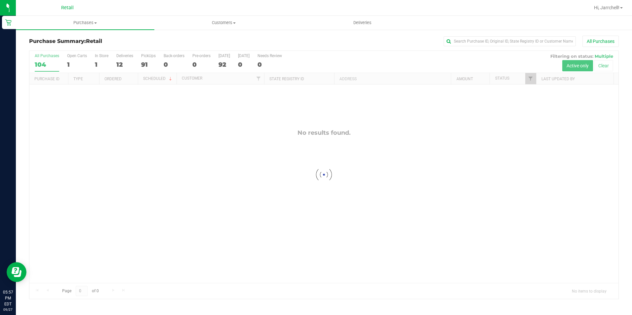
click at [605, 61] on div at bounding box center [323, 175] width 589 height 248
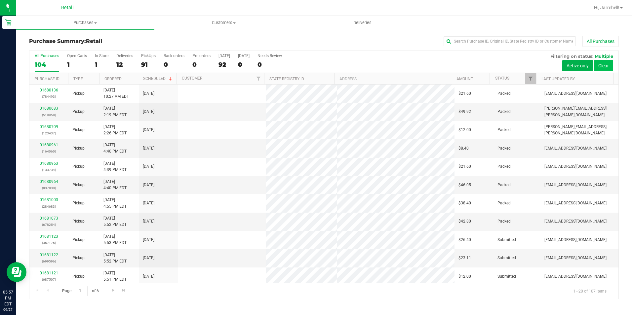
click at [604, 68] on button "Clear" at bounding box center [603, 65] width 19 height 11
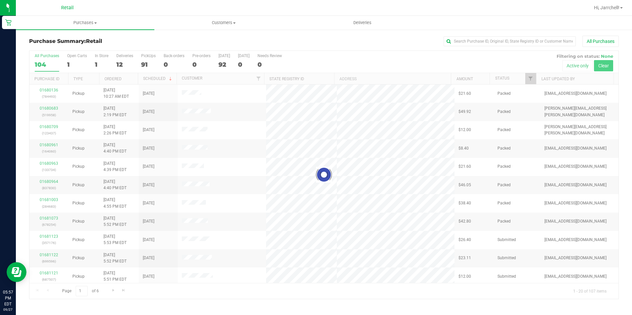
click at [604, 68] on div at bounding box center [323, 175] width 589 height 248
click at [490, 53] on div at bounding box center [323, 175] width 589 height 248
click at [510, 43] on input "text" at bounding box center [509, 41] width 132 height 10
drag, startPoint x: 368, startPoint y: 58, endPoint x: 182, endPoint y: 33, distance: 187.3
click at [360, 60] on div at bounding box center [323, 175] width 589 height 248
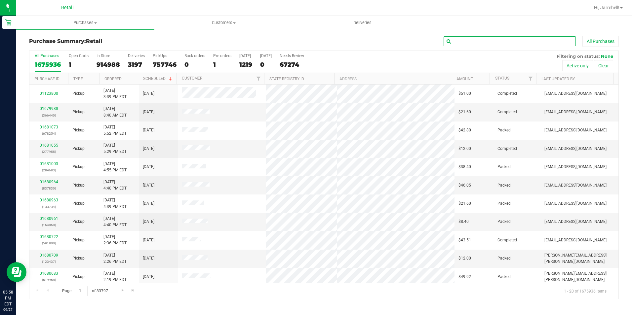
click at [490, 38] on input "text" at bounding box center [509, 41] width 132 height 10
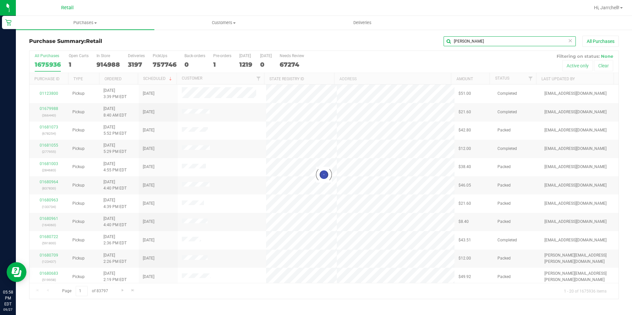
type input "ANTONIO"
click at [198, 177] on div at bounding box center [323, 175] width 589 height 248
click at [326, 135] on div at bounding box center [323, 175] width 589 height 248
drag, startPoint x: 566, startPoint y: 42, endPoint x: 571, endPoint y: 43, distance: 4.6
click at [567, 42] on input "ANTONIO" at bounding box center [509, 41] width 132 height 10
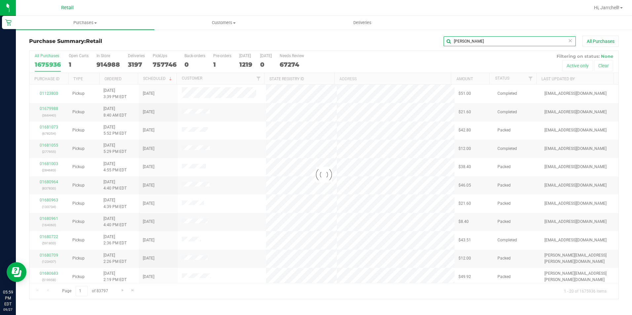
click at [572, 44] on input "ANTONIO" at bounding box center [509, 41] width 132 height 10
click at [570, 42] on icon at bounding box center [569, 40] width 5 height 8
click at [570, 42] on input "text" at bounding box center [509, 41] width 132 height 10
click at [75, 24] on span "Purchases" at bounding box center [85, 23] width 138 height 6
click at [84, 49] on li "Fulfillment" at bounding box center [85, 48] width 138 height 8
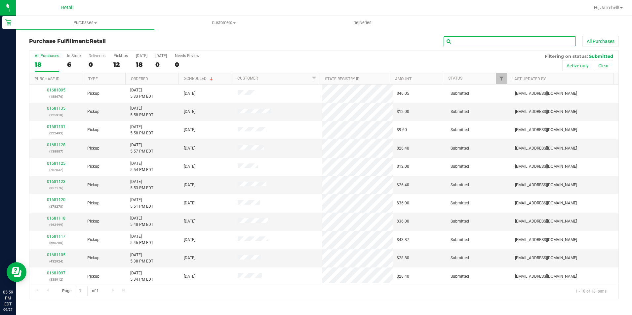
click at [511, 38] on input "text" at bounding box center [509, 41] width 132 height 10
click at [526, 40] on input "text" at bounding box center [509, 41] width 132 height 10
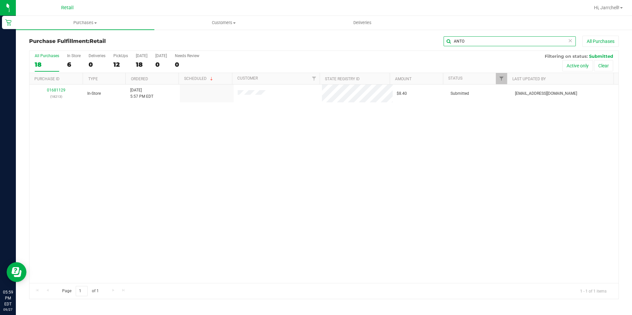
type input "ANTO"
drag, startPoint x: 135, startPoint y: 175, endPoint x: 135, endPoint y: 162, distance: 12.6
click at [135, 170] on div "01681129 (18213) In-Store 9/27/2025 5:57 PM EDT $8.40 Submitted aiqecomm@slater…" at bounding box center [323, 184] width 589 height 199
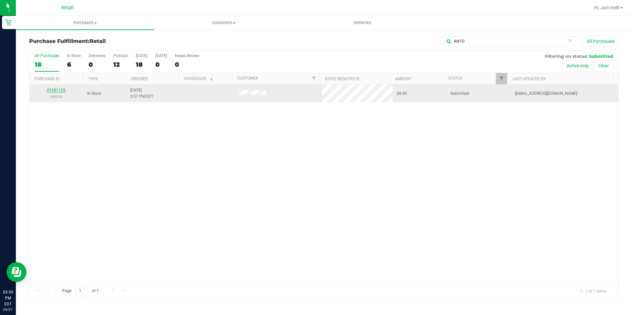
click at [54, 90] on link "01681129" at bounding box center [56, 90] width 18 height 5
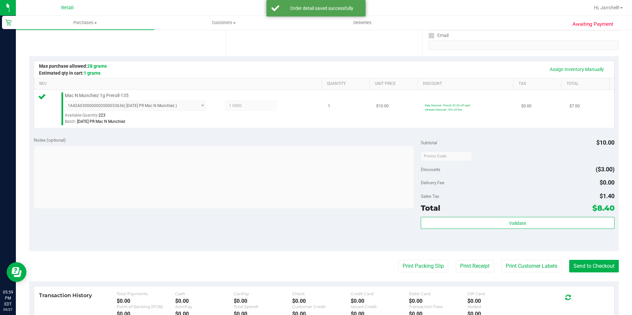
scroll to position [132, 0]
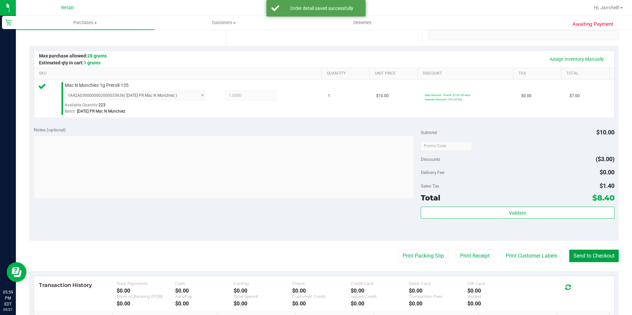
click at [604, 261] on button "Send to Checkout" at bounding box center [594, 256] width 50 height 13
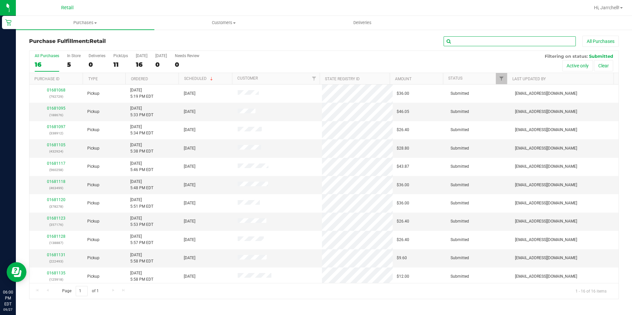
click at [469, 36] on input "text" at bounding box center [509, 41] width 132 height 10
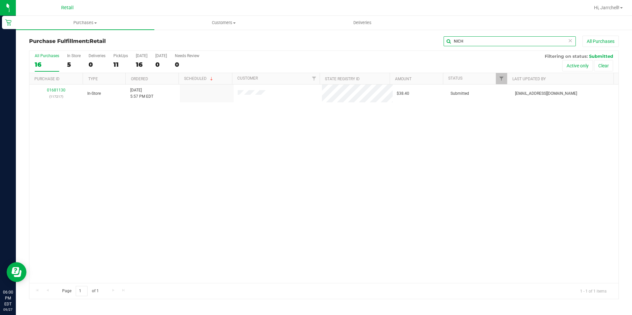
type input "NICH"
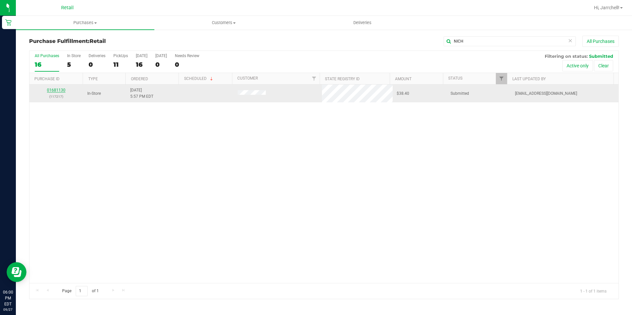
click at [60, 89] on link "01681130" at bounding box center [56, 90] width 18 height 5
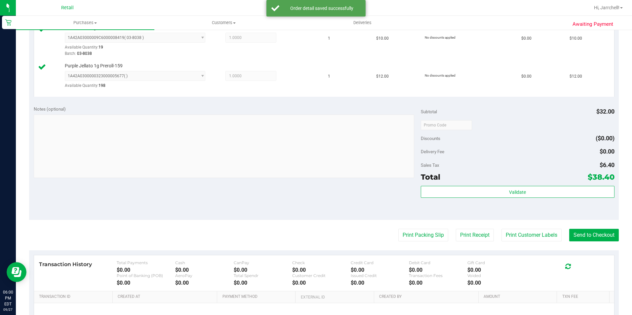
scroll to position [236, 0]
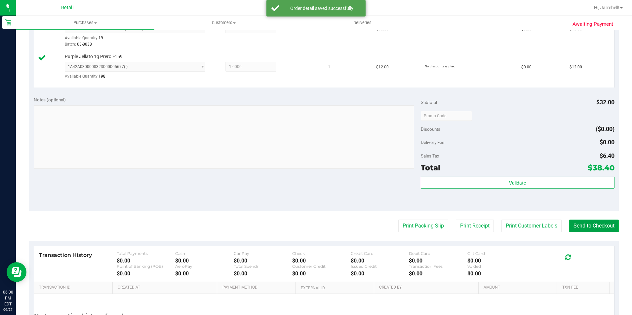
click at [598, 230] on button "Send to Checkout" at bounding box center [594, 226] width 50 height 13
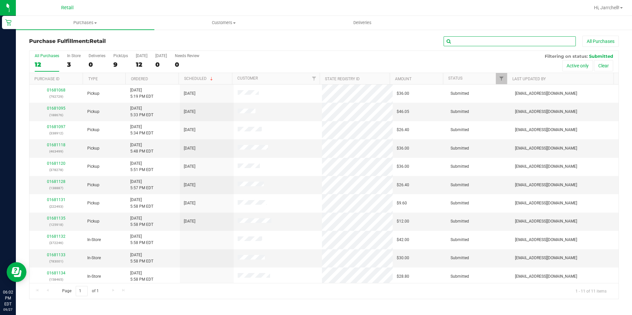
click at [498, 40] on input "text" at bounding box center [509, 41] width 132 height 10
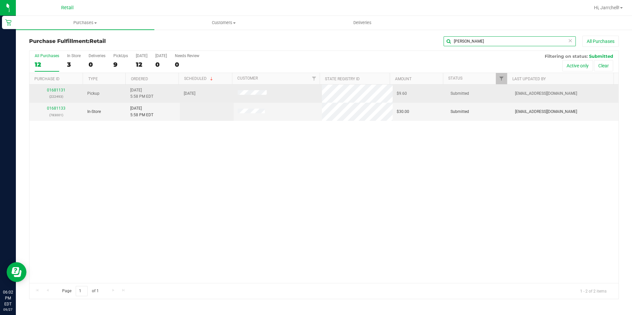
type input "ETHAN"
click at [56, 102] on td "01681131 (222493)" at bounding box center [56, 94] width 54 height 18
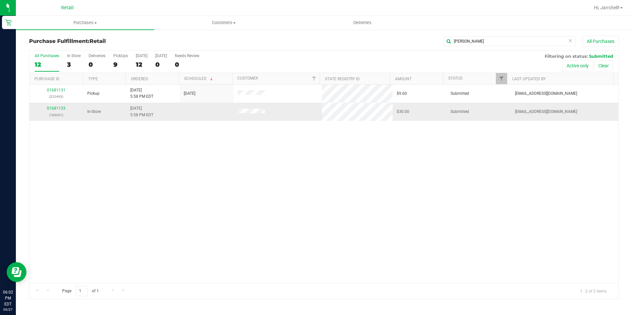
click at [53, 111] on div "01681133 (783001)" at bounding box center [56, 111] width 46 height 13
click at [57, 108] on link "01681133" at bounding box center [56, 108] width 18 height 5
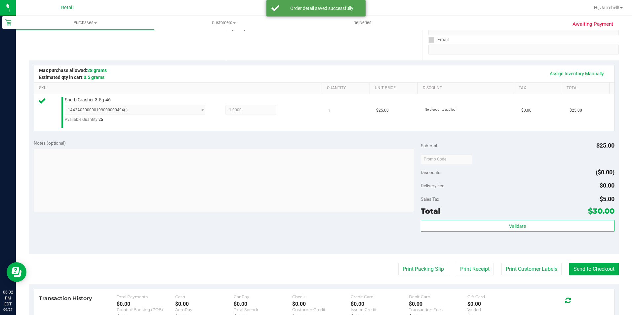
scroll to position [118, 0]
click at [595, 269] on button "Send to Checkout" at bounding box center [594, 268] width 50 height 13
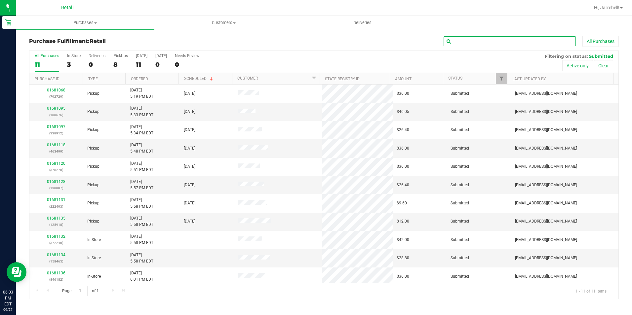
click at [497, 41] on input "text" at bounding box center [509, 41] width 132 height 10
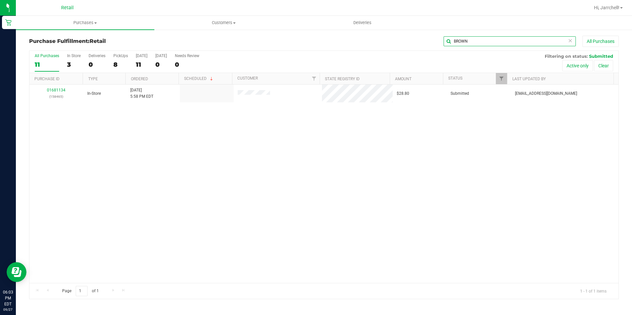
type input "BROWN"
click at [158, 162] on div "01681134 (158465) In-Store 9/27/2025 5:58 PM EDT $28.80 Submitted aiqecomm@slat…" at bounding box center [323, 184] width 589 height 199
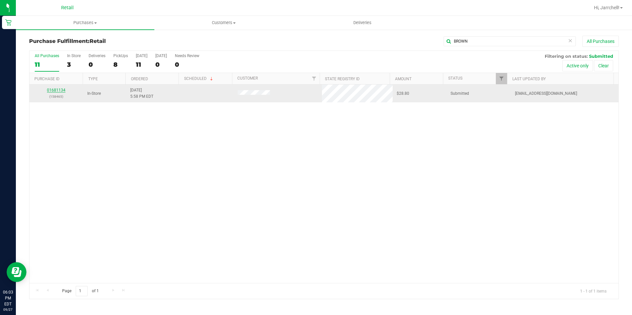
click at [58, 90] on link "01681134" at bounding box center [56, 90] width 18 height 5
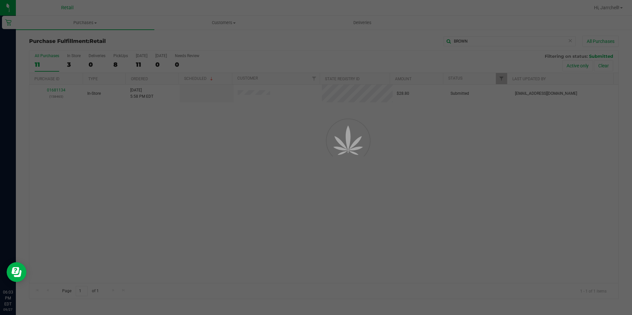
click at [99, 146] on div at bounding box center [316, 157] width 632 height 315
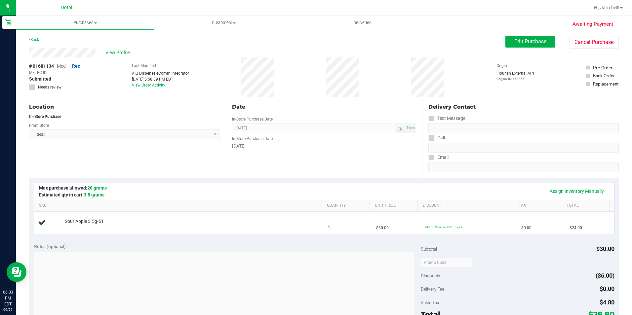
click at [138, 186] on div "Assign Inventory Manually" at bounding box center [324, 191] width 568 height 11
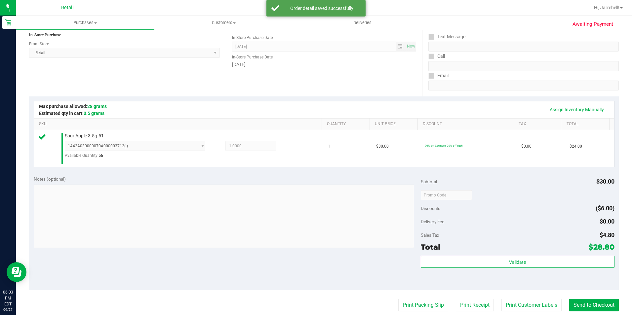
scroll to position [224, 0]
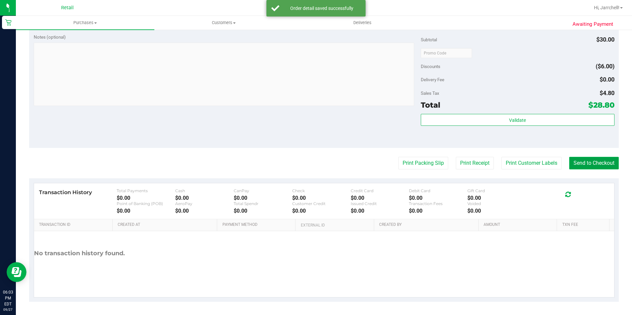
click at [597, 163] on button "Send to Checkout" at bounding box center [594, 163] width 50 height 13
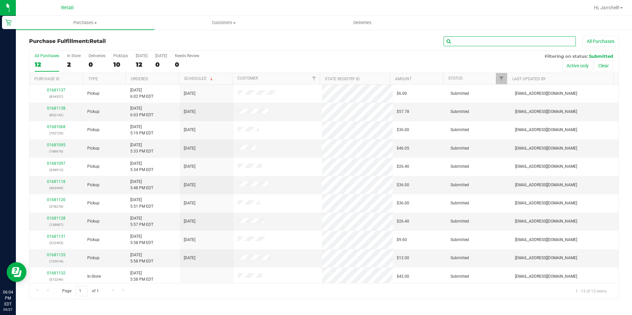
click at [534, 41] on input "text" at bounding box center [509, 41] width 132 height 10
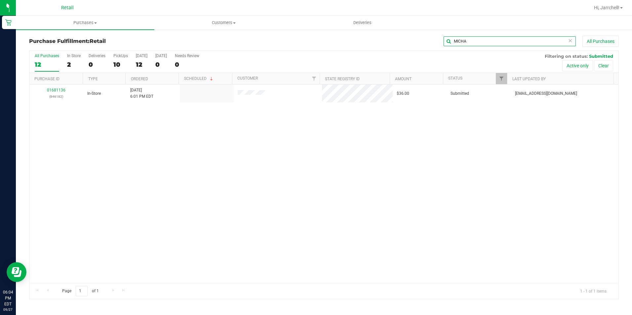
type input "MICHA"
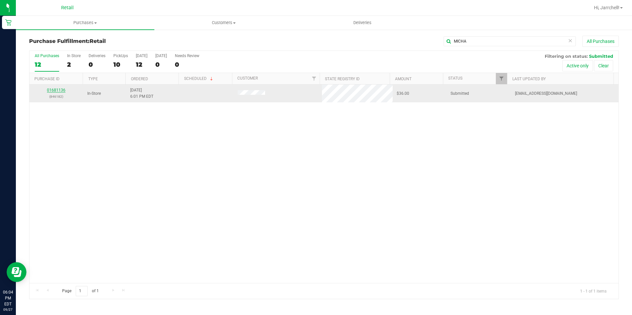
click at [55, 90] on link "01681136" at bounding box center [56, 90] width 18 height 5
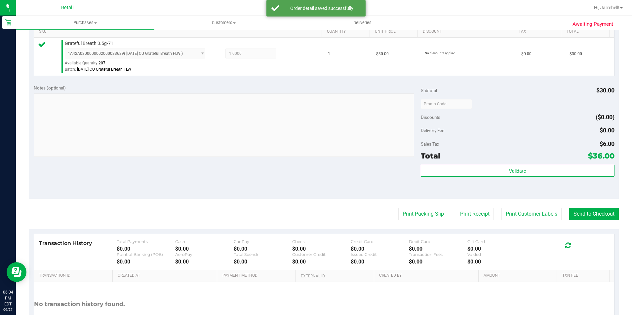
scroll to position [175, 0]
click at [590, 213] on button "Send to Checkout" at bounding box center [594, 213] width 50 height 13
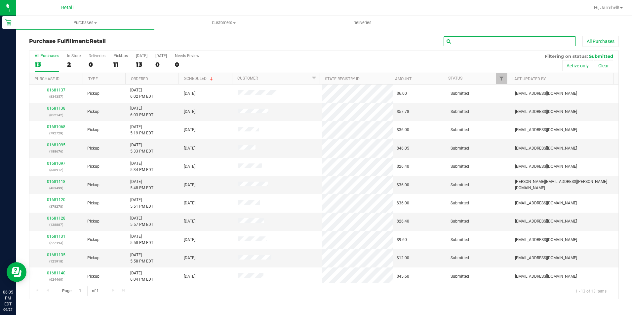
click at [495, 38] on input "text" at bounding box center [509, 41] width 132 height 10
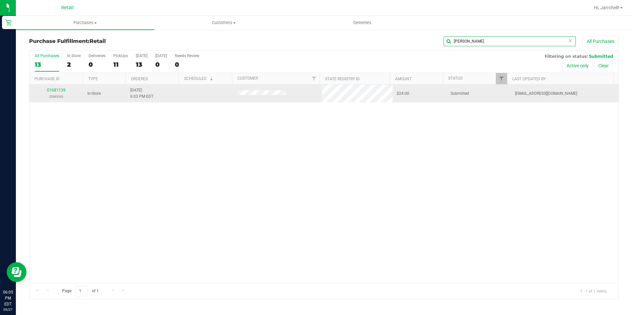
type input "MARIA"
click at [54, 98] on p "(268356)" at bounding box center [56, 96] width 46 height 6
click at [64, 92] on link "01681139" at bounding box center [56, 90] width 18 height 5
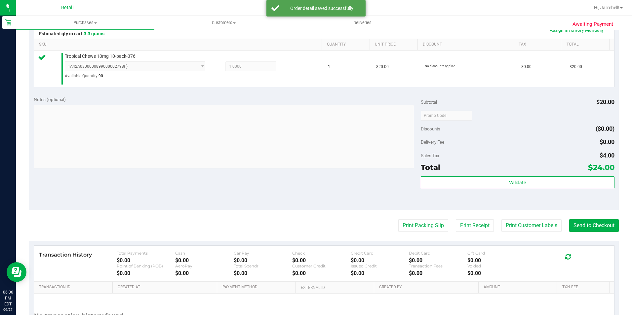
scroll to position [163, 0]
click at [601, 222] on button "Send to Checkout" at bounding box center [594, 224] width 50 height 13
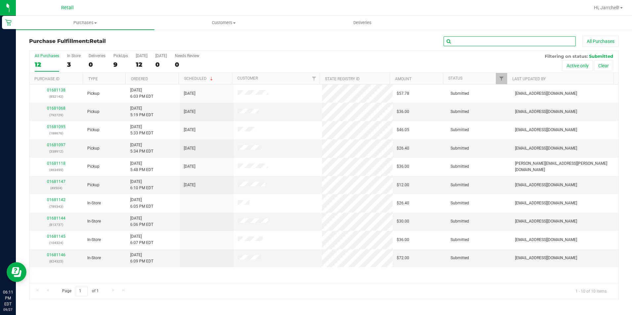
click at [491, 42] on input "text" at bounding box center [509, 41] width 132 height 10
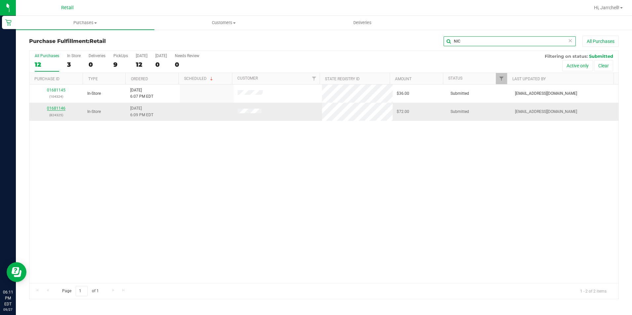
type input "NIC"
click at [60, 109] on link "01681146" at bounding box center [56, 108] width 18 height 5
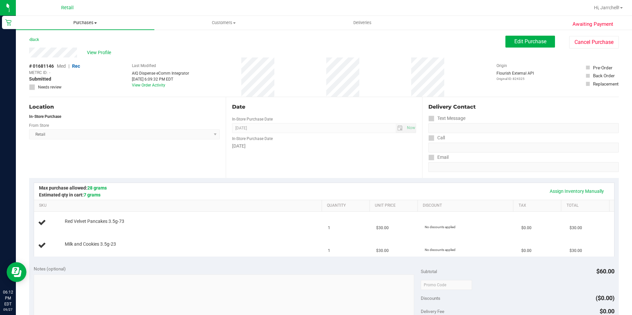
click at [92, 24] on span "Purchases" at bounding box center [85, 23] width 138 height 6
click at [78, 42] on span "Summary of purchases" at bounding box center [50, 40] width 68 height 6
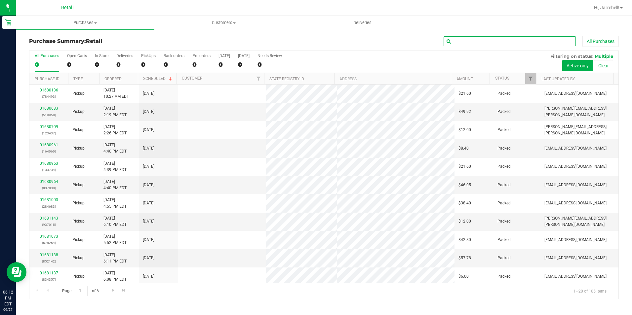
click at [470, 43] on input "text" at bounding box center [509, 41] width 132 height 10
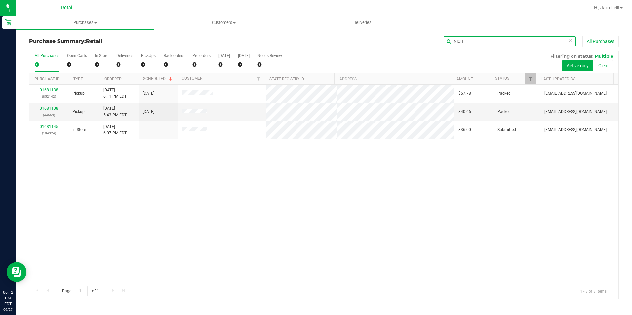
type input "NICH"
drag, startPoint x: 122, startPoint y: 239, endPoint x: 125, endPoint y: 183, distance: 56.6
click at [122, 239] on div "01681138 (852142) Pickup 9/27/2025 6:11 PM EDT 9/27/2025 $57.78 Packed dariusov…" at bounding box center [323, 184] width 589 height 199
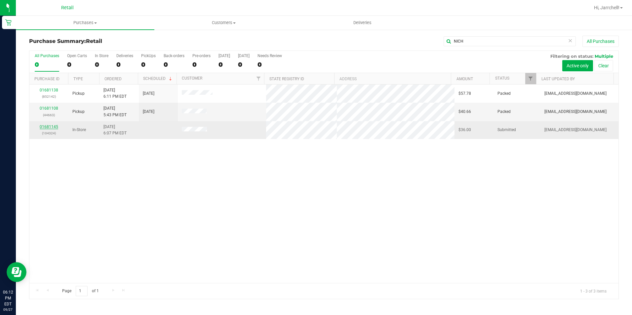
click at [51, 125] on link "01681145" at bounding box center [49, 127] width 18 height 5
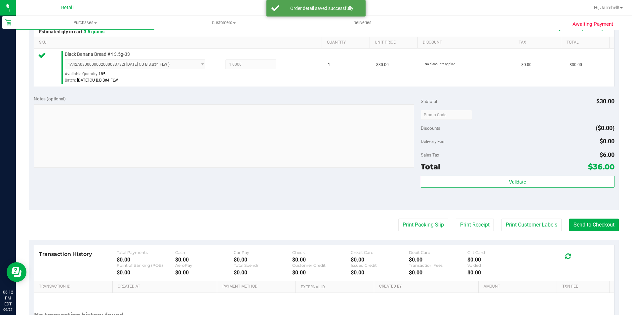
scroll to position [209, 0]
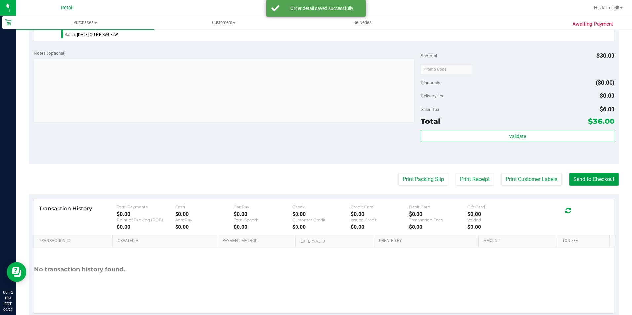
click at [602, 182] on button "Send to Checkout" at bounding box center [594, 179] width 50 height 13
click at [271, 129] on div "Notes (optional) Subtotal $30.00 Discounts ($0.00) Delivery Fee $0.00 Sales Tax…" at bounding box center [323, 104] width 589 height 119
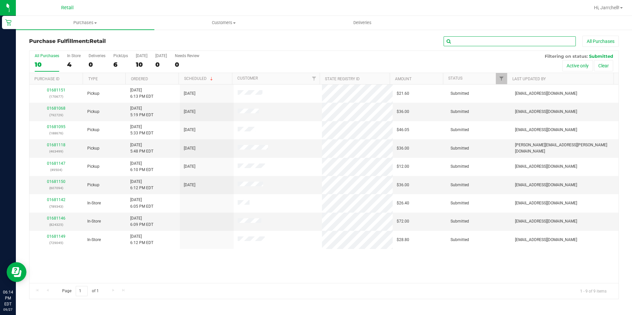
drag, startPoint x: 532, startPoint y: 39, endPoint x: 534, endPoint y: 44, distance: 5.3
click at [531, 39] on input "text" at bounding box center [509, 41] width 132 height 10
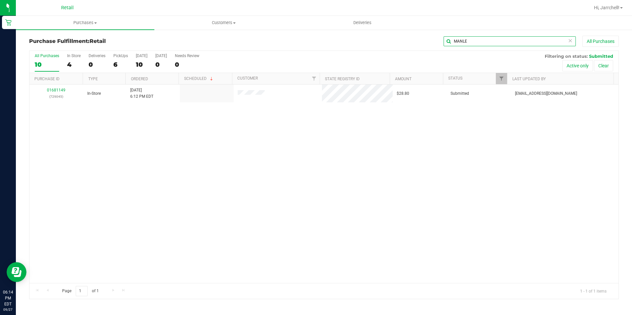
type input "MANLE"
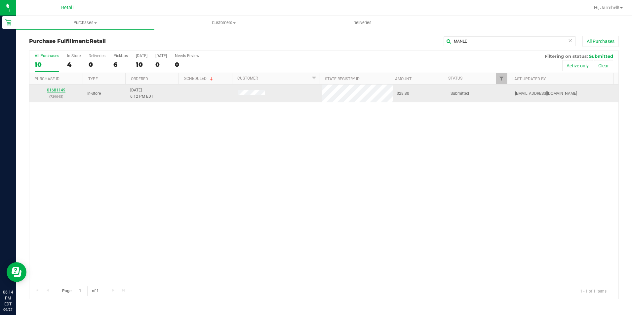
click at [57, 88] on link "01681149" at bounding box center [56, 90] width 18 height 5
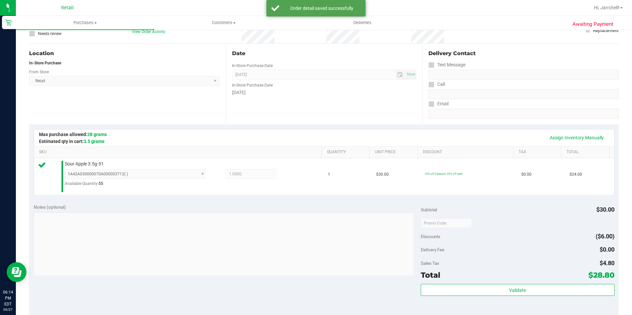
scroll to position [93, 0]
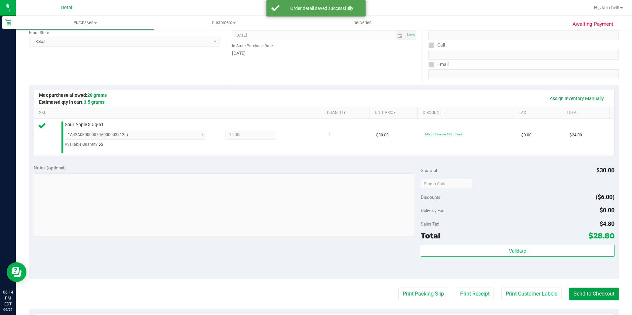
click at [590, 291] on button "Send to Checkout" at bounding box center [594, 294] width 50 height 13
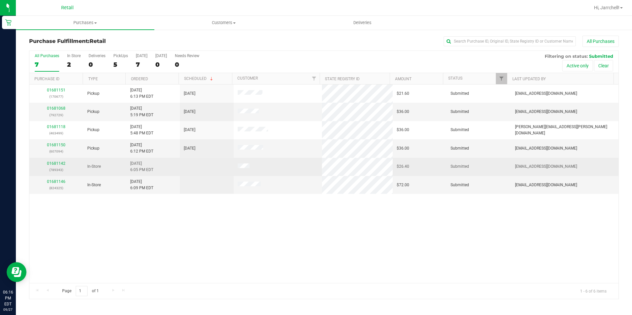
drag, startPoint x: 401, startPoint y: 241, endPoint x: 406, endPoint y: 173, distance: 67.9
click at [401, 238] on div "01681151 (170677) Pickup 9/27/2025 6:13 PM EDT 9/27/2025 $21.60 Submitted aiqec…" at bounding box center [323, 184] width 589 height 199
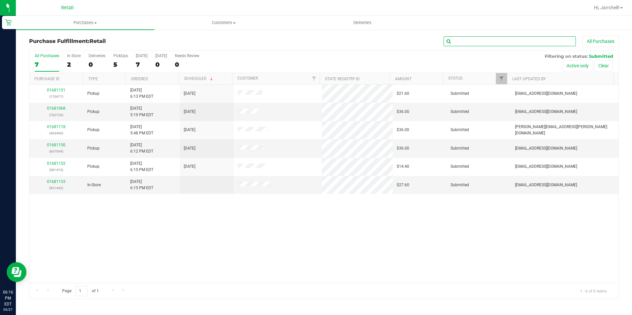
click at [538, 39] on input "text" at bounding box center [509, 41] width 132 height 10
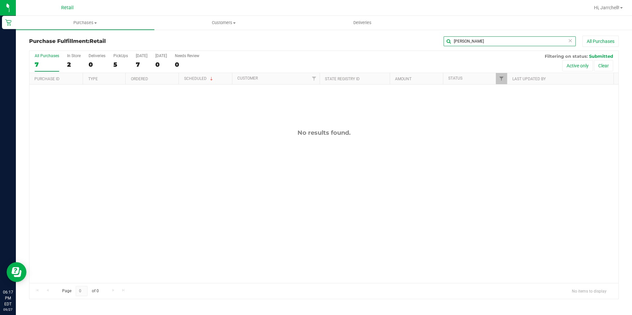
type input "CARIN"
click at [569, 43] on icon at bounding box center [569, 40] width 5 height 8
click at [567, 43] on input "text" at bounding box center [509, 41] width 132 height 10
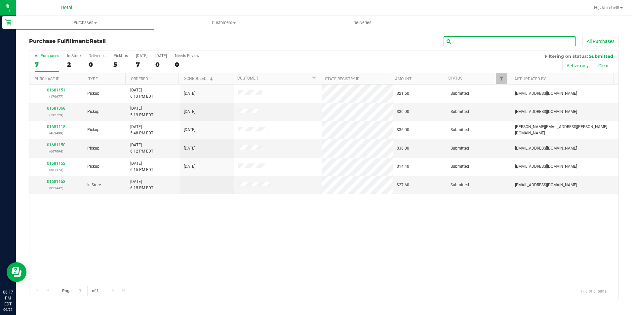
click at [553, 42] on input "text" at bounding box center [509, 41] width 132 height 10
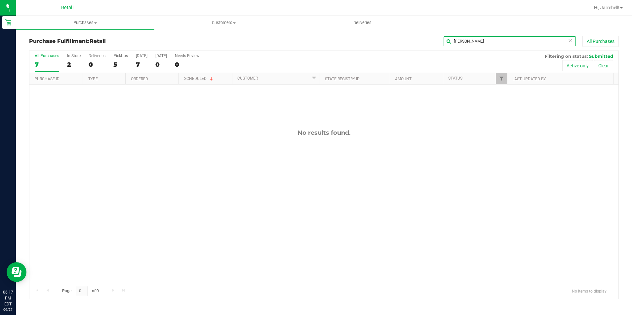
type input "CArin"
click at [567, 43] on icon at bounding box center [569, 40] width 5 height 8
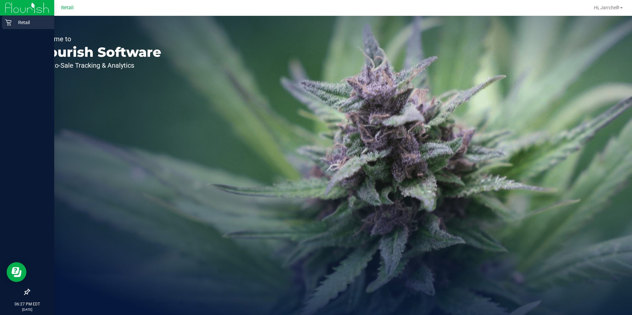
click at [14, 23] on p "Retail" at bounding box center [32, 22] width 40 height 8
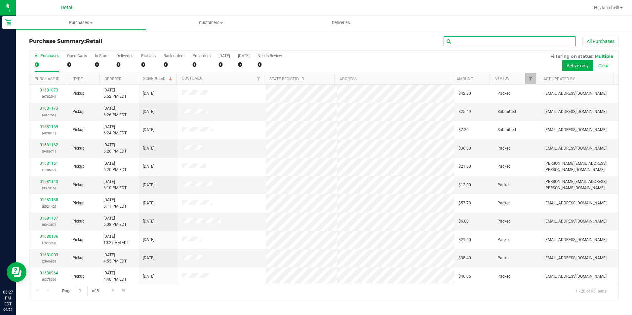
click at [304, 40] on input "text" at bounding box center [509, 41] width 132 height 10
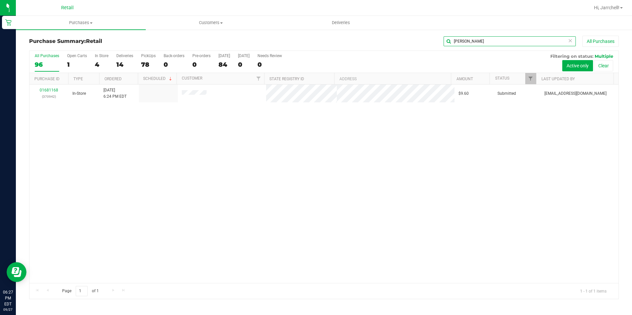
type input "[PERSON_NAME]"
click at [214, 140] on div "01681168 (370942) In-Store [DATE] 6:24 PM EDT $9.60 Submitted [EMAIL_ADDRESS][D…" at bounding box center [323, 184] width 589 height 199
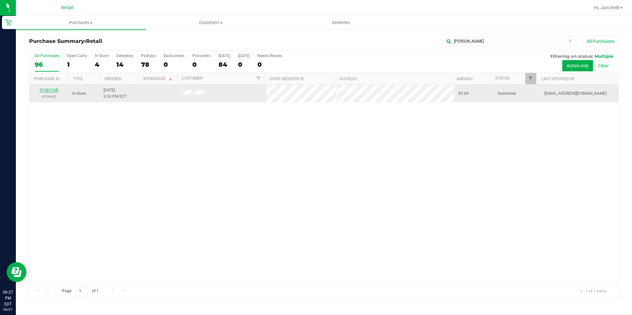
click at [50, 91] on link "01681168" at bounding box center [49, 90] width 18 height 5
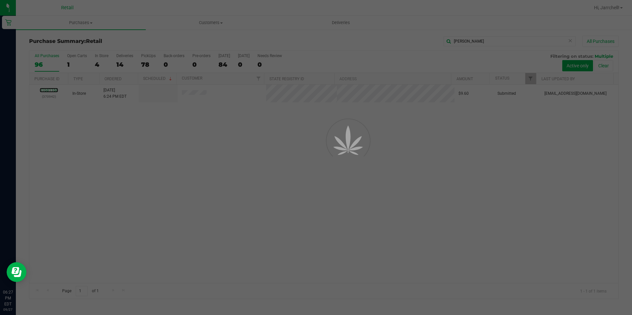
click at [99, 154] on div at bounding box center [316, 157] width 632 height 315
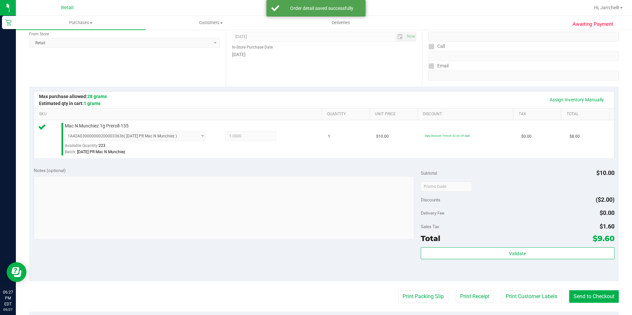
scroll to position [92, 0]
click at [304, 297] on button "Send to Checkout" at bounding box center [594, 296] width 50 height 13
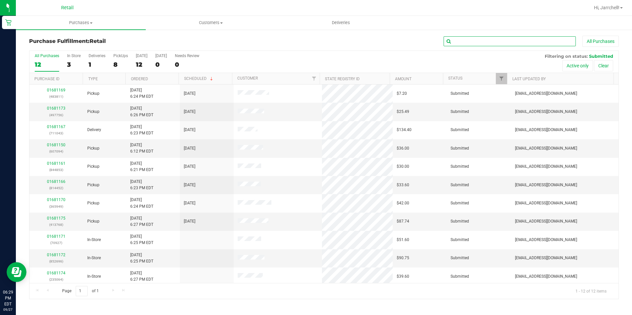
click at [304, 42] on input "text" at bounding box center [509, 41] width 132 height 10
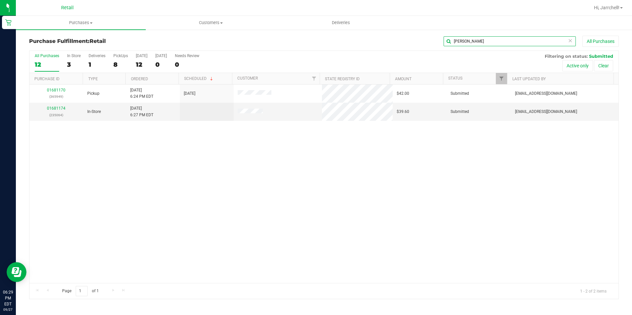
type input "[PERSON_NAME]"
click at [195, 162] on div "01681170 (365949) Pickup [DATE] 6:24 PM EDT 9/27/2025 $42.00 Submitted [EMAIL_A…" at bounding box center [323, 184] width 589 height 199
click at [138, 167] on div "01681170 (365949) Pickup [DATE] 6:24 PM EDT 9/27/2025 $42.00 Submitted [EMAIL_A…" at bounding box center [323, 184] width 589 height 199
click at [54, 109] on link "01681174" at bounding box center [56, 108] width 18 height 5
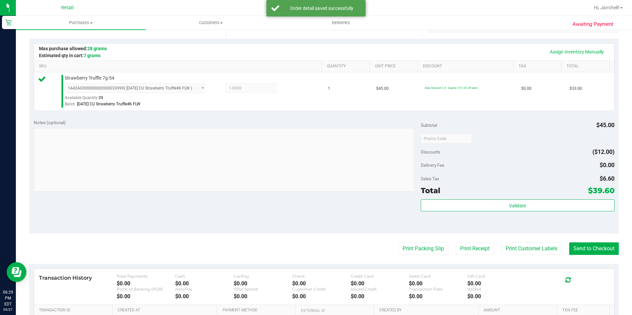
scroll to position [159, 0]
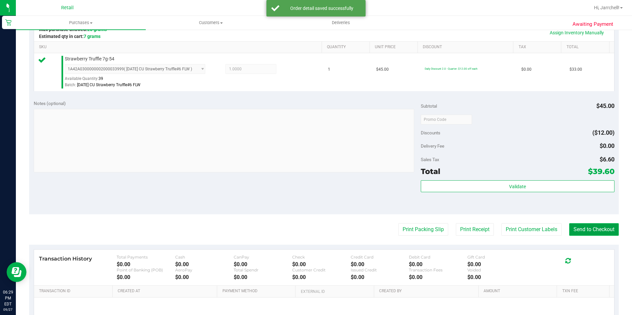
click at [304, 228] on button "Send to Checkout" at bounding box center [594, 229] width 50 height 13
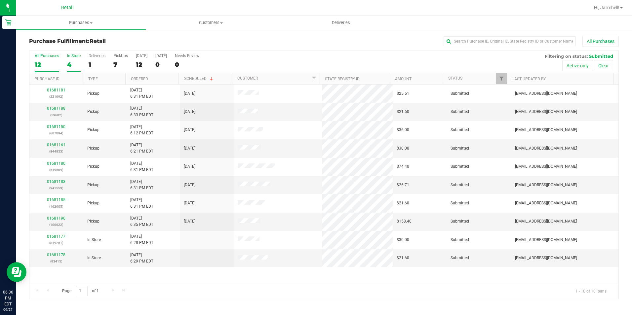
click at [78, 58] on label "In Store 4" at bounding box center [74, 63] width 14 height 18
click at [0, 0] on input "In Store 4" at bounding box center [0, 0] width 0 height 0
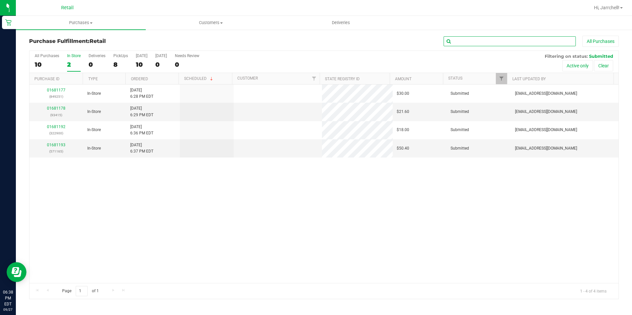
click at [304, 40] on input "text" at bounding box center [509, 41] width 132 height 10
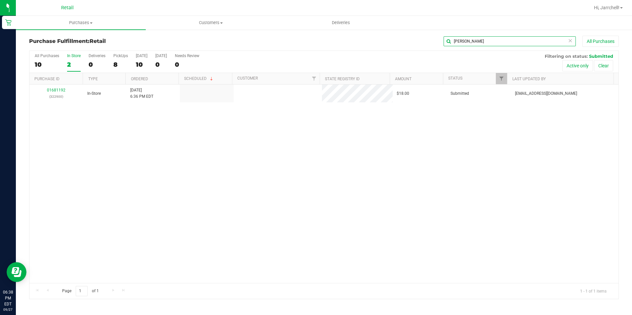
type input "[PERSON_NAME]"
click at [217, 178] on div "01681192 (322900) In-Store [DATE] 6:36 PM EDT $18.00 Submitted [EMAIL_ADDRESS][…" at bounding box center [323, 184] width 589 height 199
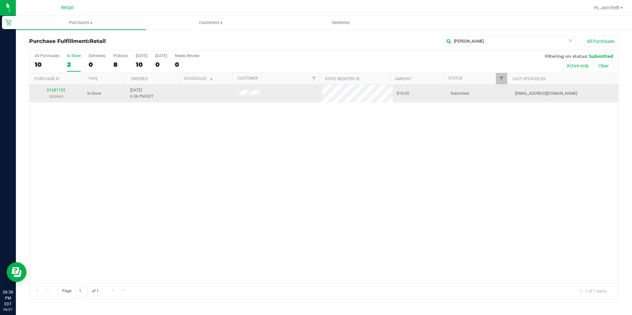
click at [60, 100] on td "01681192 (322900)" at bounding box center [56, 94] width 54 height 18
click at [51, 90] on link "01681192" at bounding box center [56, 90] width 18 height 5
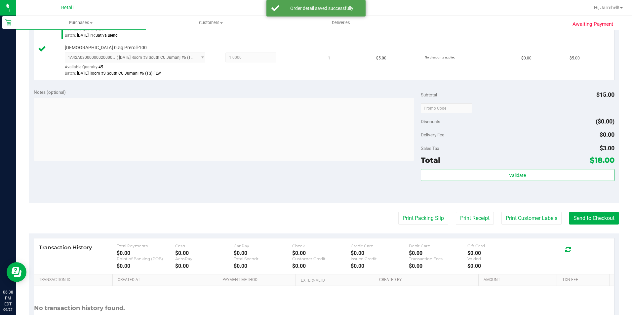
scroll to position [212, 0]
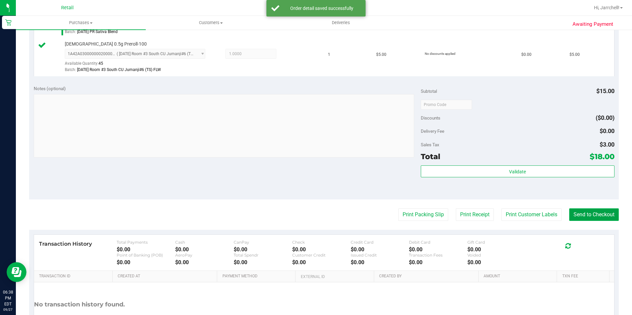
click at [304, 209] on button "Send to Checkout" at bounding box center [594, 214] width 50 height 13
click at [304, 214] on button "Send to Checkout" at bounding box center [590, 214] width 55 height 13
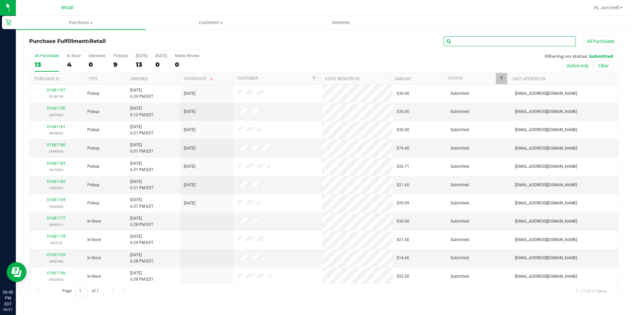
click at [304, 42] on input "text" at bounding box center [509, 41] width 132 height 10
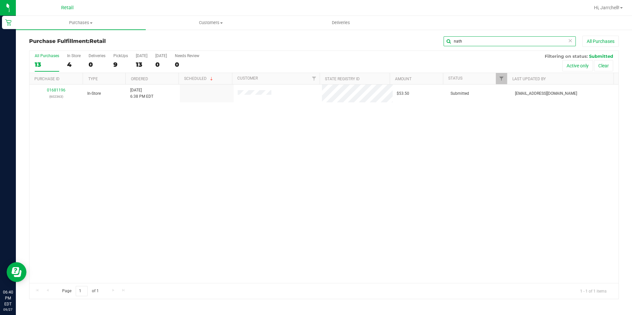
type input "nath"
click at [144, 196] on div "01681196 (602363) In-Store [DATE] 6:38 PM EDT $53.50 Submitted [EMAIL_ADDRESS][…" at bounding box center [323, 184] width 589 height 199
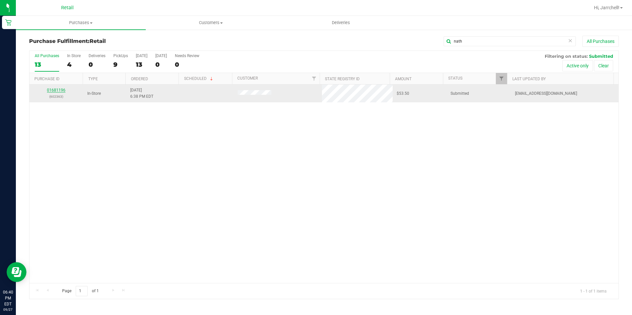
click at [57, 90] on link "01681196" at bounding box center [56, 90] width 18 height 5
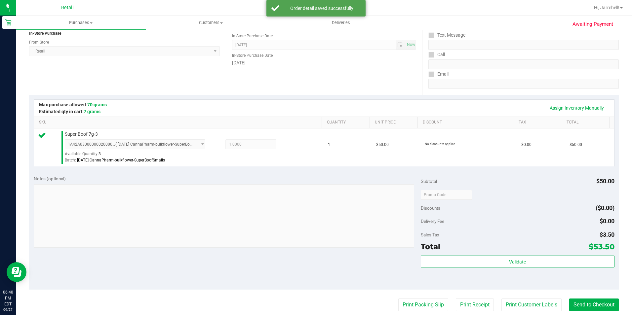
scroll to position [84, 0]
click at [304, 306] on button "Send to Checkout" at bounding box center [594, 304] width 50 height 13
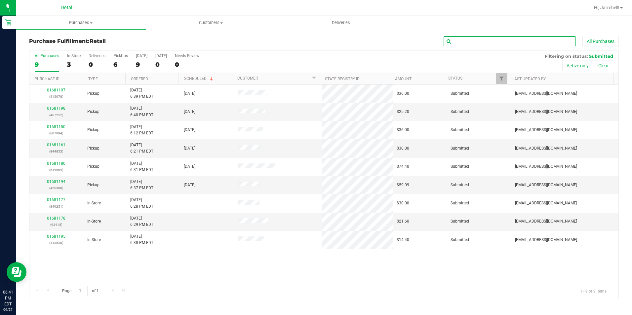
click at [304, 41] on input "text" at bounding box center [509, 41] width 132 height 10
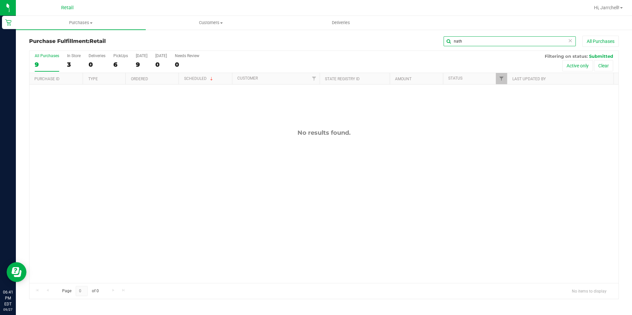
type input "nath"
click at [290, 90] on div "No results found." at bounding box center [323, 206] width 589 height 243
click at [304, 43] on input "nath" at bounding box center [509, 41] width 132 height 10
click at [304, 44] on icon at bounding box center [569, 40] width 5 height 8
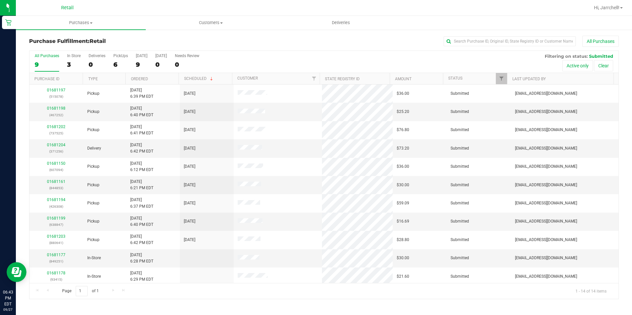
click at [304, 52] on div "All Purchases 9 In Store 3 Deliveries 0 PickUps 6 [DATE] 9 [DATE] 0 Needs Revie…" at bounding box center [323, 53] width 589 height 5
click at [304, 42] on input "text" at bounding box center [509, 41] width 132 height 10
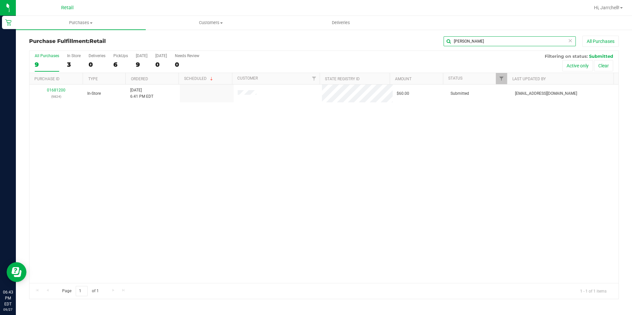
type input "[PERSON_NAME]"
click at [206, 184] on div "01681200 (9824) In-Store [DATE] 6:41 PM EDT $60.00 Submitted [EMAIL_ADDRESS][DO…" at bounding box center [323, 184] width 589 height 199
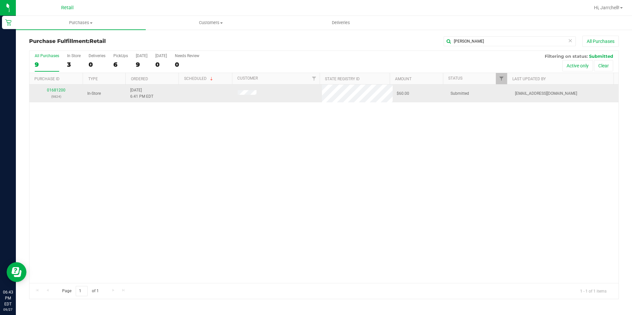
click at [55, 92] on div "01681200 (9824)" at bounding box center [56, 93] width 46 height 13
click at [54, 90] on link "01681200" at bounding box center [56, 90] width 18 height 5
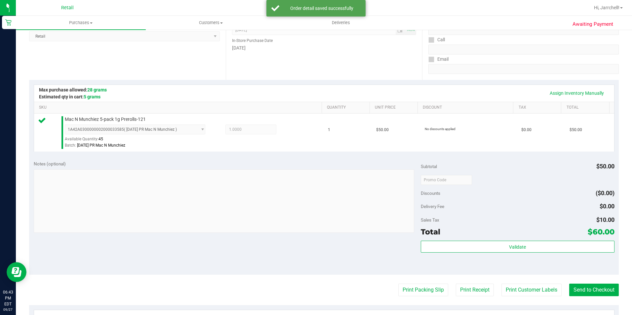
scroll to position [103, 0]
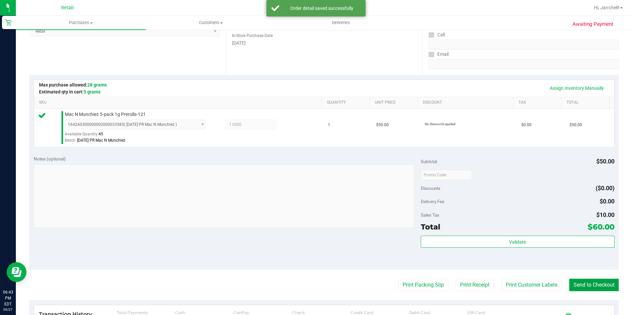
click at [304, 279] on button "Send to Checkout" at bounding box center [594, 285] width 50 height 13
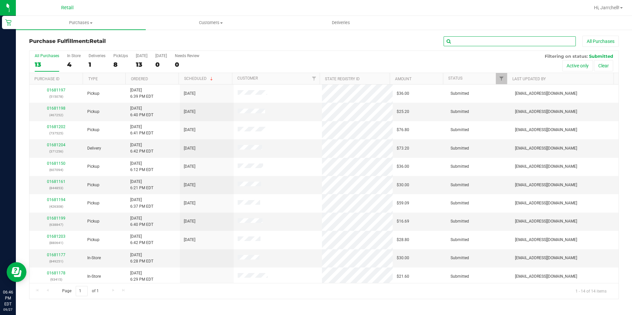
click at [304, 42] on input "text" at bounding box center [509, 41] width 132 height 10
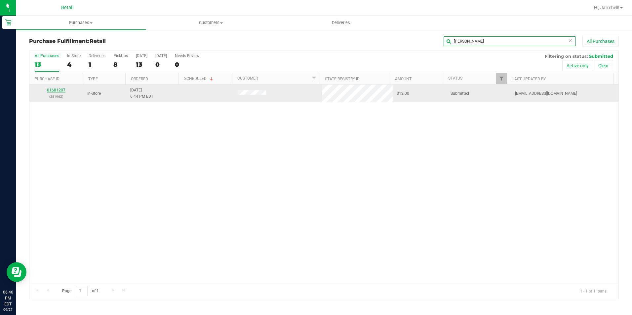
type input "[PERSON_NAME]"
click at [57, 91] on link "01681207" at bounding box center [56, 90] width 18 height 5
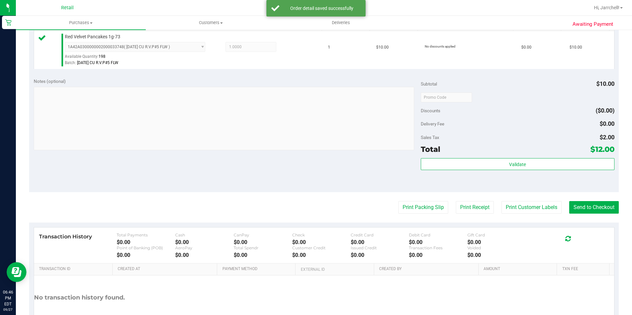
scroll to position [182, 0]
click at [304, 210] on button "Send to Checkout" at bounding box center [594, 206] width 50 height 13
click at [304, 207] on button "Send to Checkout" at bounding box center [590, 206] width 55 height 13
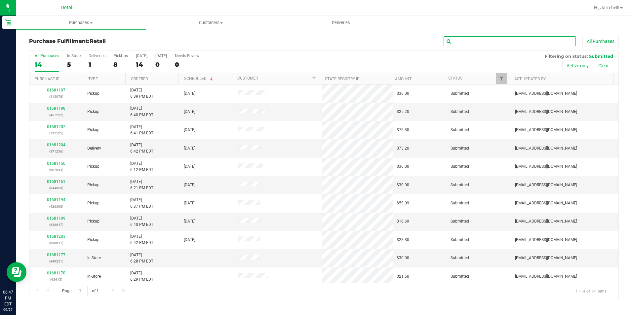
click at [304, 43] on input "text" at bounding box center [509, 41] width 132 height 10
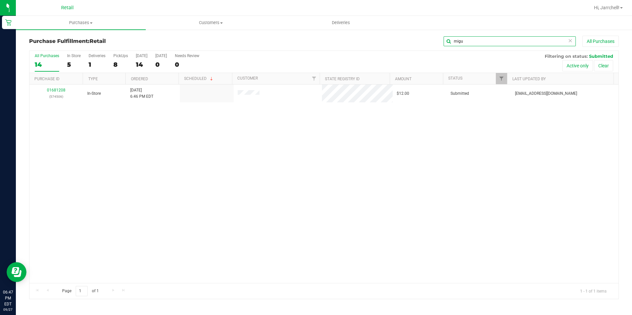
type input "migu"
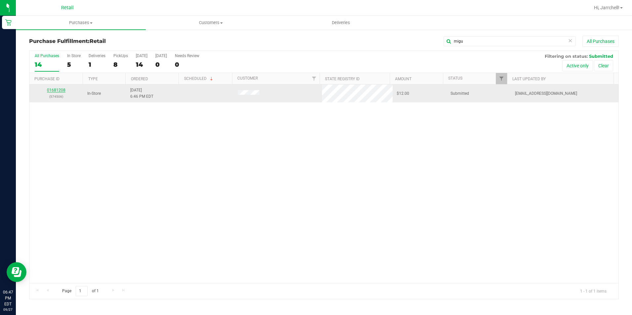
click at [56, 92] on link "01681208" at bounding box center [56, 90] width 18 height 5
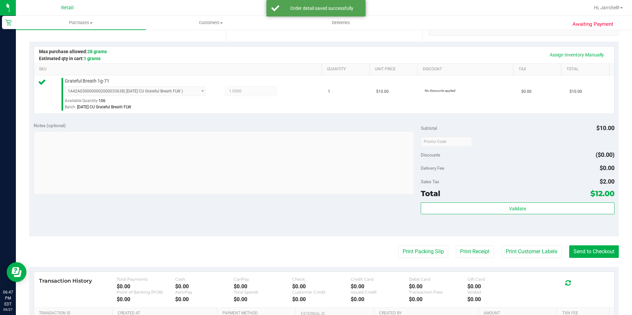
scroll to position [156, 0]
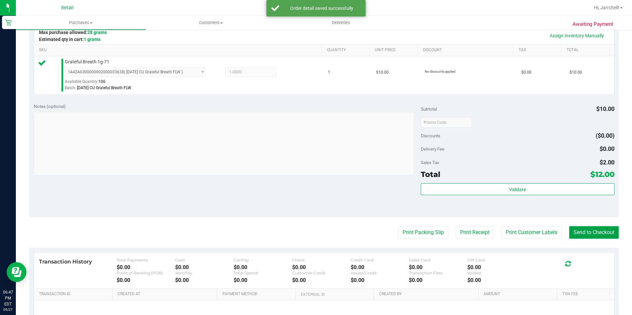
click at [304, 235] on button "Send to Checkout" at bounding box center [594, 232] width 50 height 13
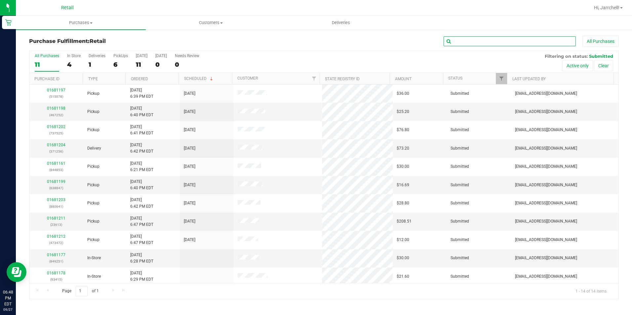
click at [304, 41] on input "text" at bounding box center [509, 41] width 132 height 10
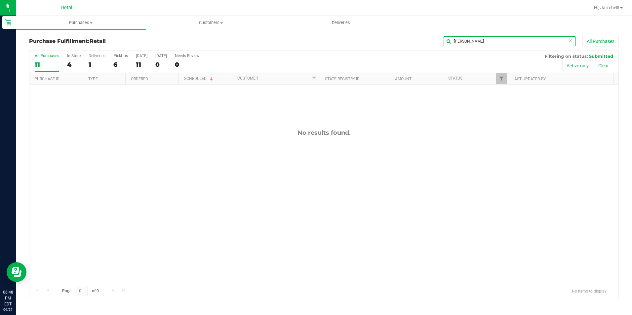
type input "[PERSON_NAME]"
click at [169, 170] on div "No results found." at bounding box center [323, 206] width 589 height 243
click at [304, 53] on div "All Purchases 11 In Store 4 Deliveries 1 PickUps 6 [DATE] 11 [DATE] 0 Needs Rev…" at bounding box center [323, 53] width 589 height 5
click at [304, 41] on input "[PERSON_NAME]" at bounding box center [509, 41] width 132 height 10
click at [304, 53] on div "All Purchases 11 In Store 4 Deliveries 1 PickUps 6 [DATE] 11 [DATE] 0 Needs Rev…" at bounding box center [323, 53] width 589 height 5
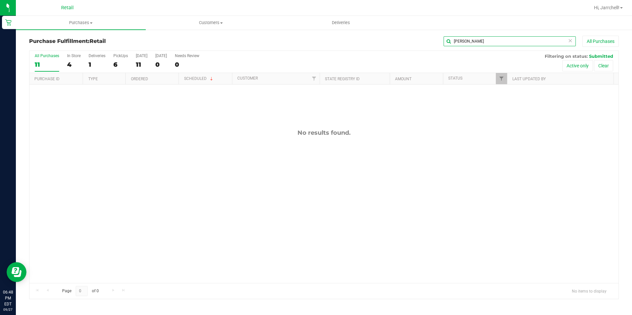
click at [304, 41] on input "[PERSON_NAME]" at bounding box center [509, 41] width 132 height 10
click at [304, 36] on icon at bounding box center [569, 40] width 5 height 8
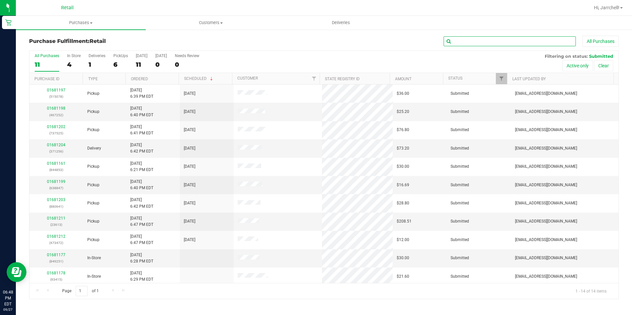
click at [304, 39] on input "text" at bounding box center [509, 41] width 132 height 10
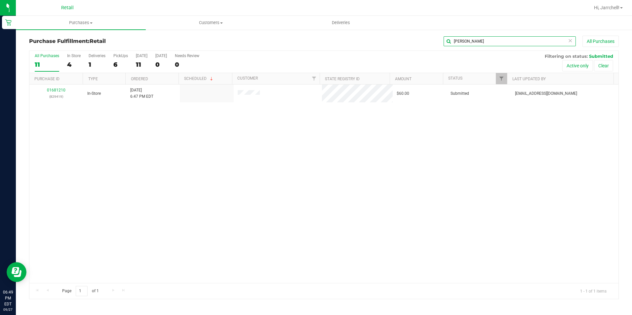
type input "[PERSON_NAME]"
click at [265, 184] on div "01681210 (829419) In-Store [DATE] 6:47 PM EDT $60.00 Submitted [EMAIL_ADDRESS][…" at bounding box center [323, 184] width 589 height 199
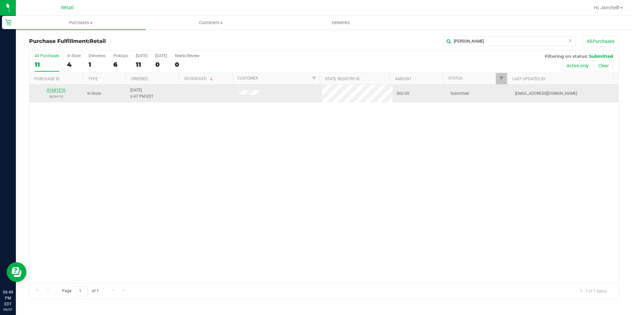
click at [54, 92] on link "01681210" at bounding box center [56, 90] width 18 height 5
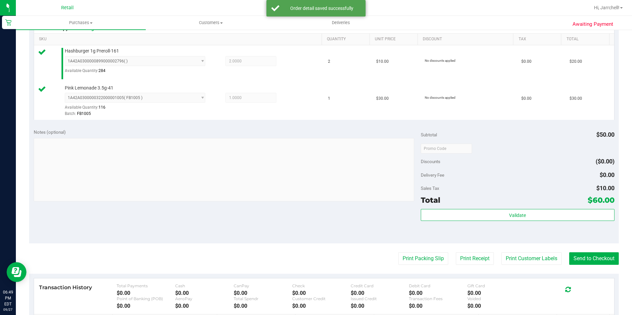
scroll to position [167, 0]
click at [304, 254] on button "Send to Checkout" at bounding box center [594, 257] width 50 height 13
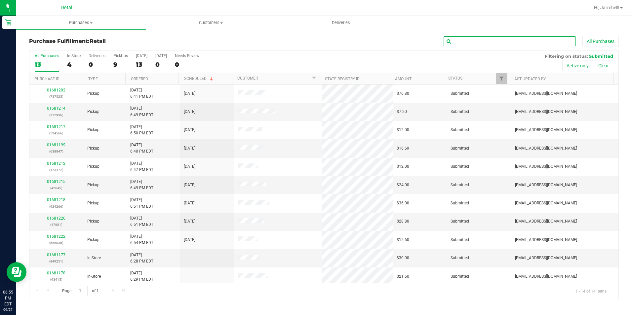
click at [304, 39] on input "text" at bounding box center [509, 41] width 132 height 10
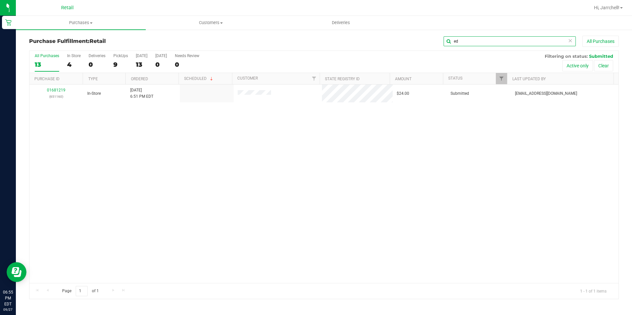
type input "ed"
click at [188, 169] on div "01681219 (651160) In-Store [DATE] 6:51 PM EDT $24.00 Submitted [EMAIL_ADDRESS][…" at bounding box center [323, 184] width 589 height 199
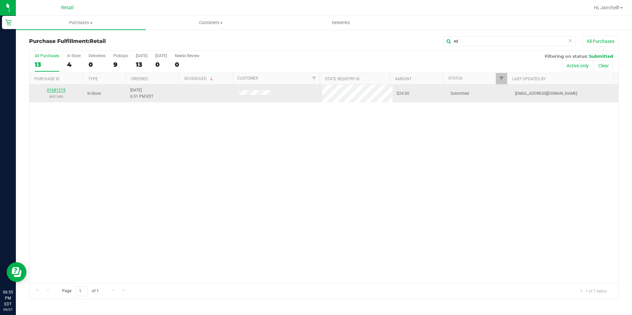
click at [60, 91] on link "01681219" at bounding box center [56, 90] width 18 height 5
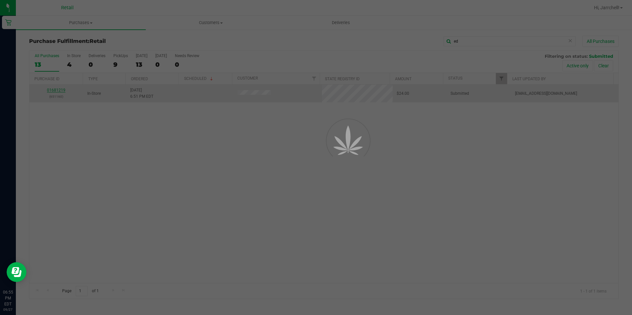
click at [109, 150] on div at bounding box center [316, 157] width 632 height 315
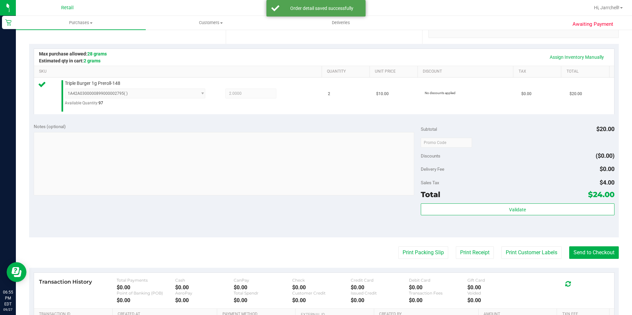
scroll to position [224, 0]
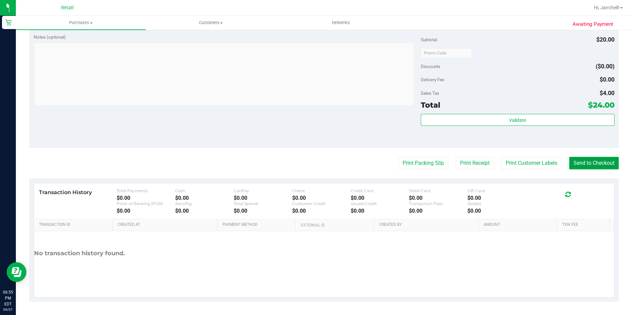
click at [304, 161] on button "Send to Checkout" at bounding box center [594, 163] width 50 height 13
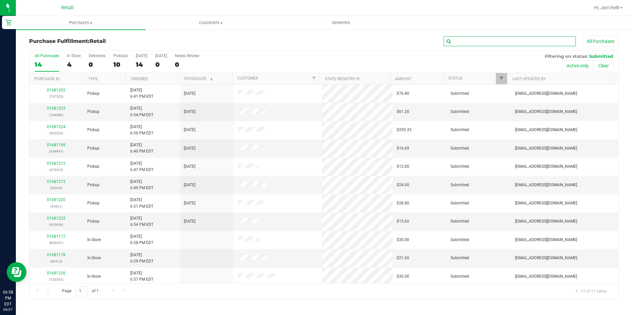
click at [304, 41] on input "text" at bounding box center [509, 41] width 132 height 10
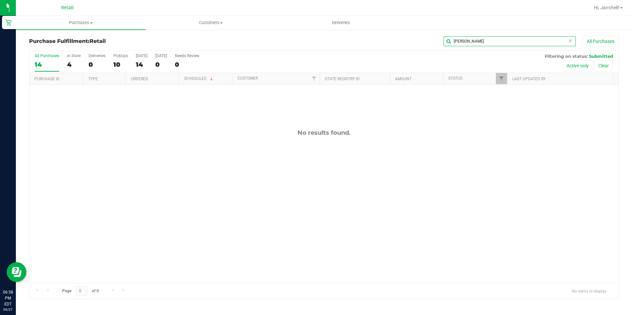
type input "[PERSON_NAME]"
click at [304, 40] on input "[PERSON_NAME]" at bounding box center [509, 41] width 132 height 10
click at [304, 43] on icon at bounding box center [569, 40] width 5 height 8
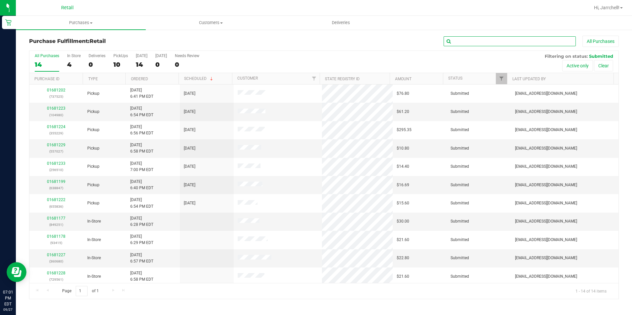
click at [304, 45] on input "text" at bounding box center [509, 41] width 132 height 10
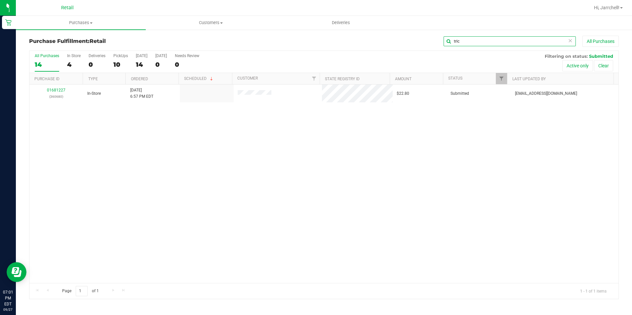
type input "tric"
click at [304, 155] on div "01681227 (360680) In-Store [DATE] 6:57 PM EDT $22.80 Submitted [EMAIL_ADDRESS][…" at bounding box center [323, 184] width 589 height 199
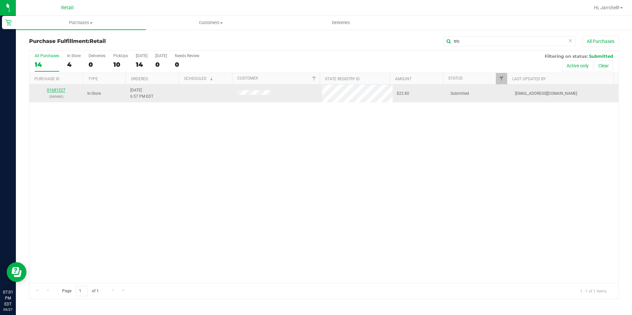
click at [61, 90] on link "01681227" at bounding box center [56, 90] width 18 height 5
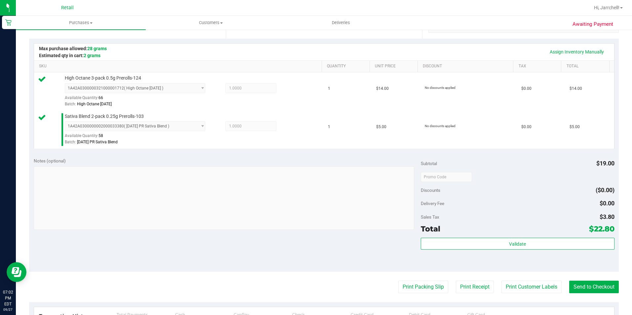
scroll to position [142, 0]
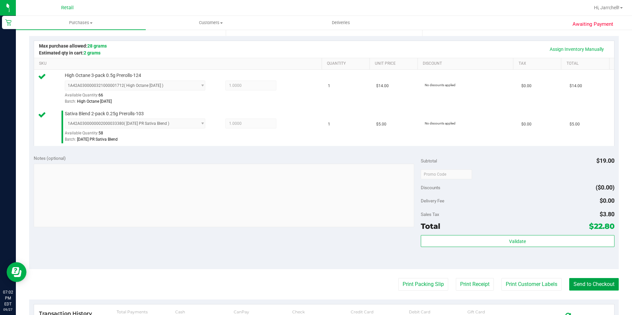
click at [304, 283] on button "Send to Checkout" at bounding box center [594, 284] width 50 height 13
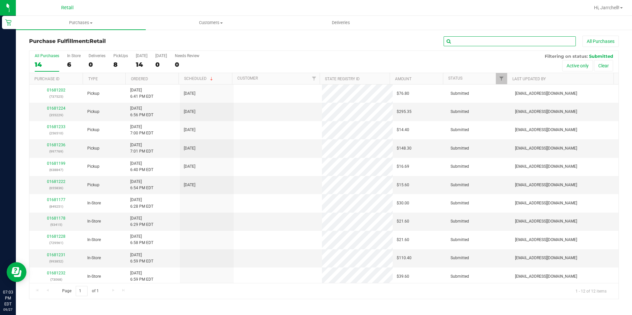
click at [304, 39] on input "text" at bounding box center [509, 41] width 132 height 10
